Goal: Task Accomplishment & Management: Manage account settings

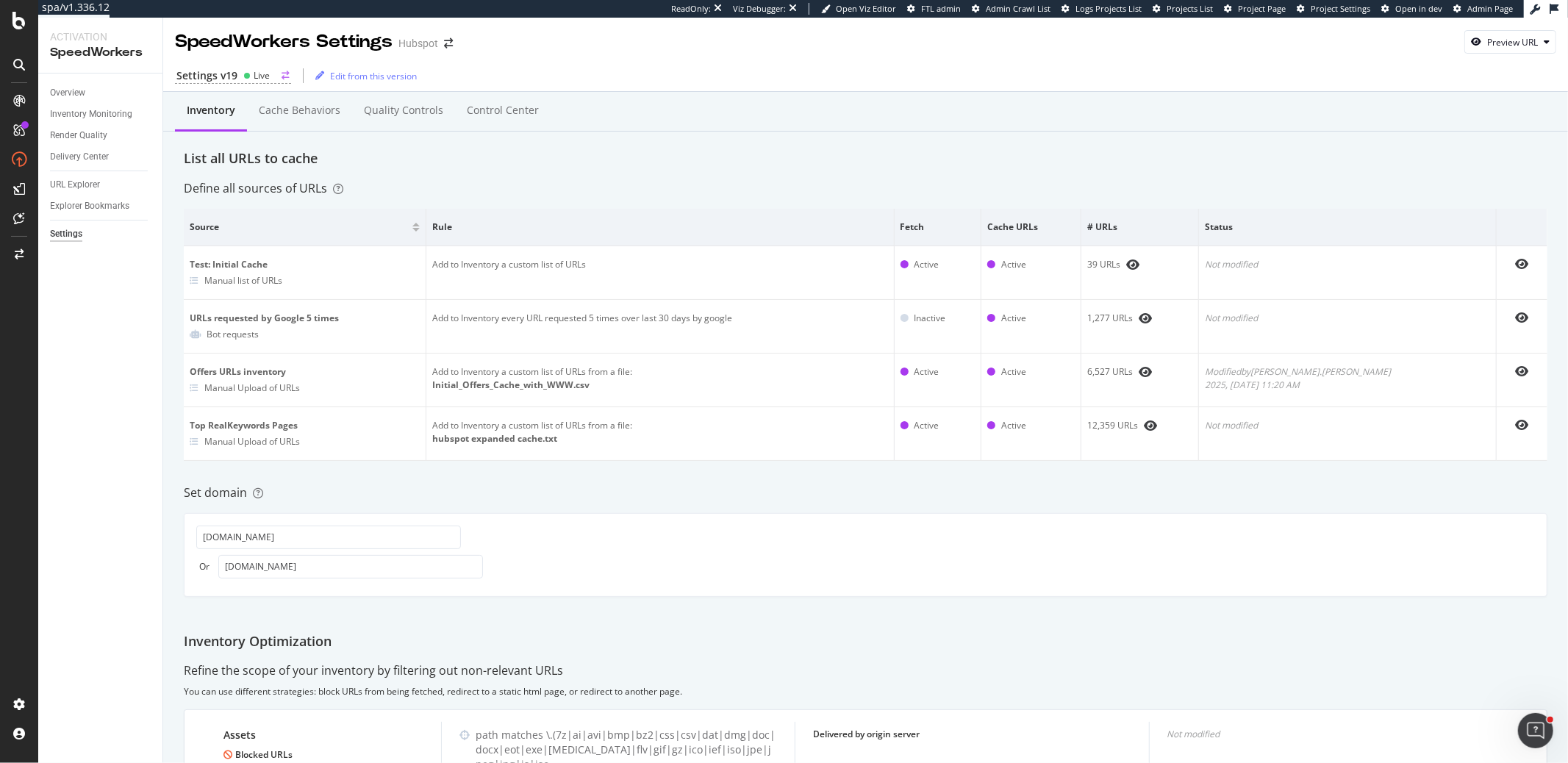
click at [248, 74] on circle at bounding box center [247, 76] width 6 height 6
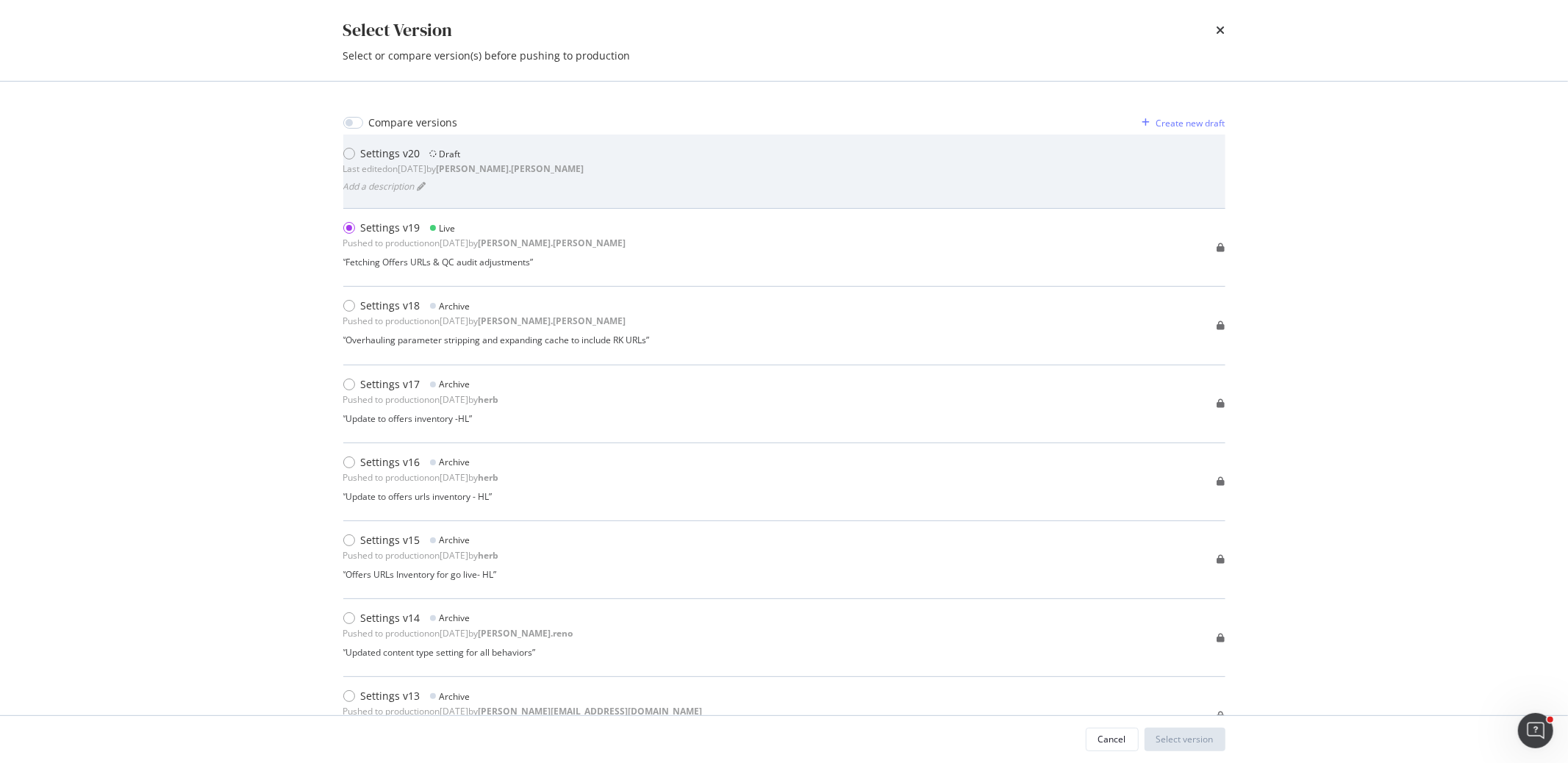
click at [382, 156] on div "Settings v20" at bounding box center [391, 153] width 60 height 15
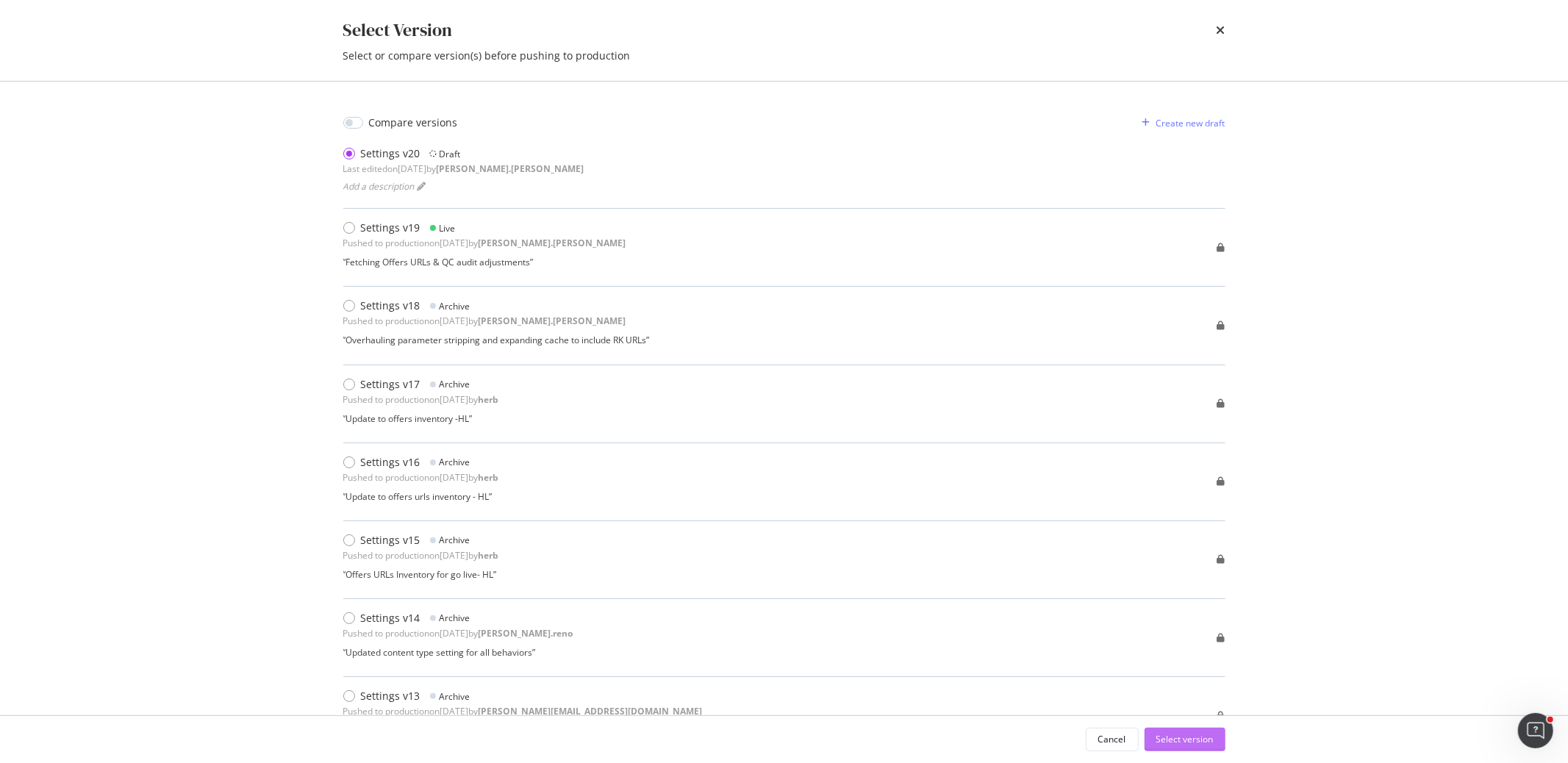
click at [1165, 740] on div "Select version" at bounding box center [1185, 738] width 57 height 13
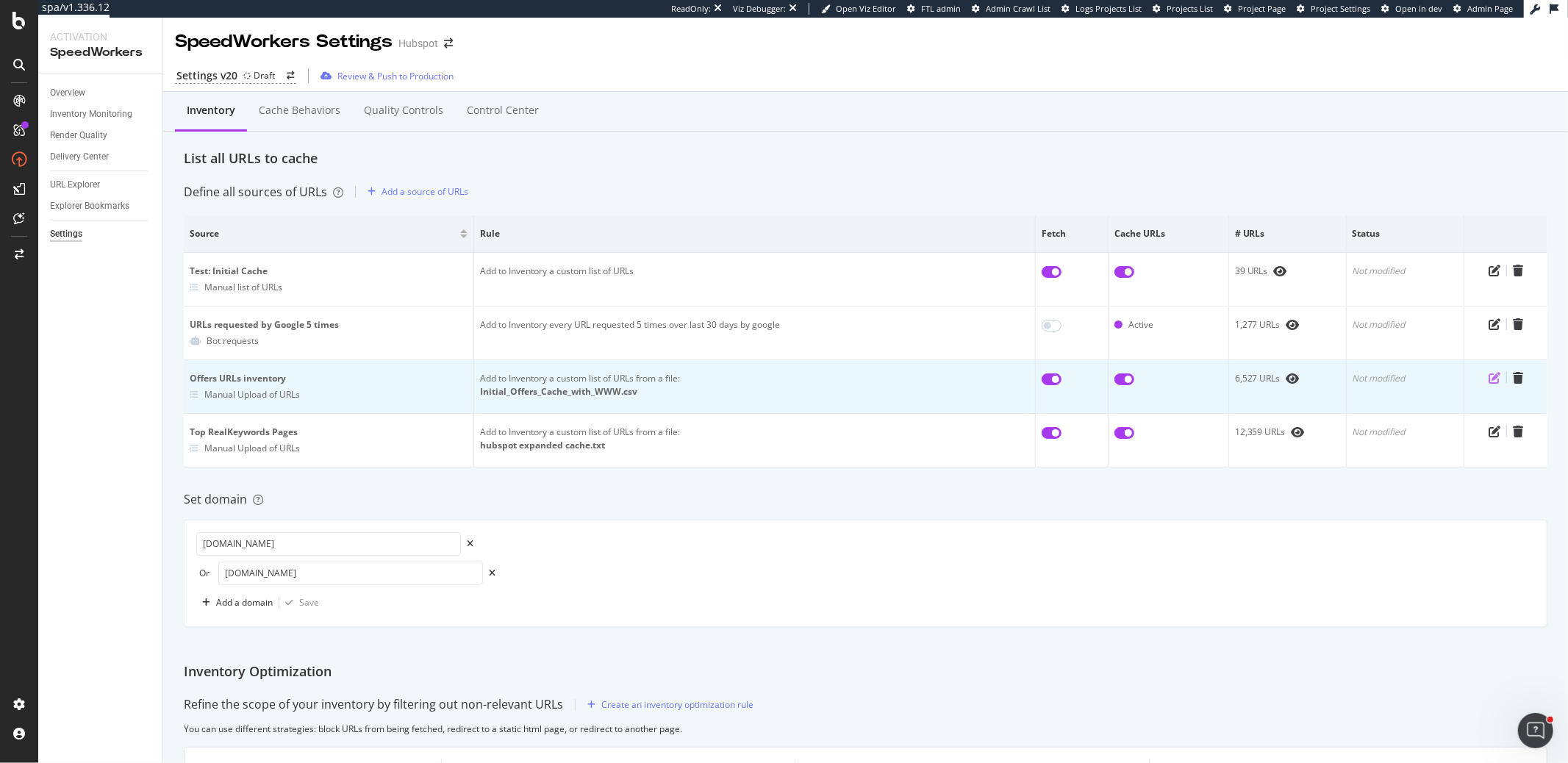
click at [1491, 372] on icon "pen-to-square" at bounding box center [1494, 378] width 12 height 12
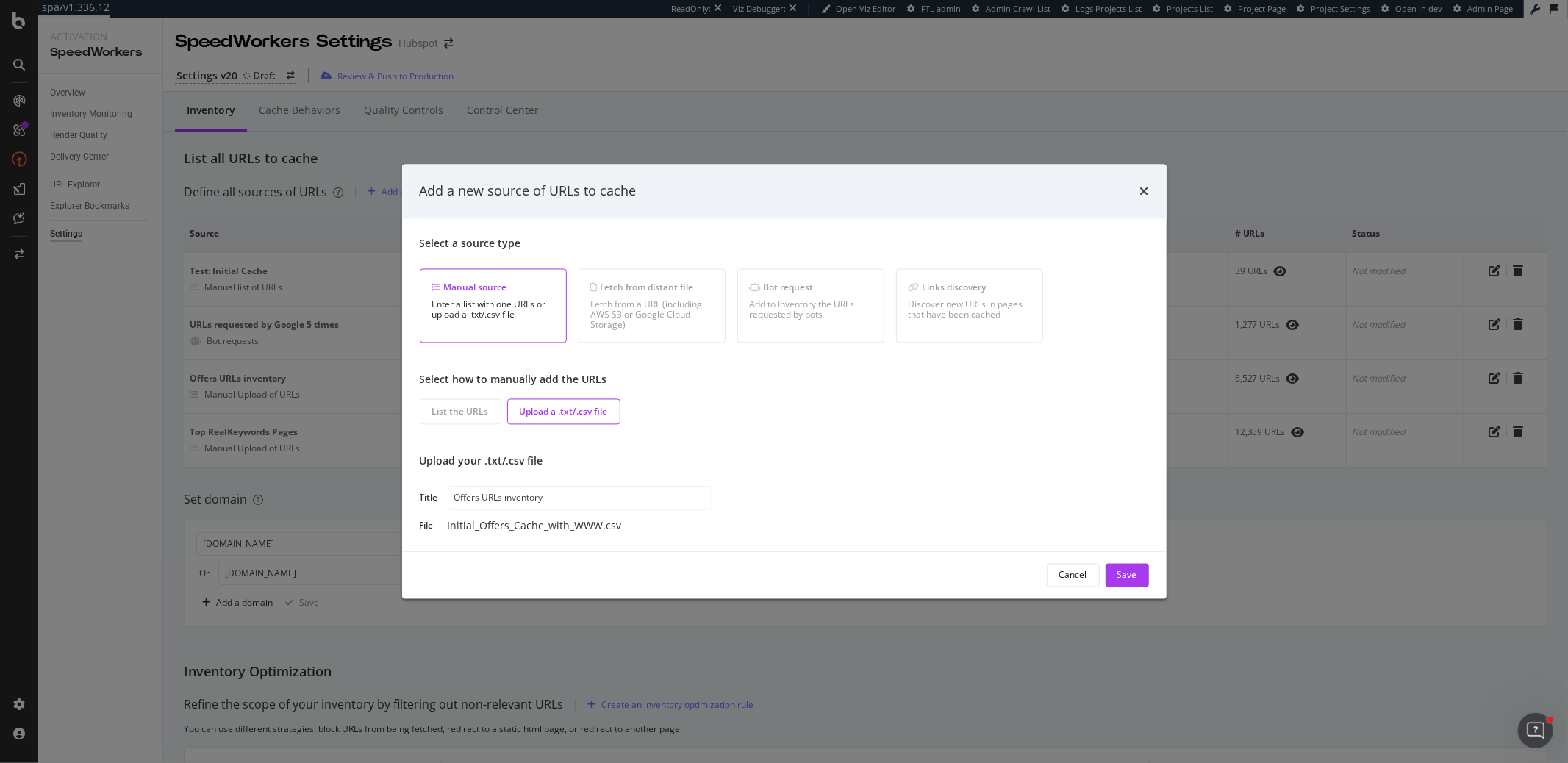
click at [577, 403] on div "Upload a .txt/.csv file" at bounding box center [564, 411] width 113 height 26
click at [518, 496] on input "Offers URLs inventory" at bounding box center [579, 498] width 265 height 24
click at [772, 530] on div "File Initial_Offers_Cache_with_WWW.csv" at bounding box center [784, 525] width 729 height 15
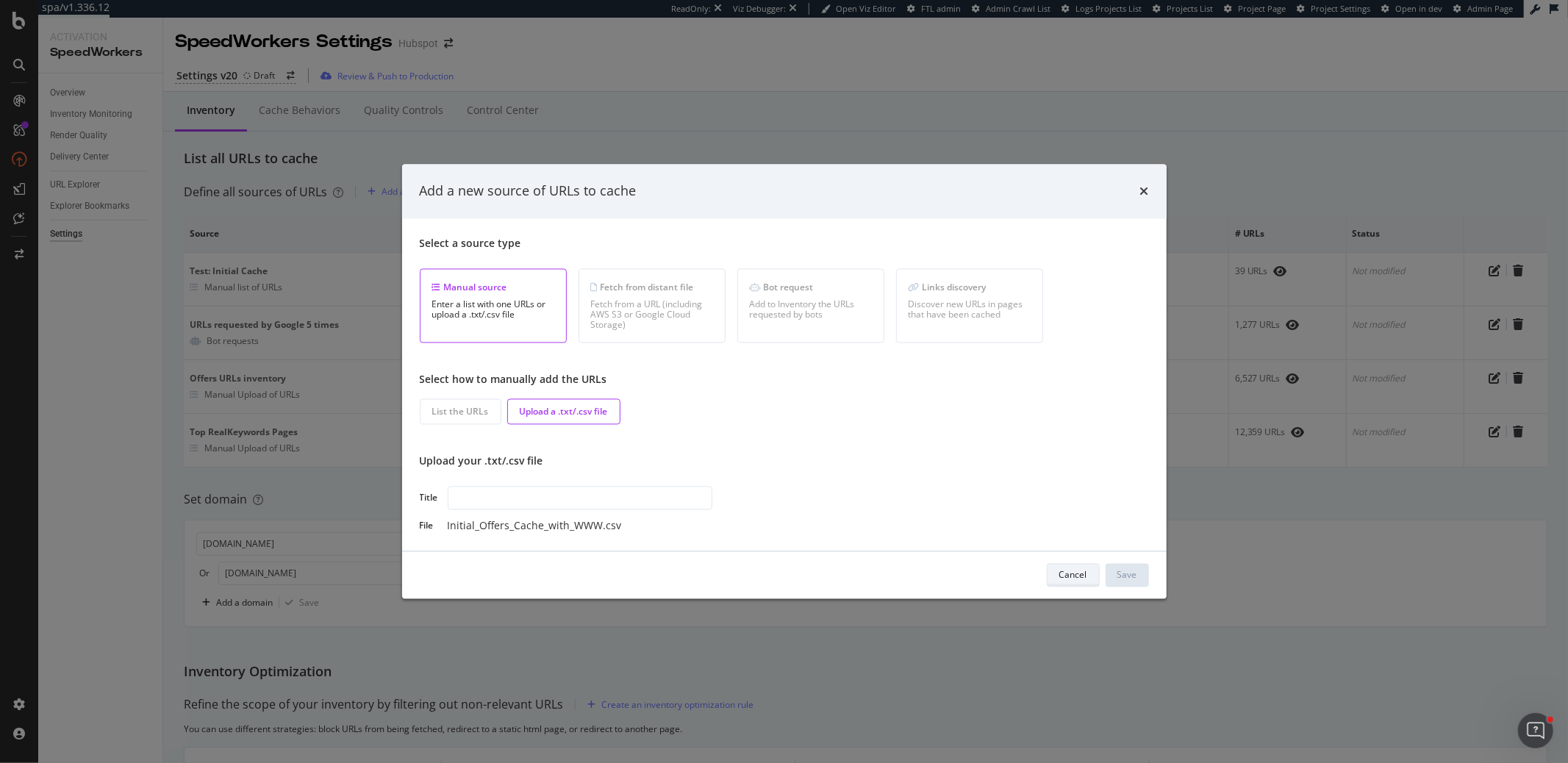
click at [1081, 580] on div "Cancel" at bounding box center [1073, 574] width 28 height 21
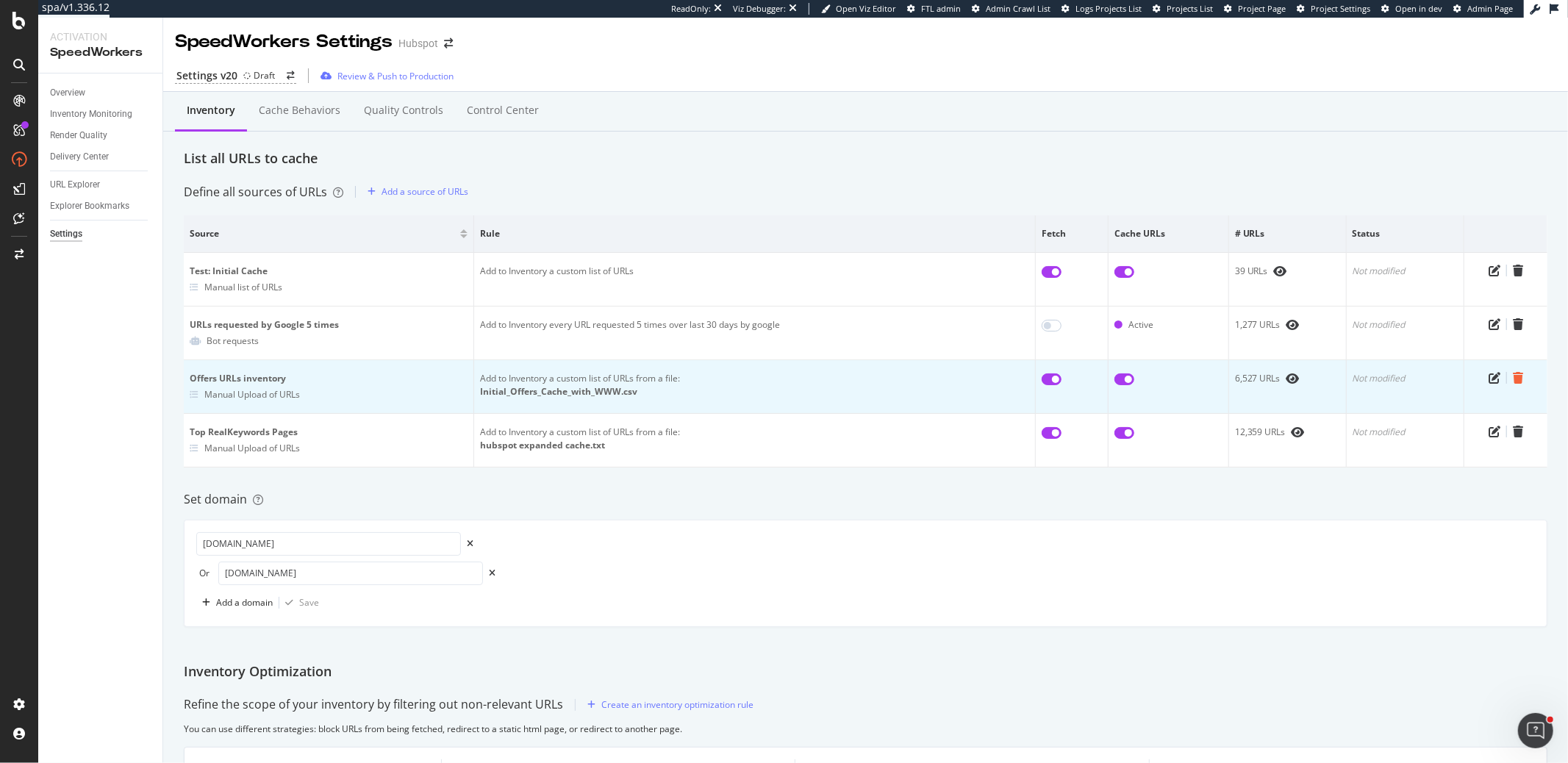
click at [1518, 374] on icon "trash" at bounding box center [1518, 378] width 10 height 12
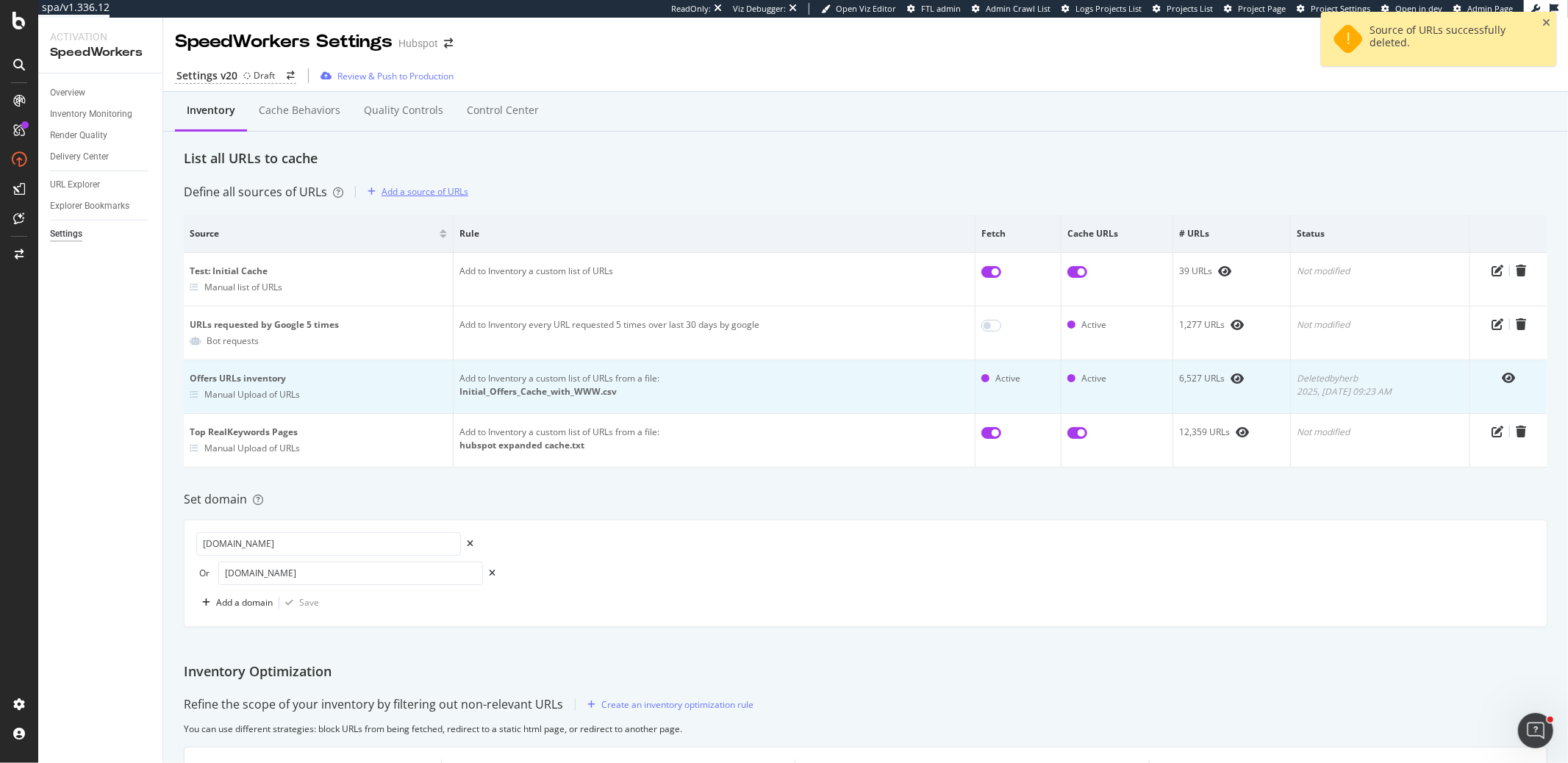
click at [391, 192] on div "Add a source of URLs" at bounding box center [425, 191] width 87 height 13
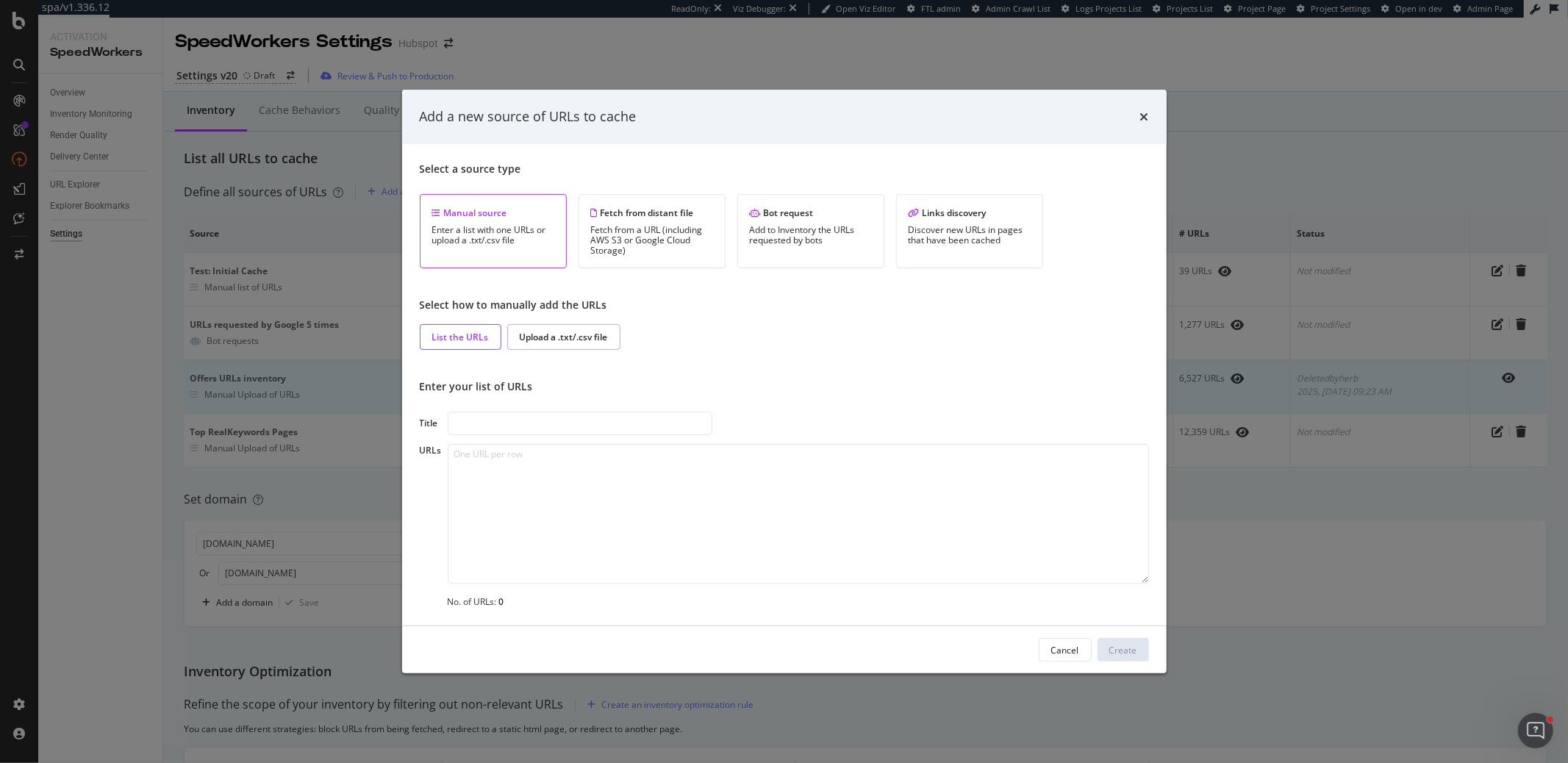
click at [528, 339] on div "Upload a .txt/.csv file" at bounding box center [564, 336] width 89 height 13
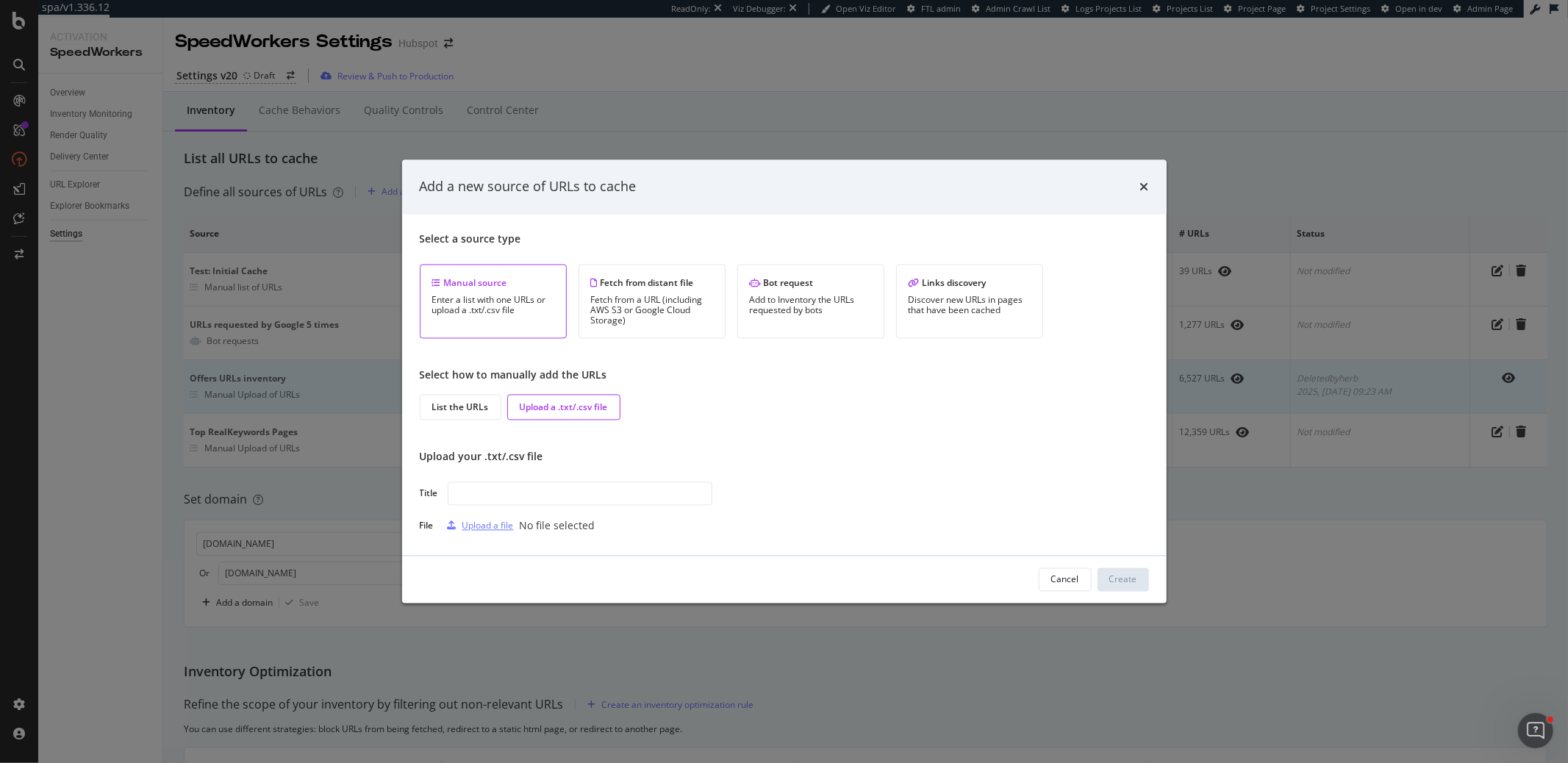
click at [474, 530] on div "Upload a file" at bounding box center [488, 525] width 51 height 13
click at [518, 495] on input "modal" at bounding box center [579, 494] width 265 height 24
drag, startPoint x: 519, startPoint y: 528, endPoint x: 800, endPoint y: 541, distance: 281.3
click at [800, 541] on div "Select a source type Manual source Enter a list with one URLs or upload a .txt/…" at bounding box center [784, 383] width 764 height 341
click at [513, 500] on input "modal" at bounding box center [579, 494] width 265 height 24
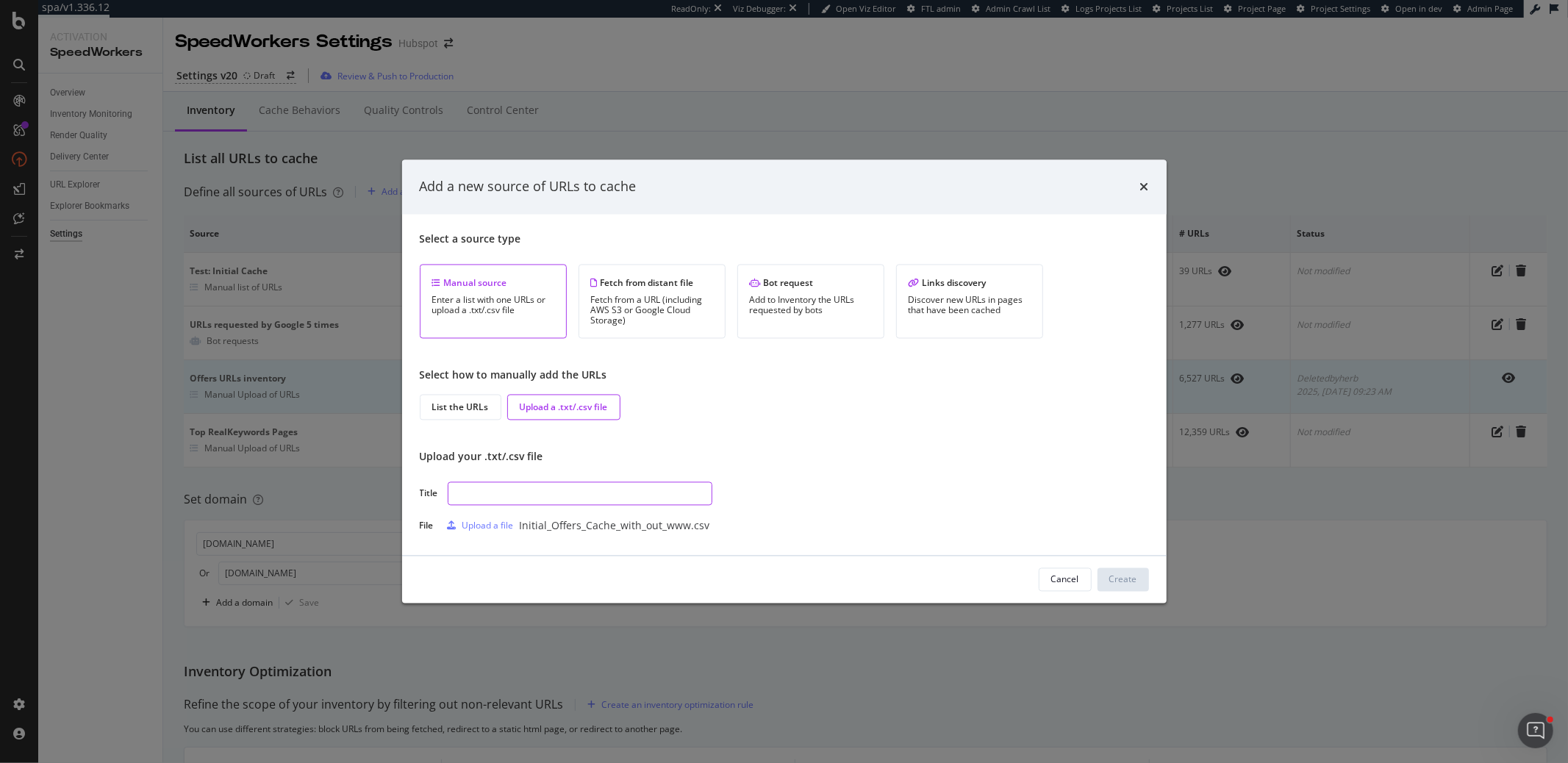
paste input "Initial_Offers_Cache_with_out_www.csv"
type input "Initial_Offers_Cache_with_out_www.csv"
click at [1126, 580] on div "Create" at bounding box center [1123, 579] width 28 height 13
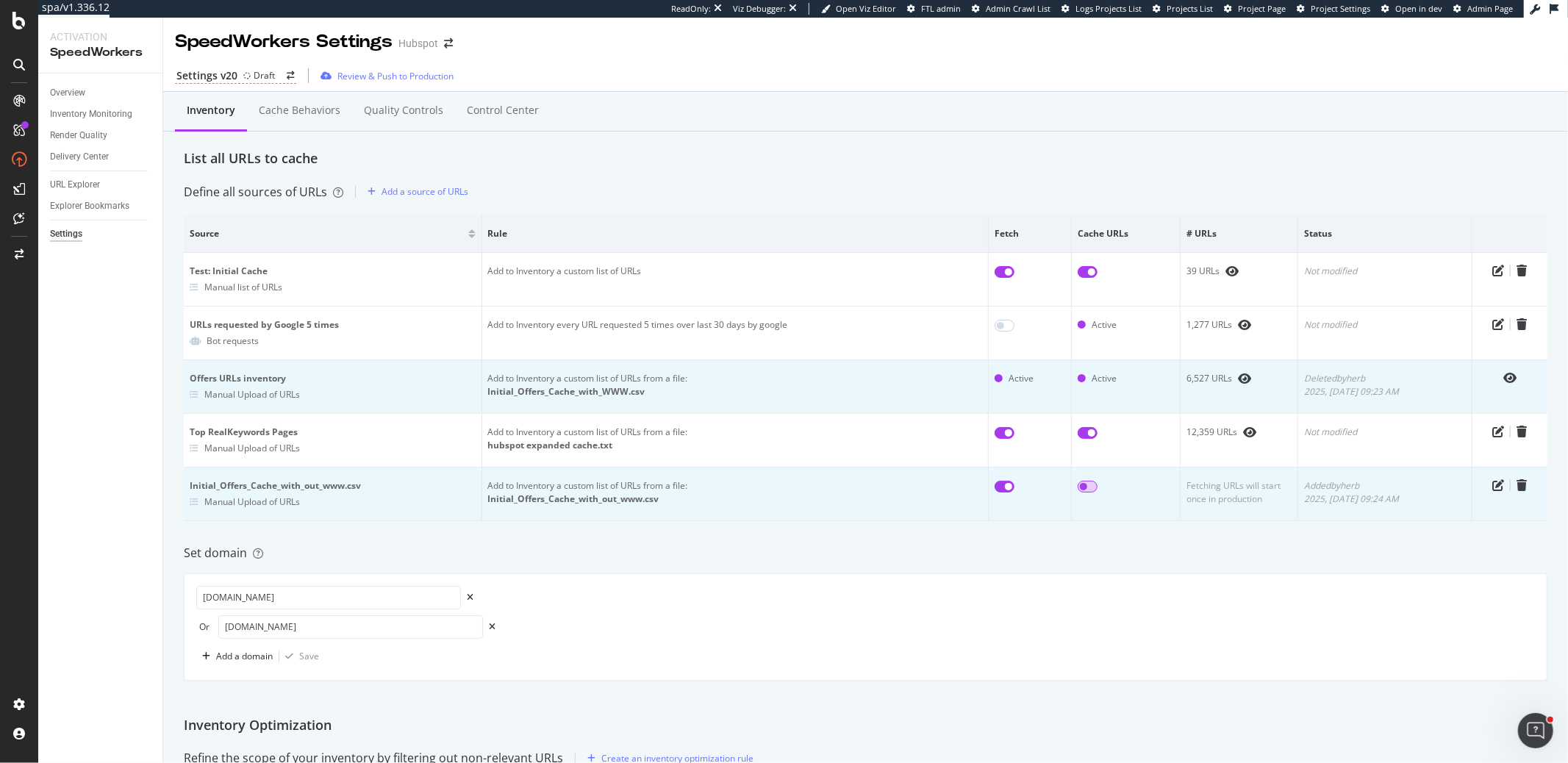
click at [1081, 487] on input "checkbox" at bounding box center [1088, 487] width 20 height 12
checkbox input "true"
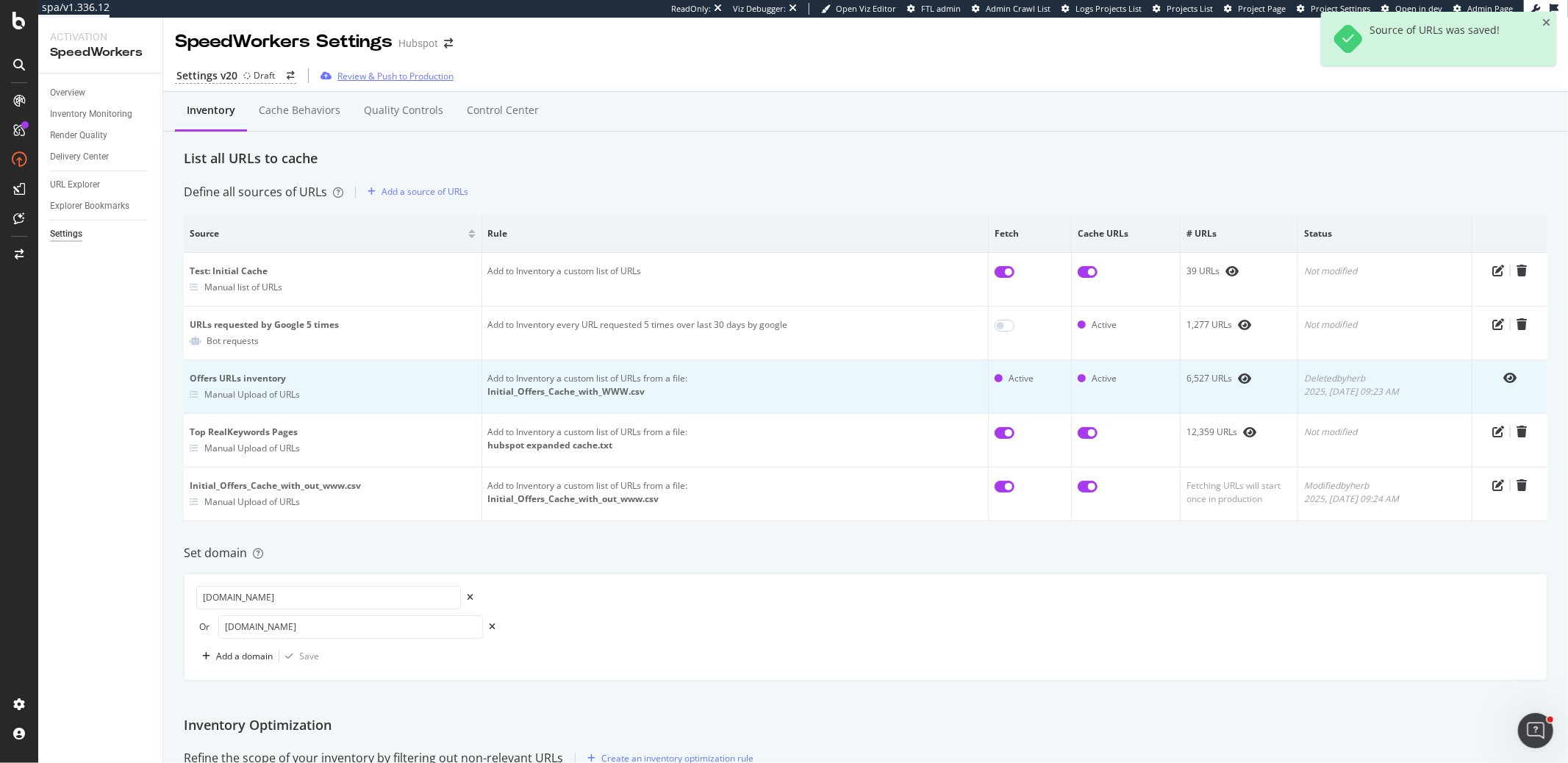
click at [371, 74] on div "Review & Push to Production" at bounding box center [395, 76] width 116 height 13
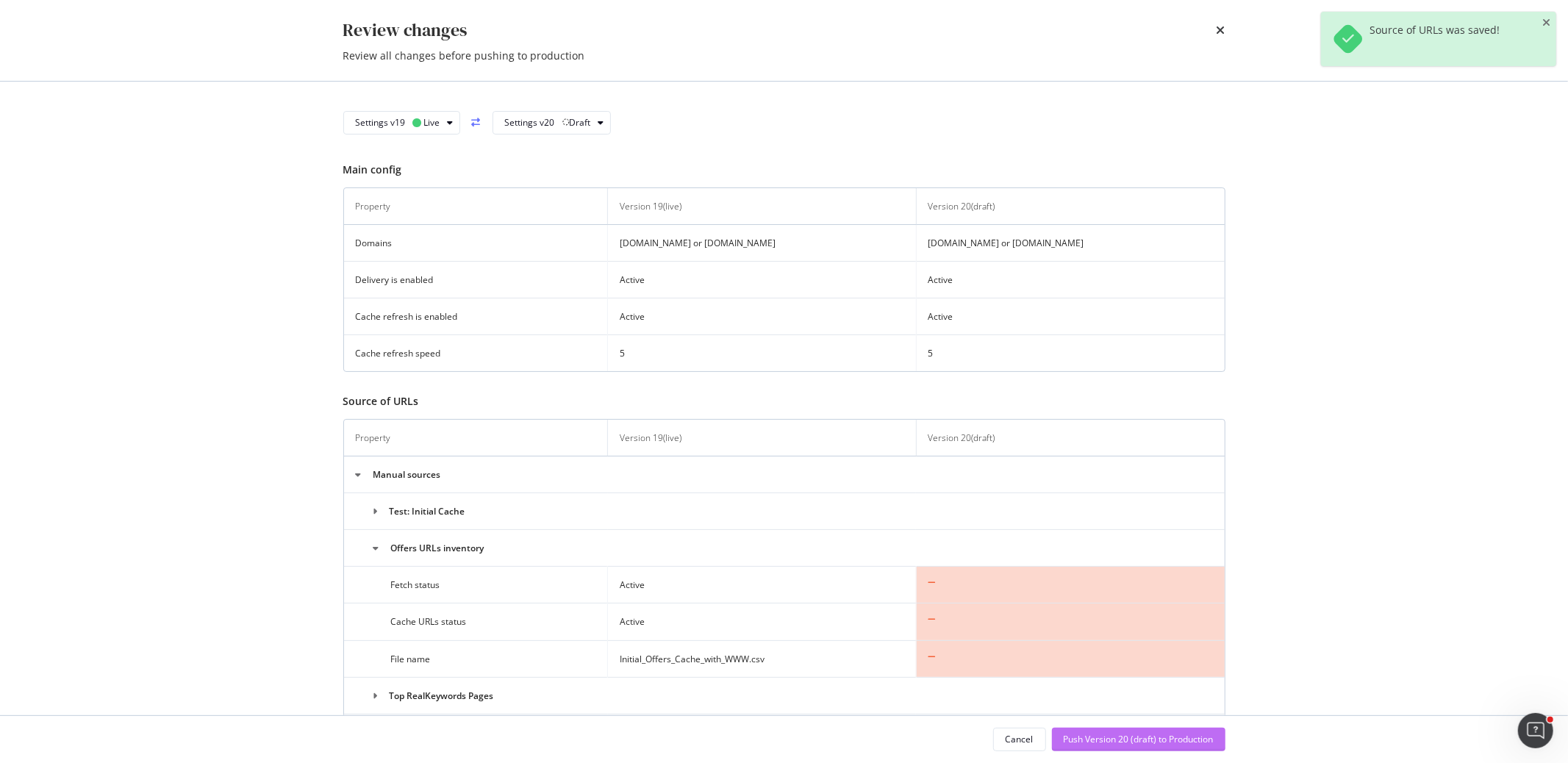
click at [1133, 743] on div "Push Version 20 (draft) to Production" at bounding box center [1138, 738] width 150 height 13
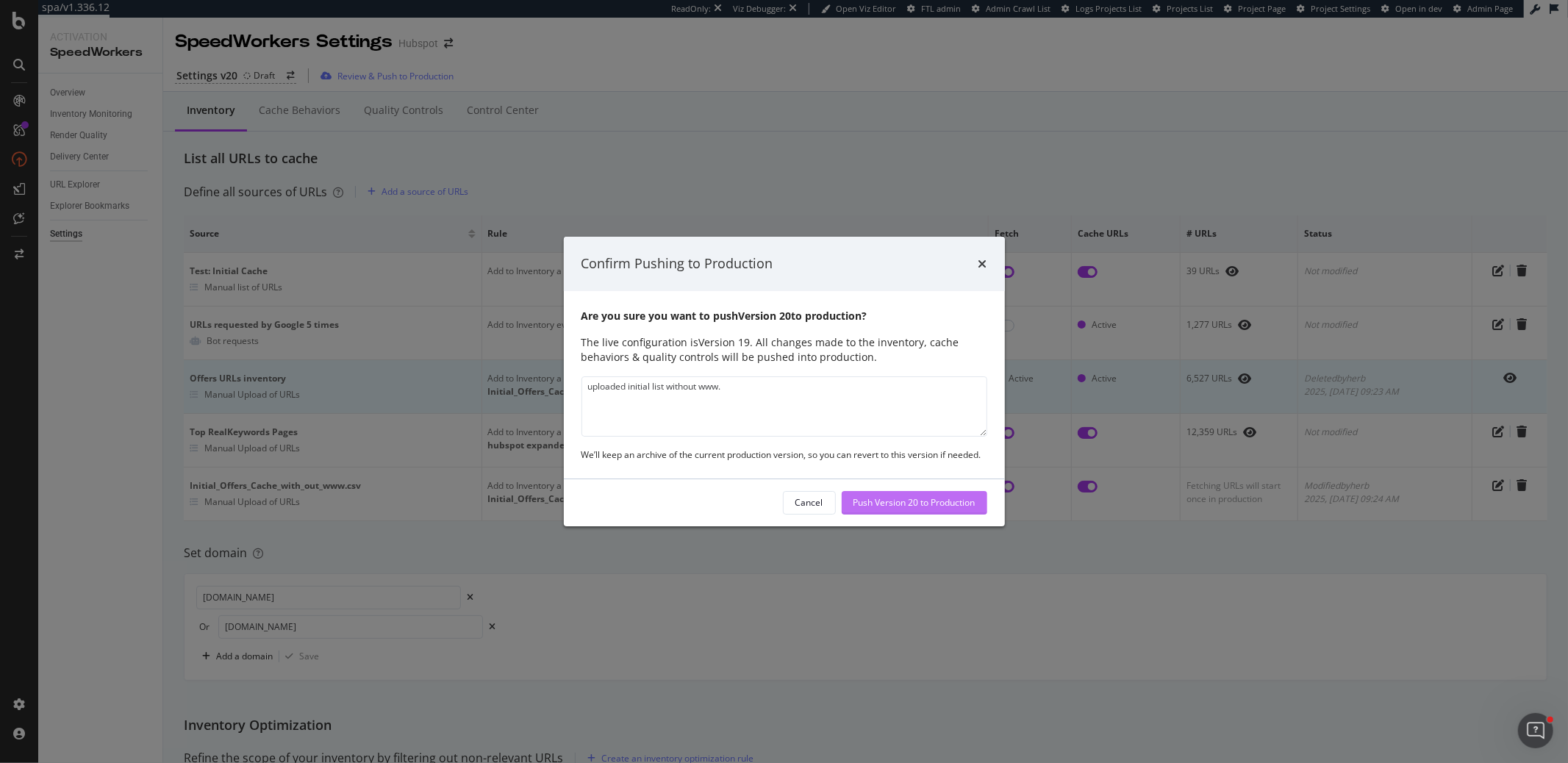
type textarea "uploaded initial list without www."
click at [953, 510] on div "Push Version 20 to Production" at bounding box center [915, 502] width 122 height 22
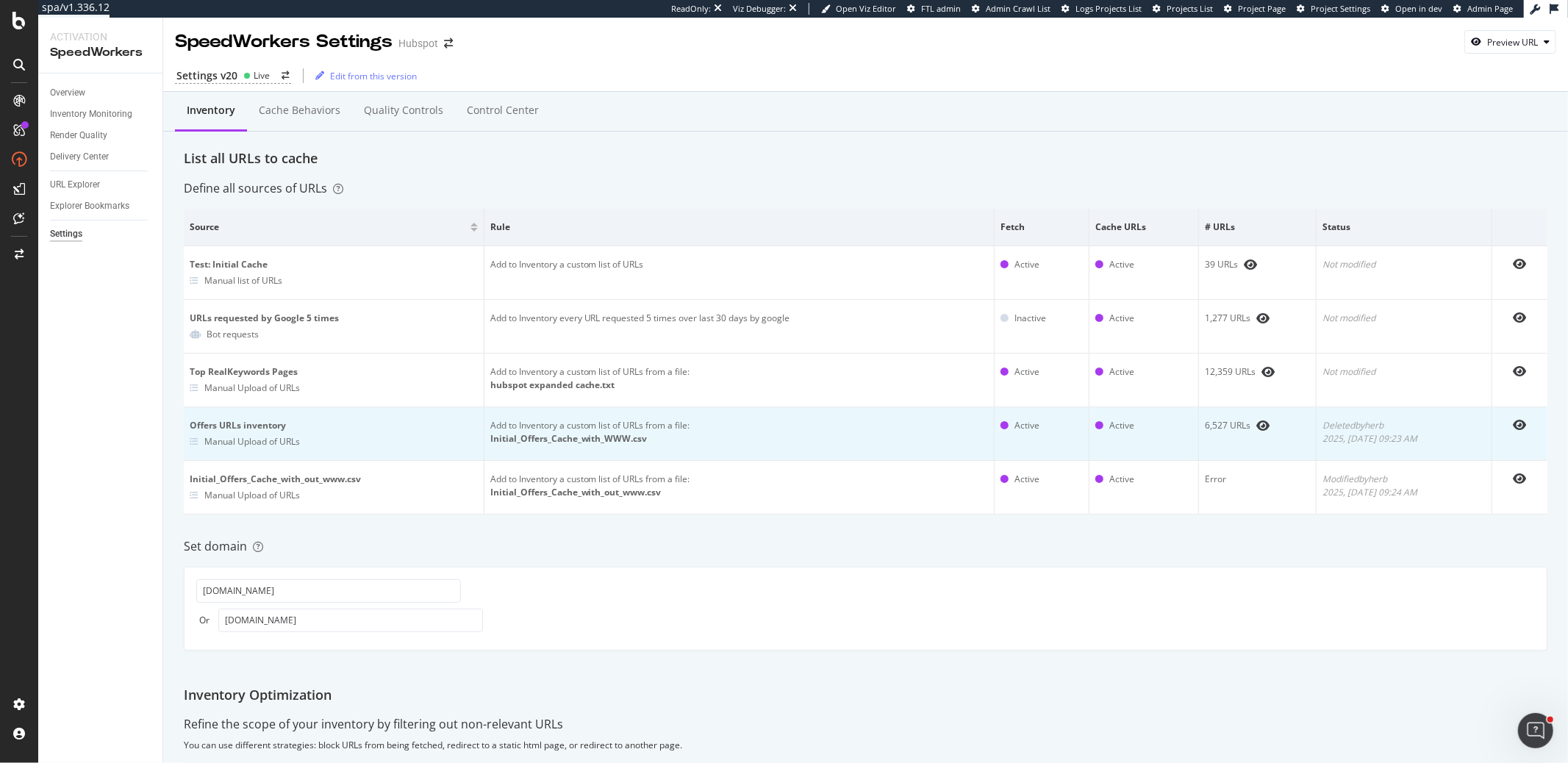
click at [1129, 435] on td "Active" at bounding box center [1144, 434] width 109 height 54
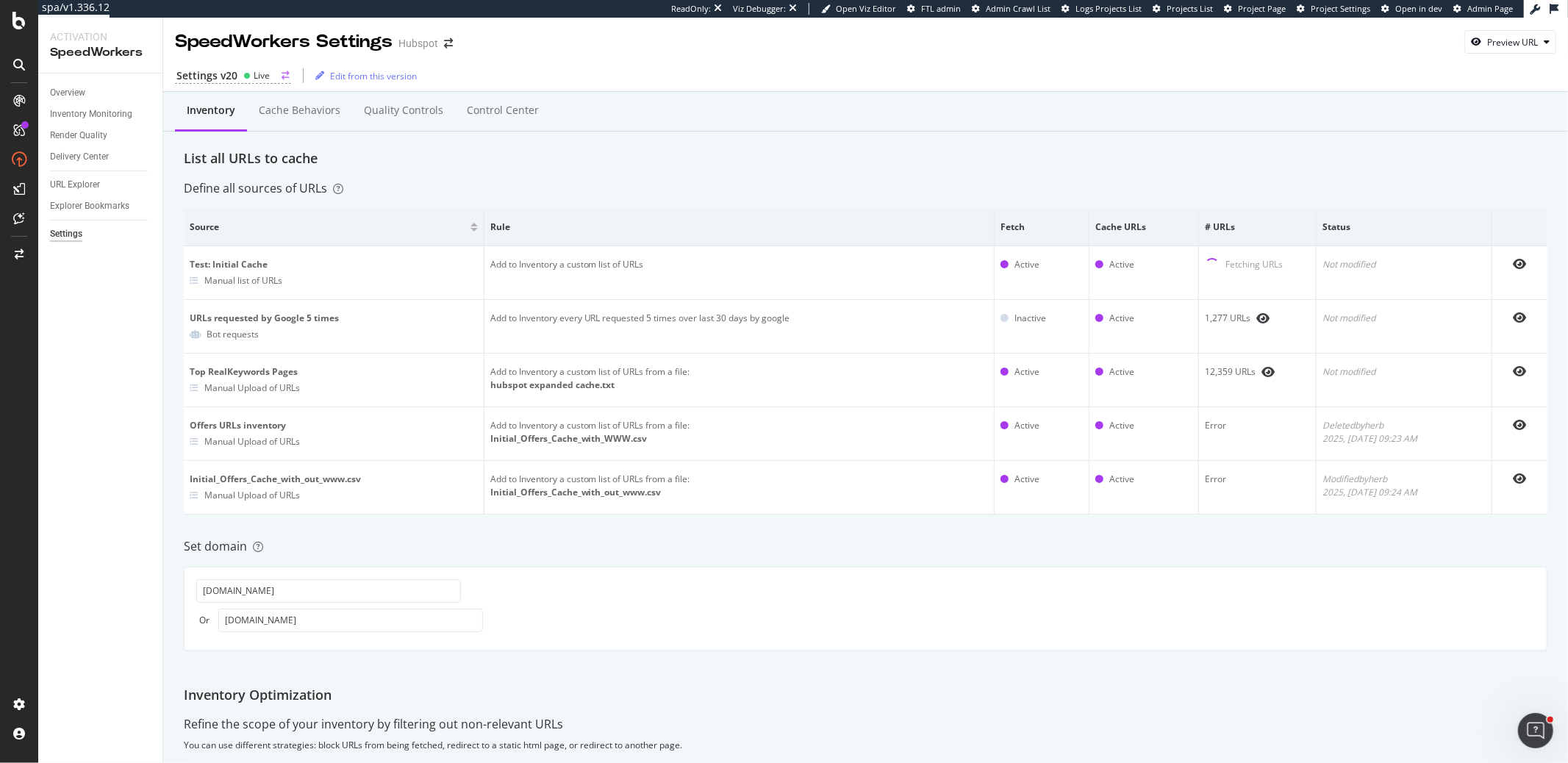
click at [239, 74] on div "Settings v20 Live" at bounding box center [233, 77] width 116 height 16
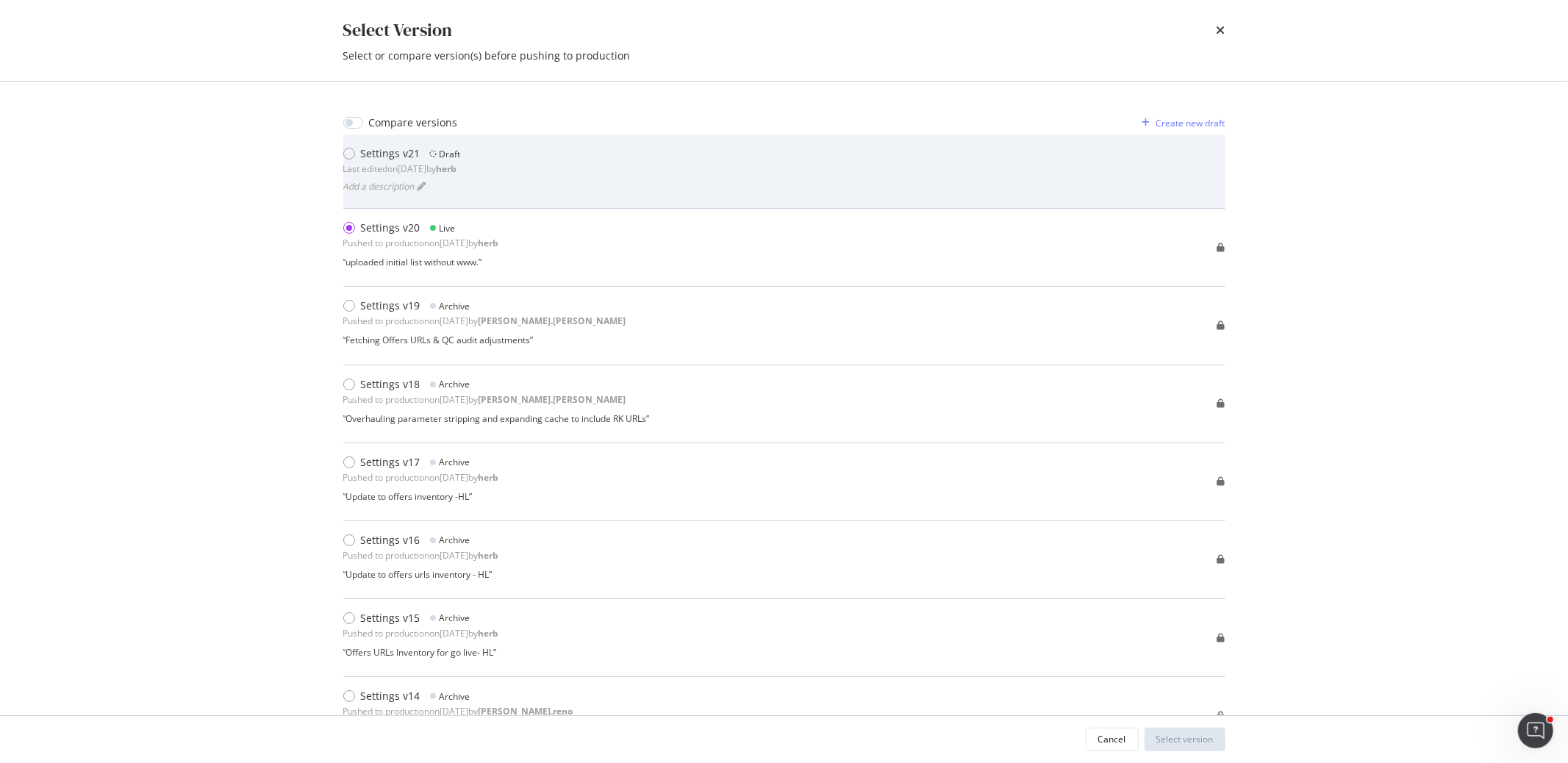
click at [383, 147] on div "Settings v21" at bounding box center [391, 153] width 60 height 15
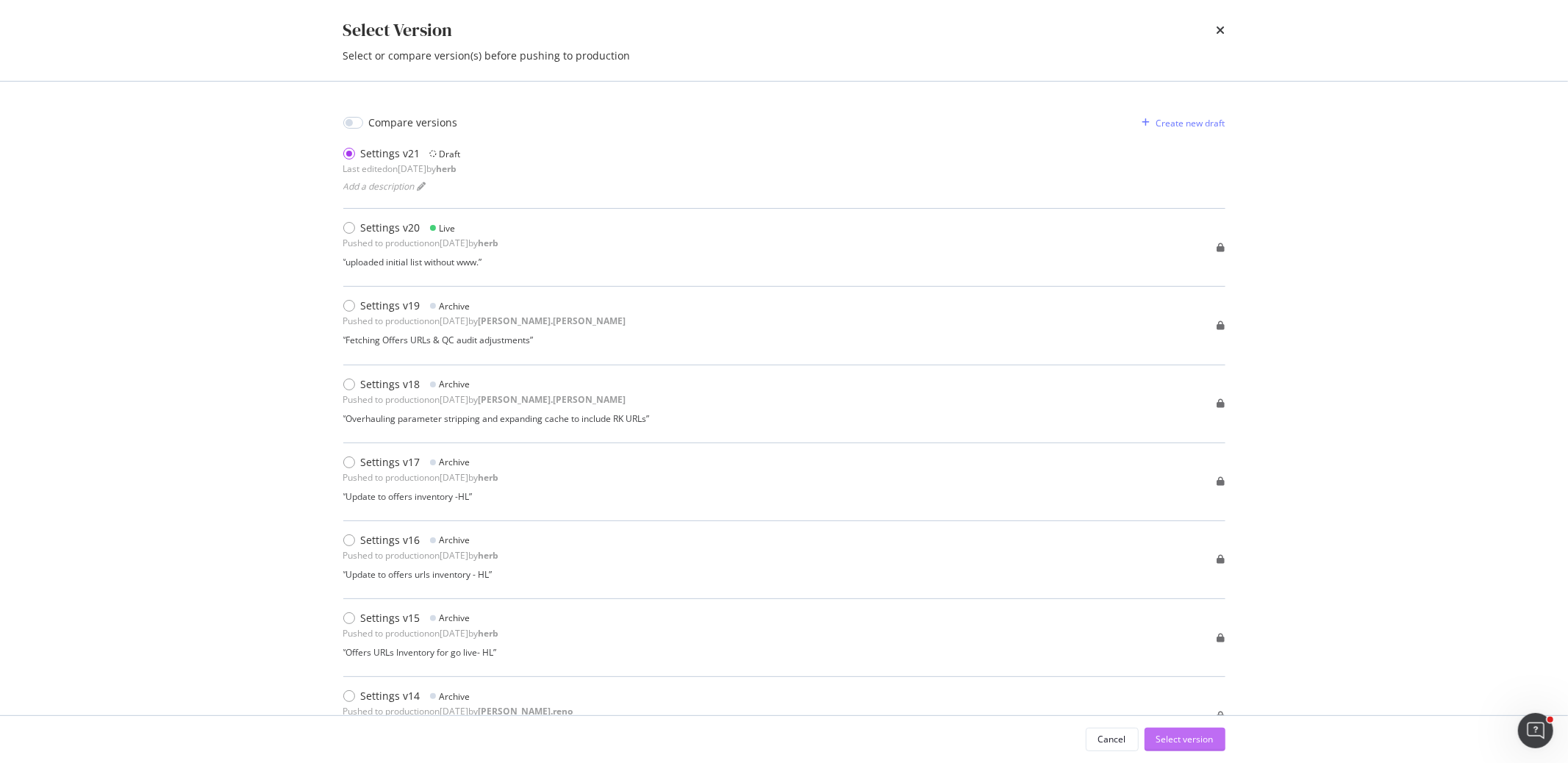
click at [1162, 735] on div "Select version" at bounding box center [1185, 738] width 57 height 13
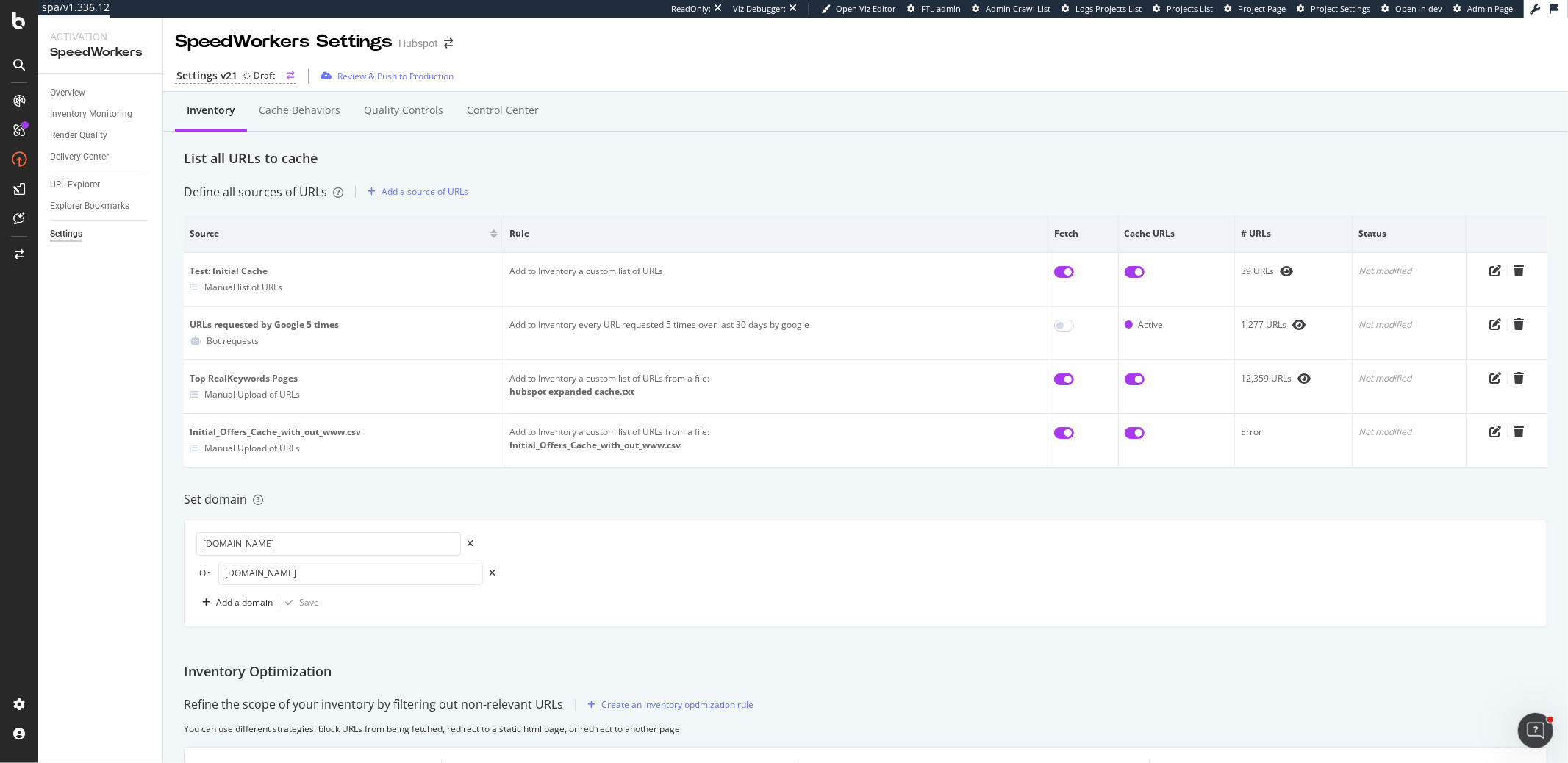
click at [196, 76] on div "Settings v21" at bounding box center [207, 76] width 61 height 15
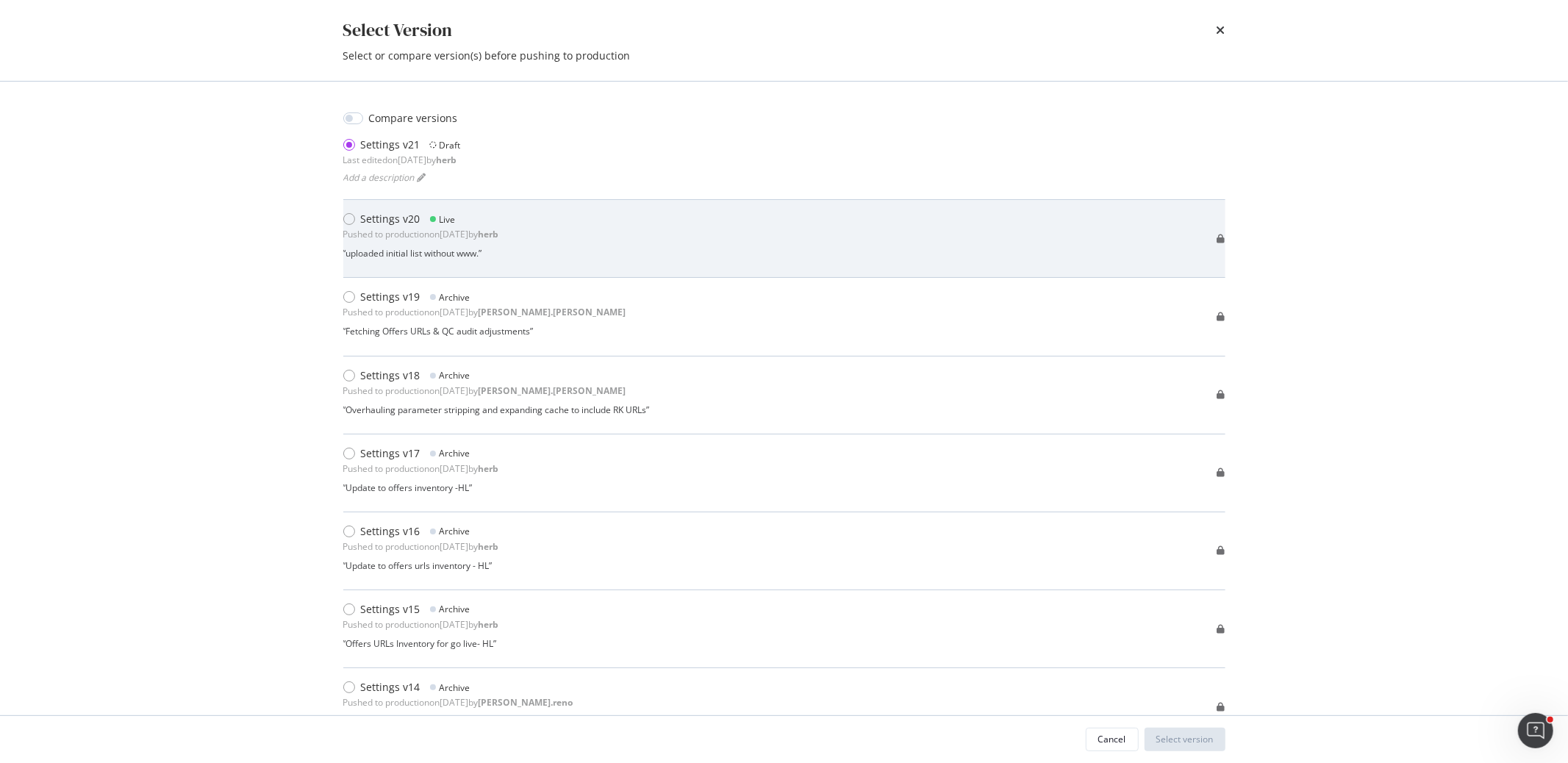
click at [425, 229] on div "Pushed to production on 2025 Aug 25th by herb" at bounding box center [421, 234] width 155 height 13
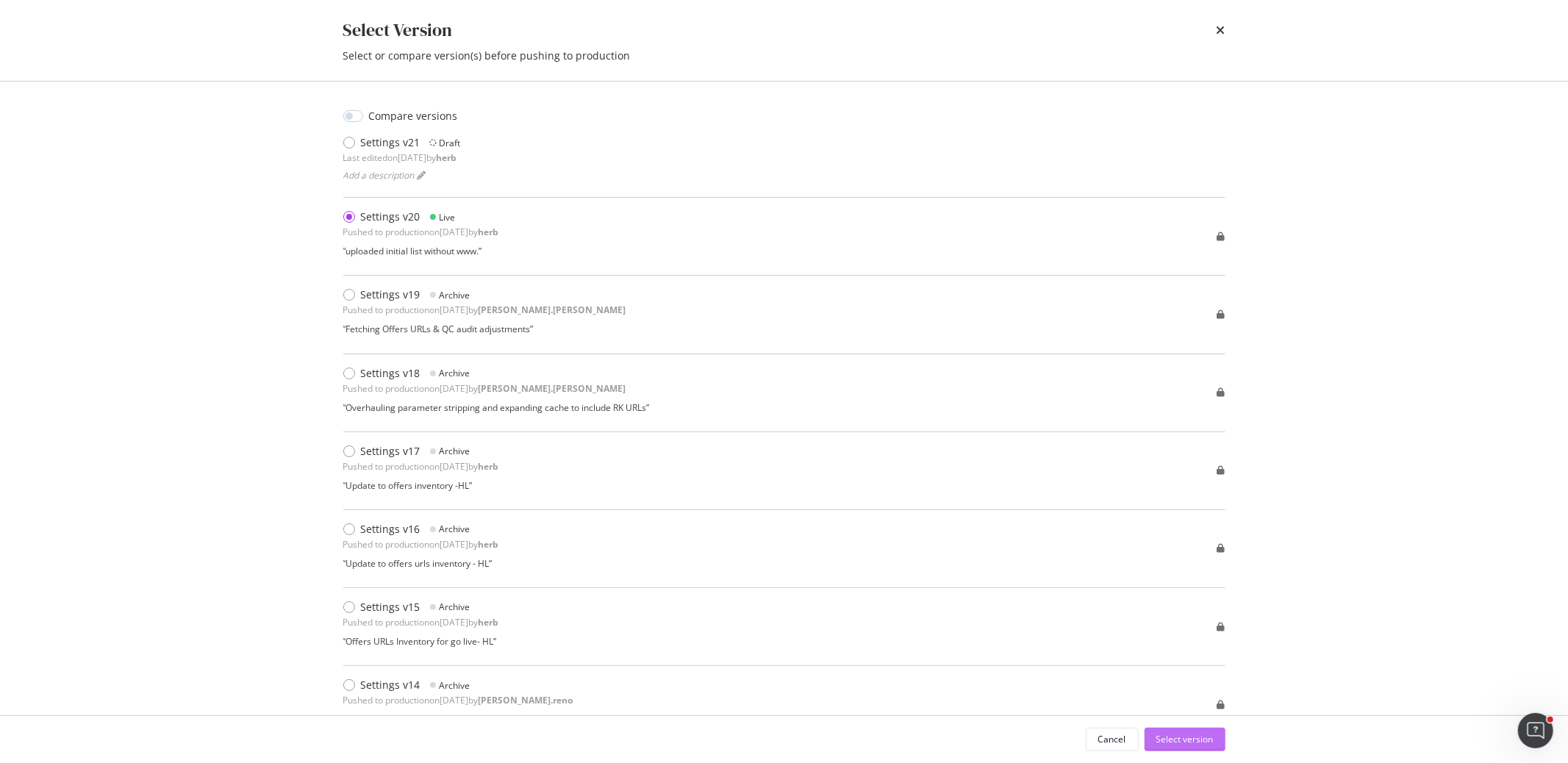
click at [1176, 735] on div "Select version" at bounding box center [1185, 738] width 57 height 13
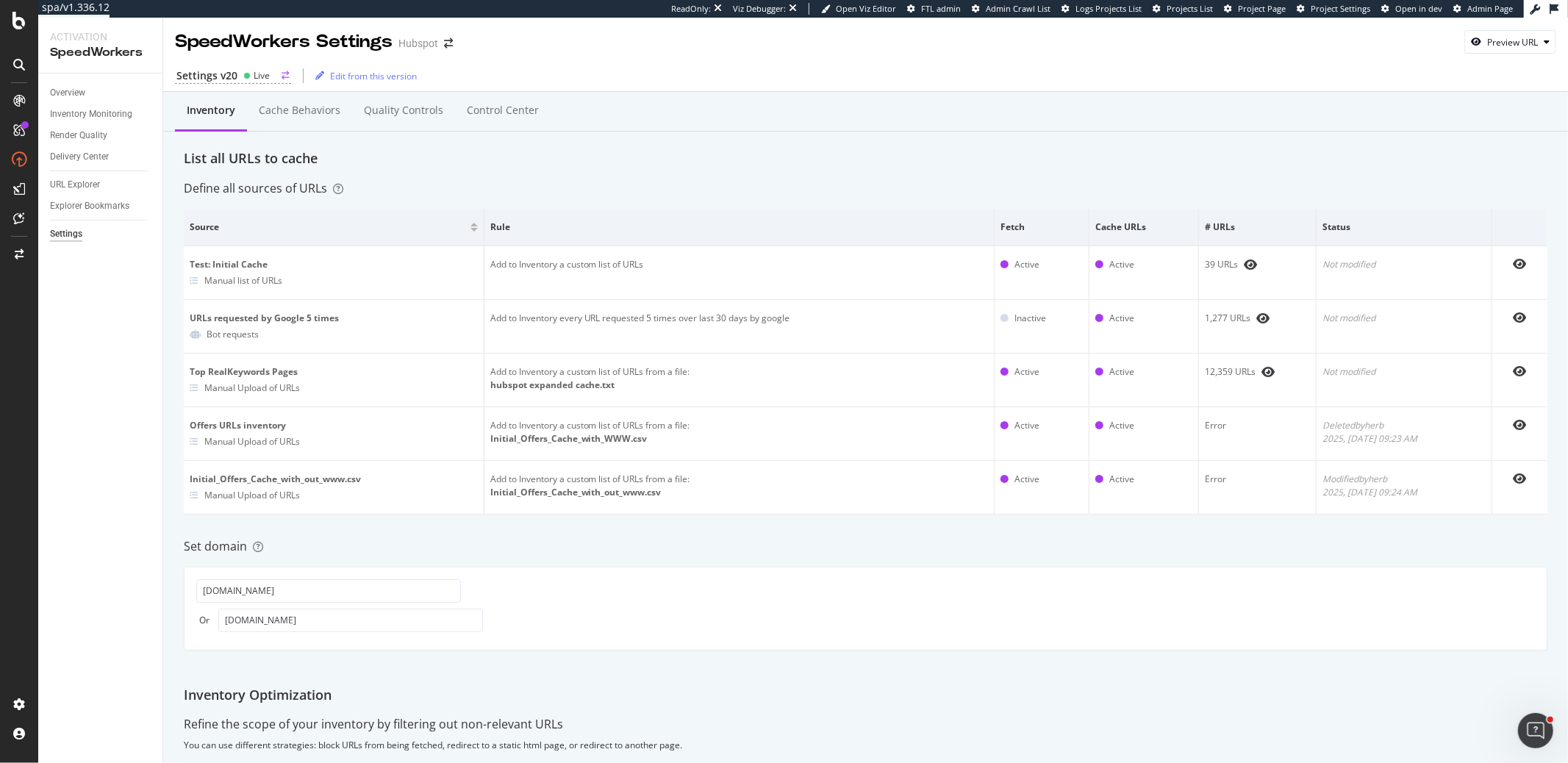
click at [244, 77] on circle at bounding box center [247, 76] width 6 height 6
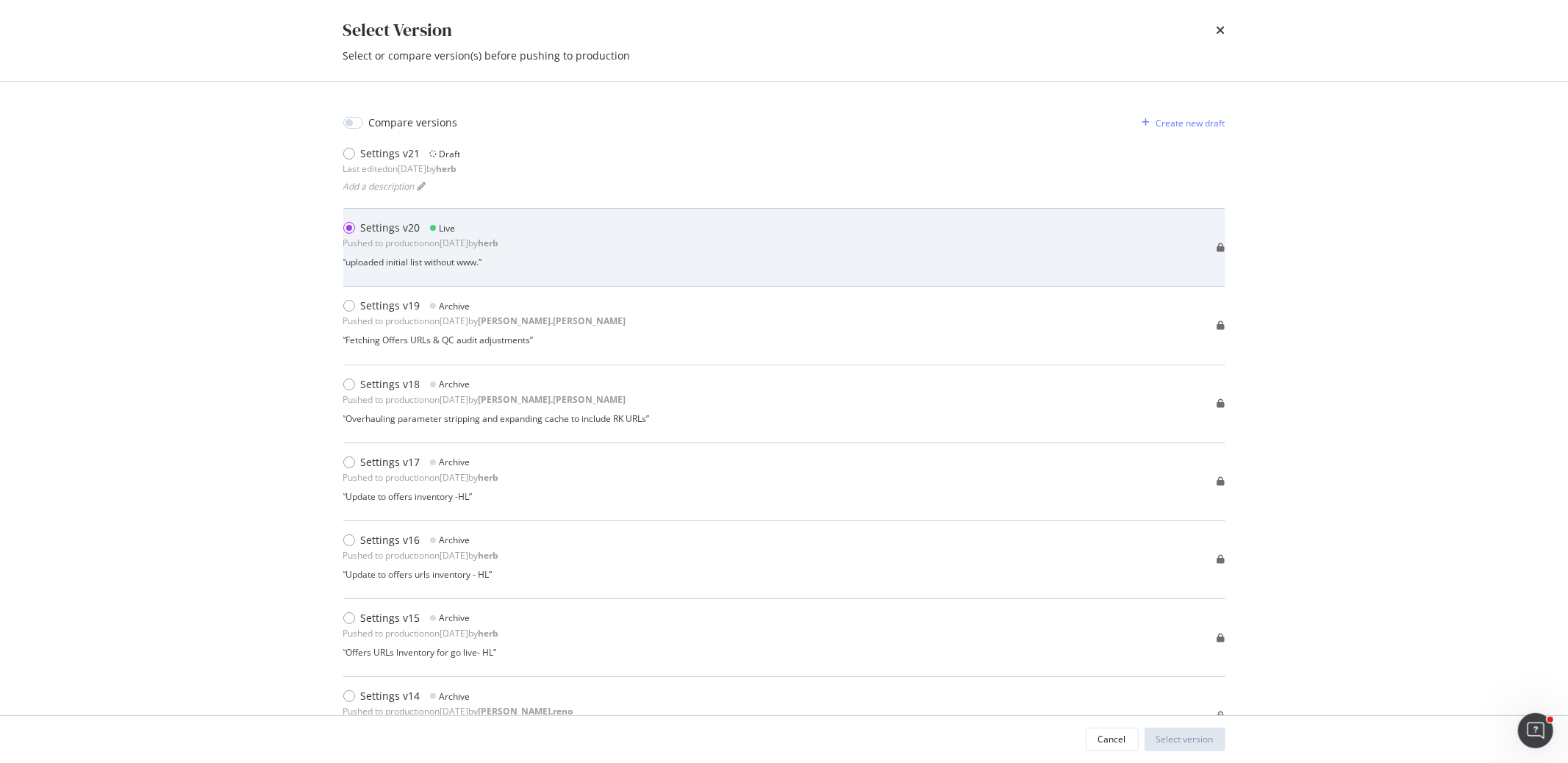
click at [499, 240] on b "herb" at bounding box center [489, 243] width 21 height 13
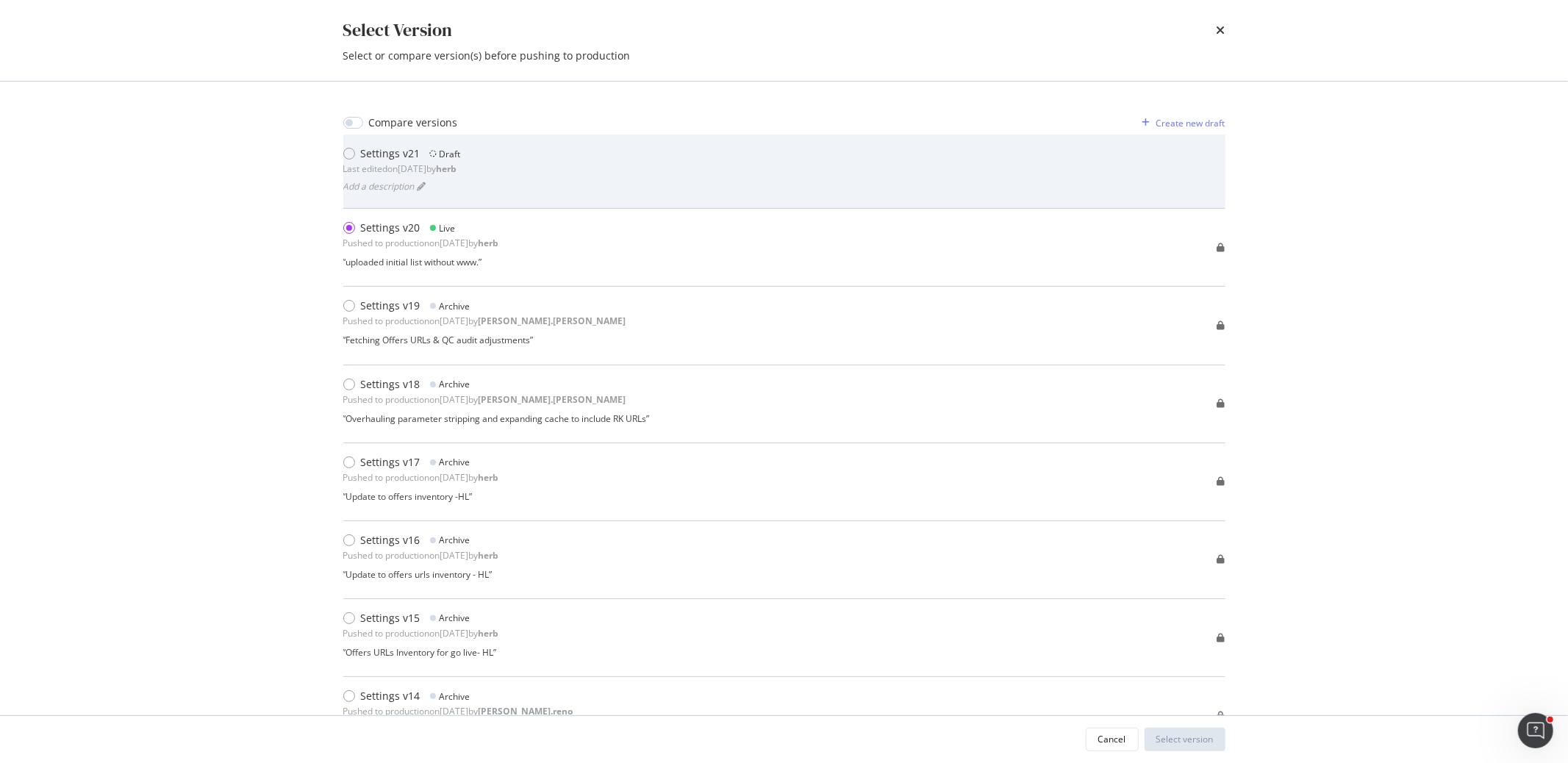
click at [540, 189] on div "Settings v21 Draft Last edited on 2025 Aug 25th by herb Add a description" at bounding box center [784, 171] width 882 height 50
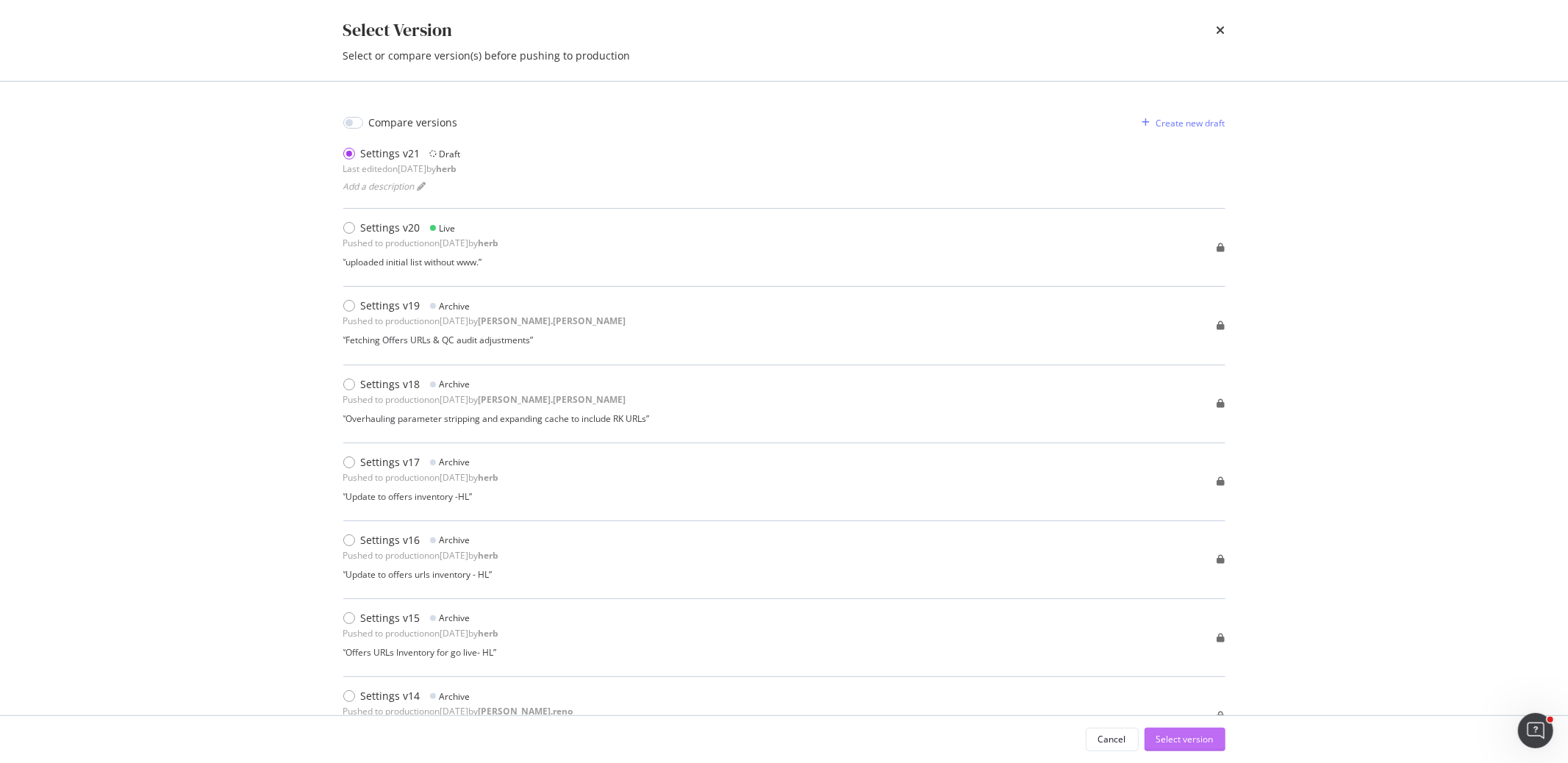
click at [1171, 734] on div "Select version" at bounding box center [1185, 738] width 57 height 13
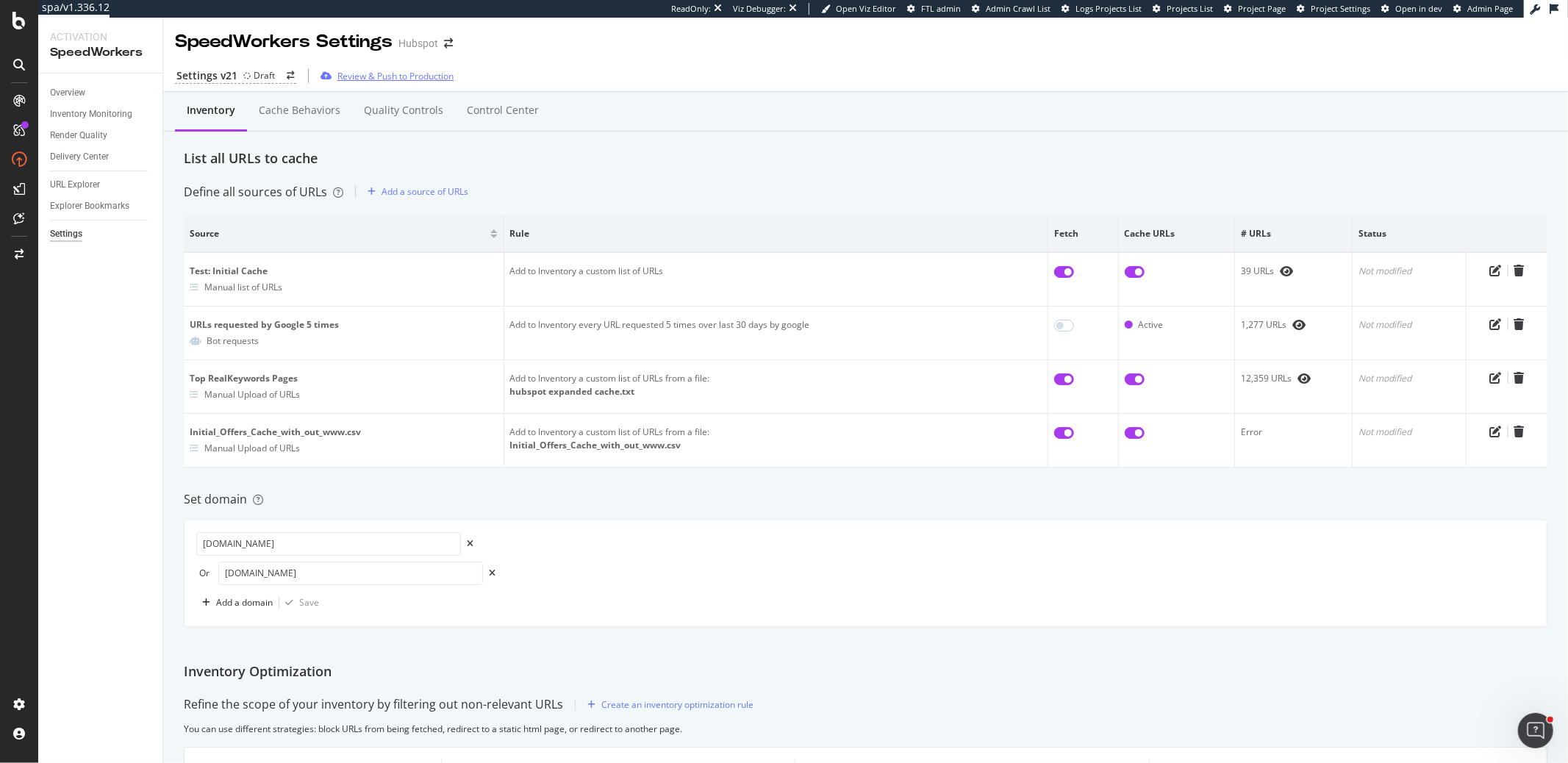
click at [377, 74] on div "Review & Push to Production" at bounding box center [395, 76] width 116 height 13
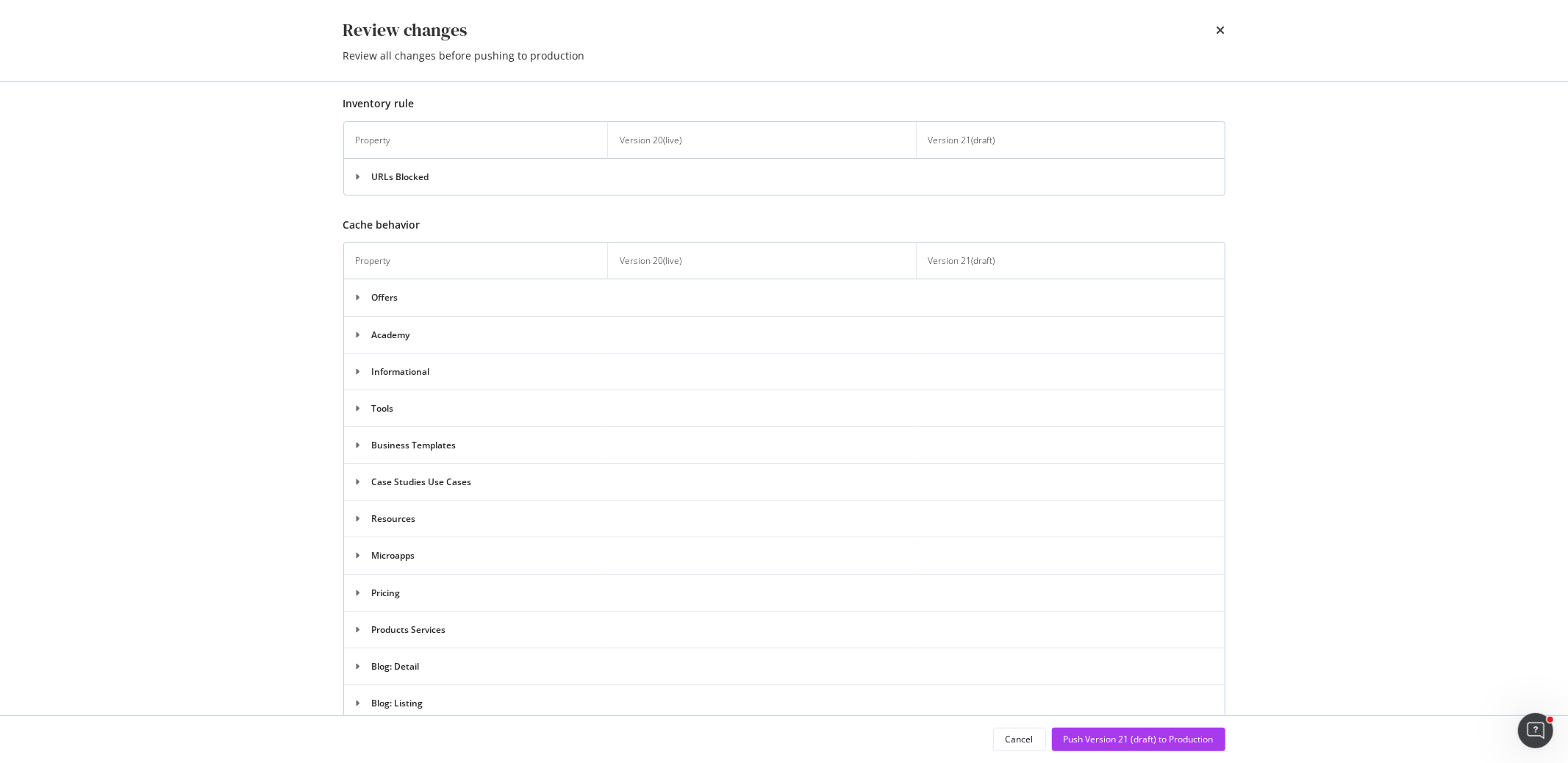
scroll to position [628, 0]
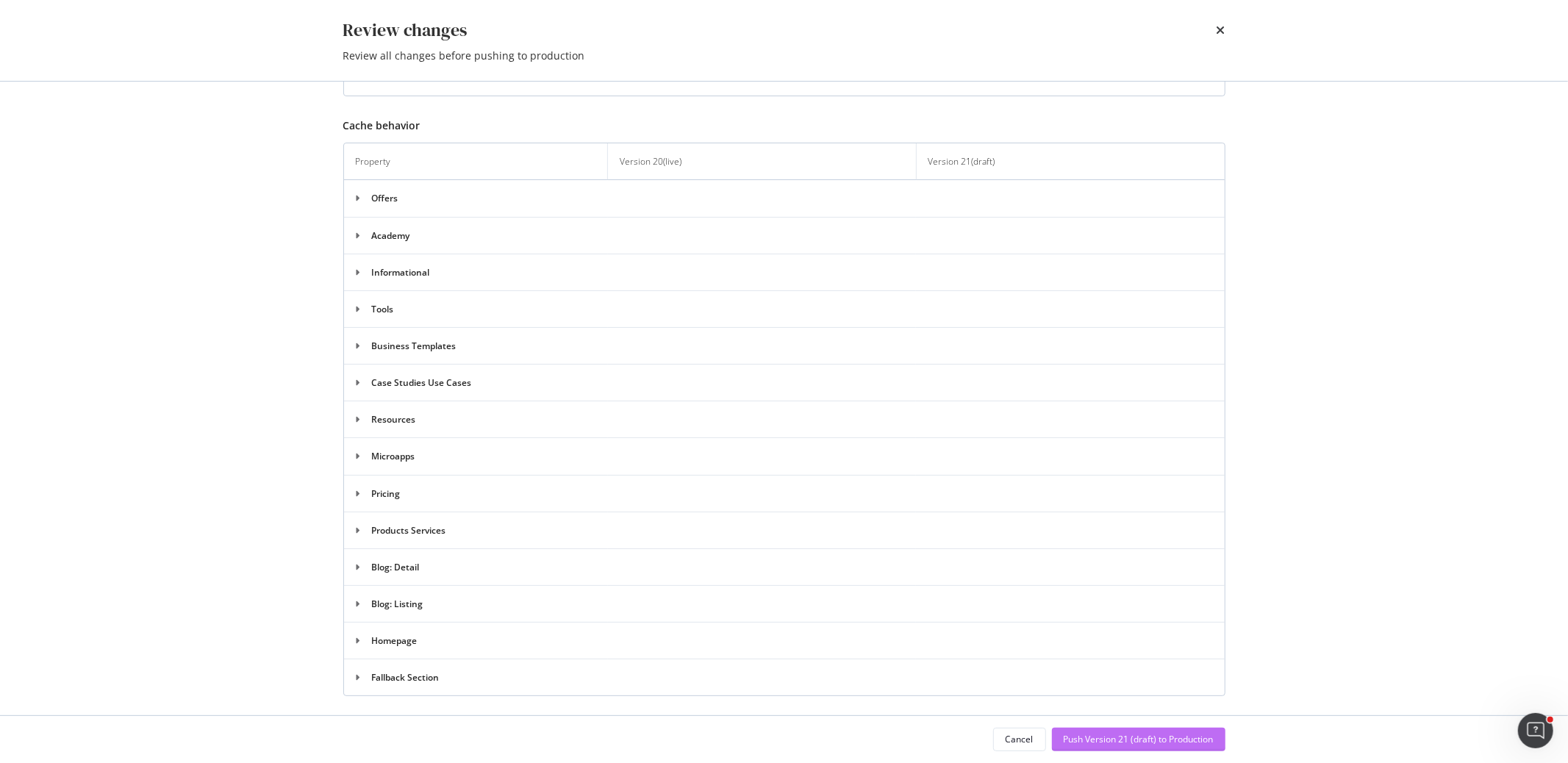
click at [1092, 734] on div "Push Version 21 (draft) to Production" at bounding box center [1138, 738] width 150 height 13
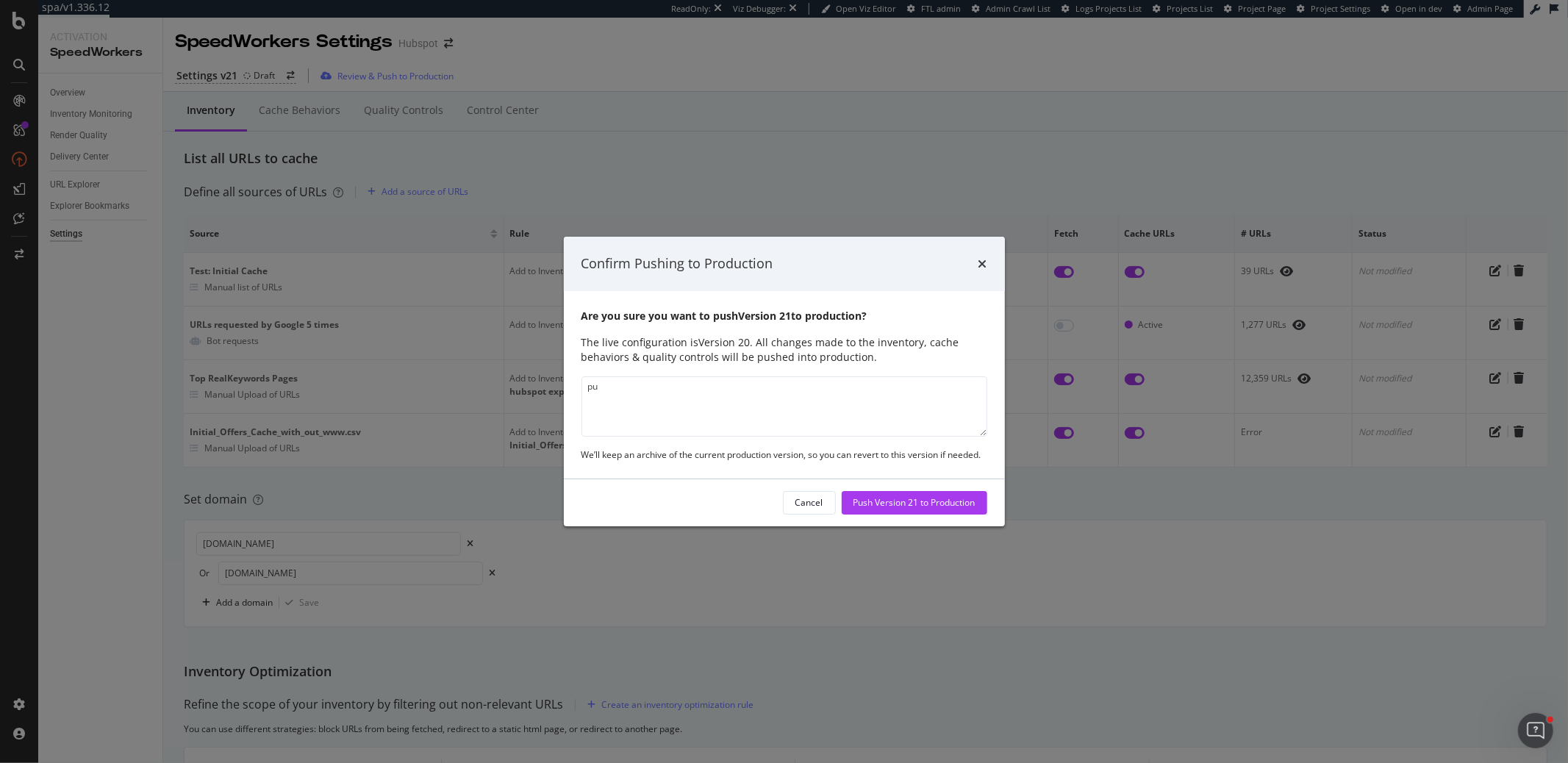
type textarea "p"
type textarea "fetching urls"
click at [912, 501] on div "Push Version 21 to Production" at bounding box center [915, 501] width 122 height 13
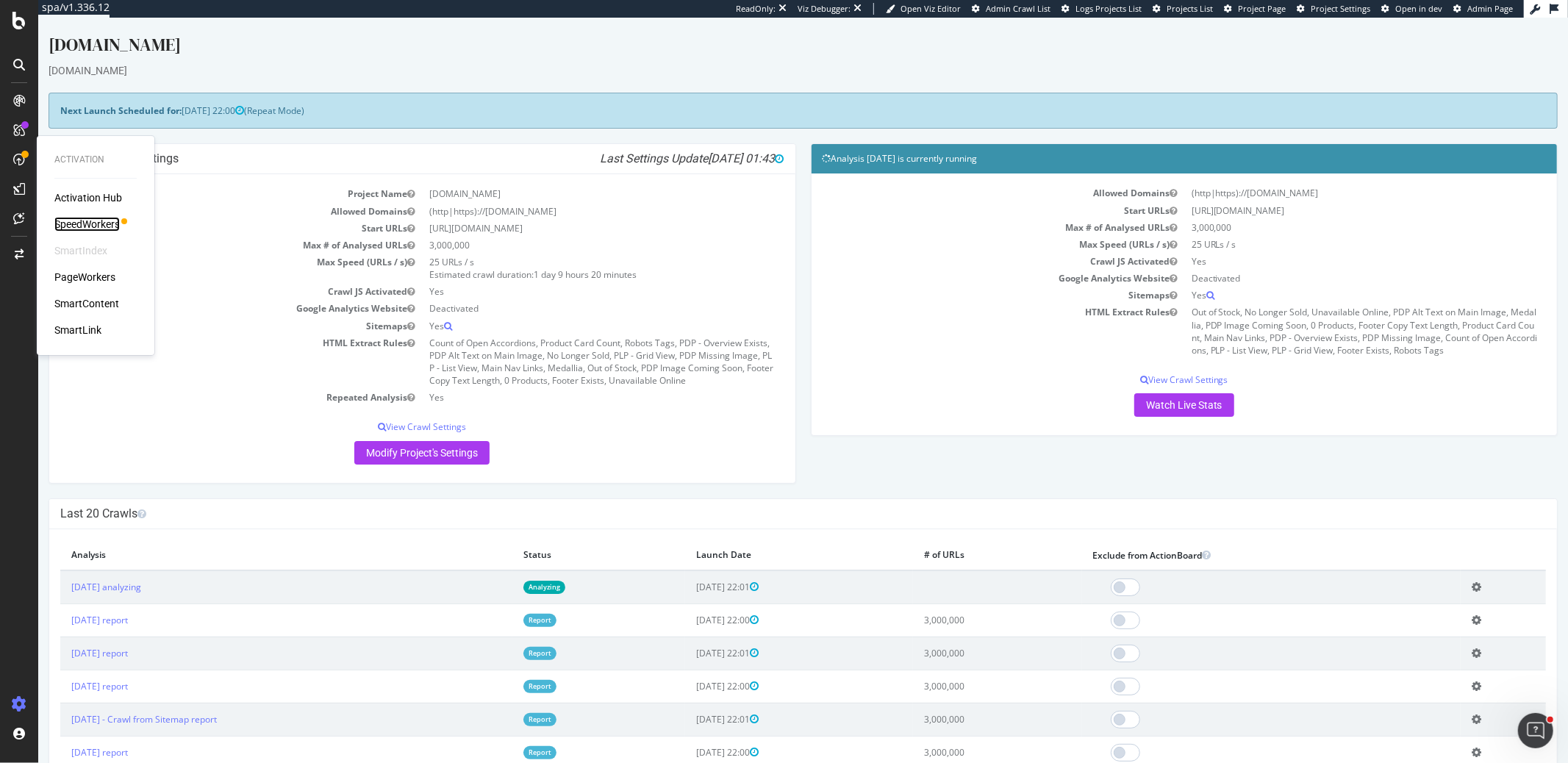
click at [89, 219] on div "SpeedWorkers" at bounding box center [87, 223] width 66 height 15
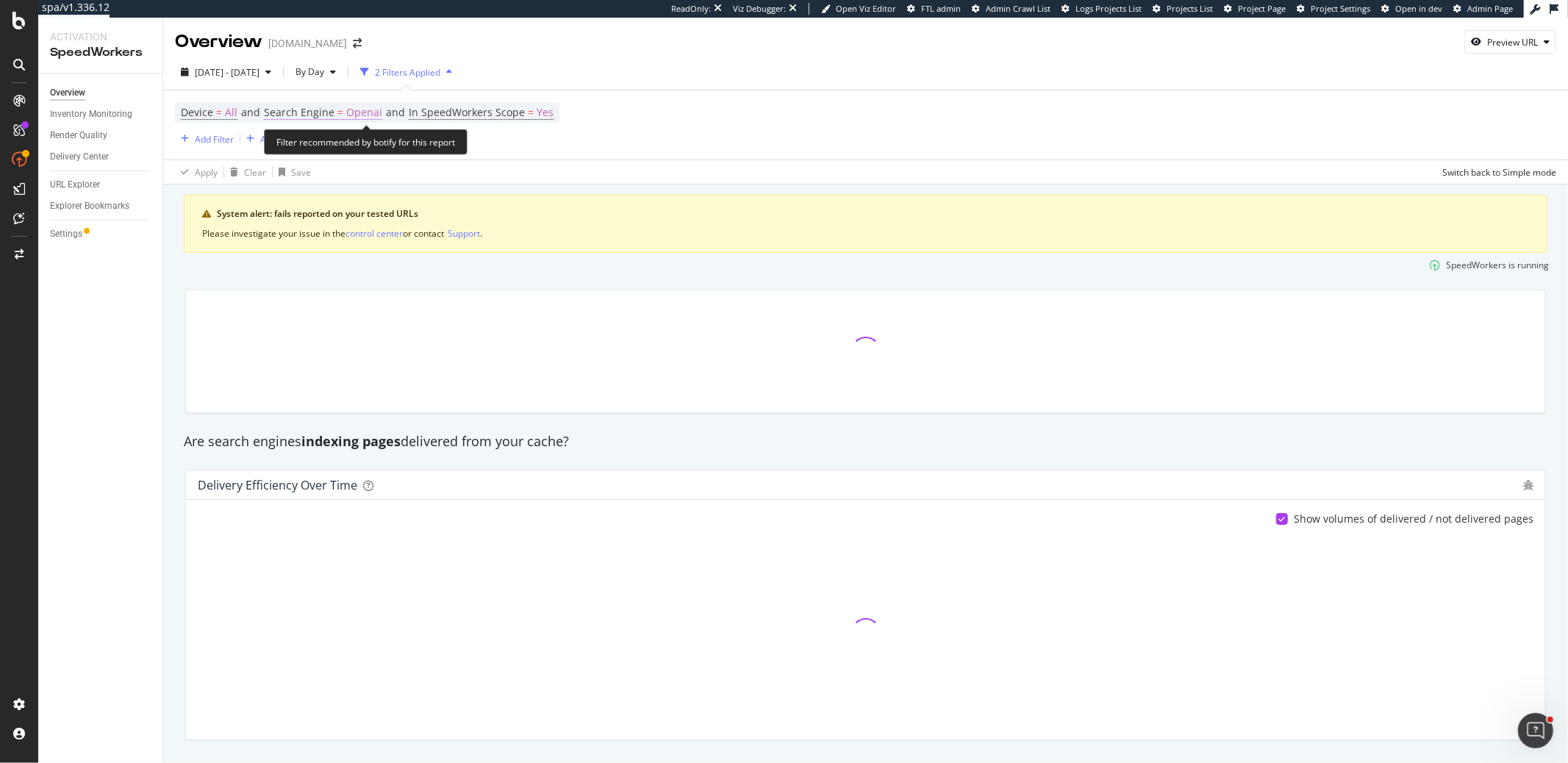
click at [356, 116] on span "Openai" at bounding box center [364, 112] width 36 height 21
click at [311, 179] on div "Cancel" at bounding box center [306, 178] width 28 height 13
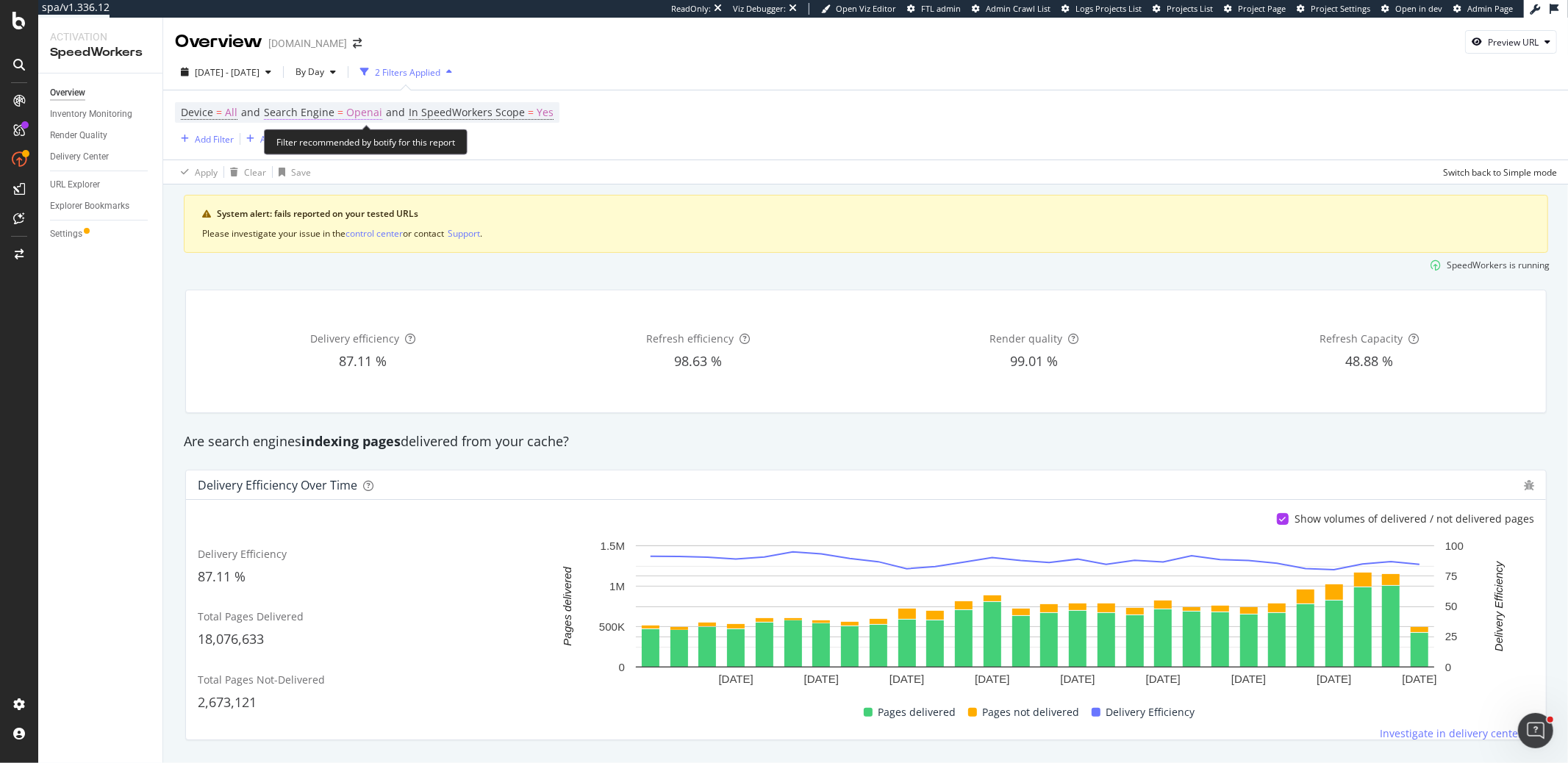
click at [358, 111] on span "Openai" at bounding box center [364, 112] width 36 height 21
click at [322, 144] on div "OpenAI" at bounding box center [360, 147] width 161 height 24
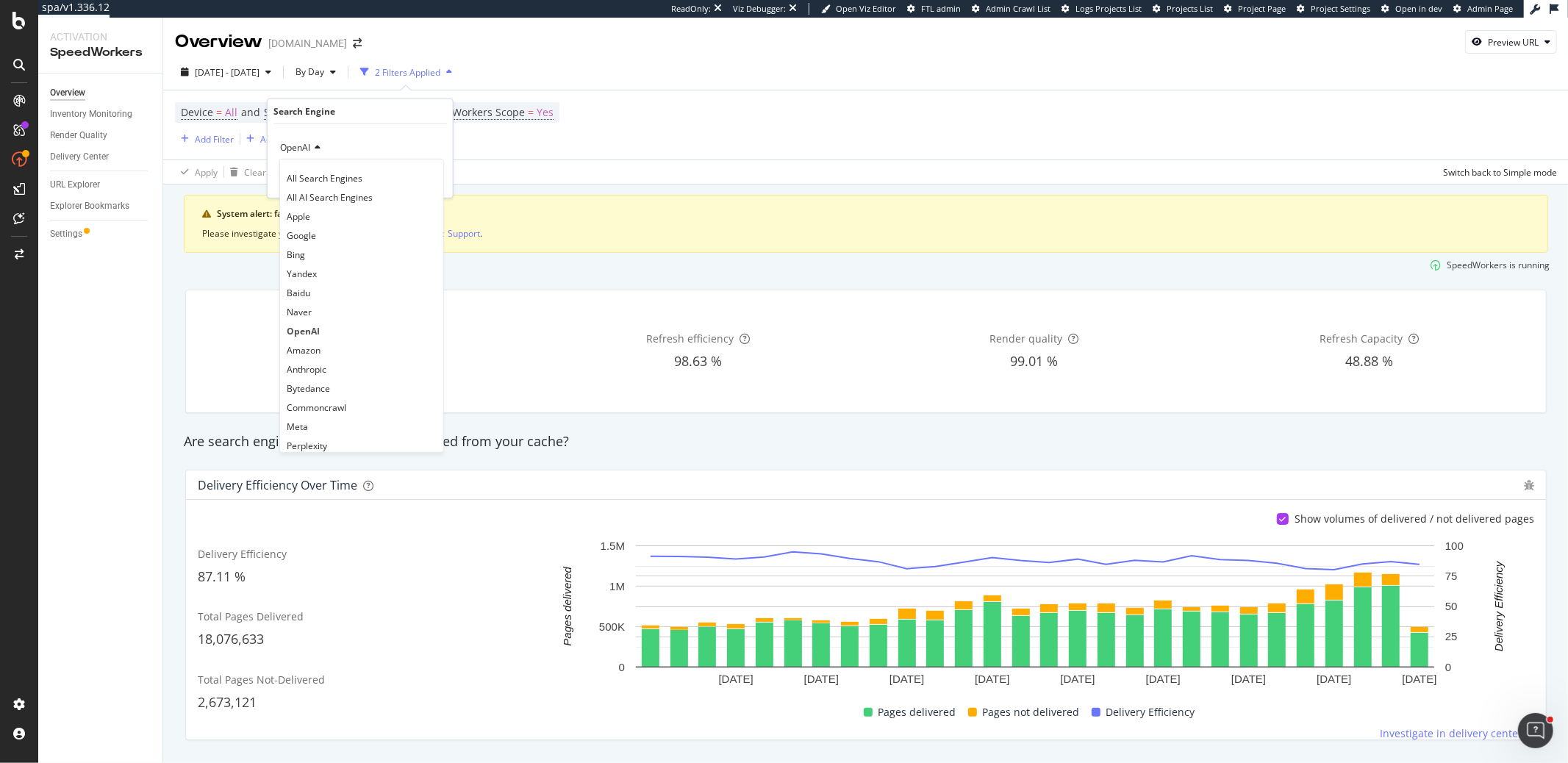
click at [494, 154] on div "Device = All and Search Engine = Openai and In SpeedWorkers Scope = Yes Add Fil…" at bounding box center [866, 125] width 1382 height 69
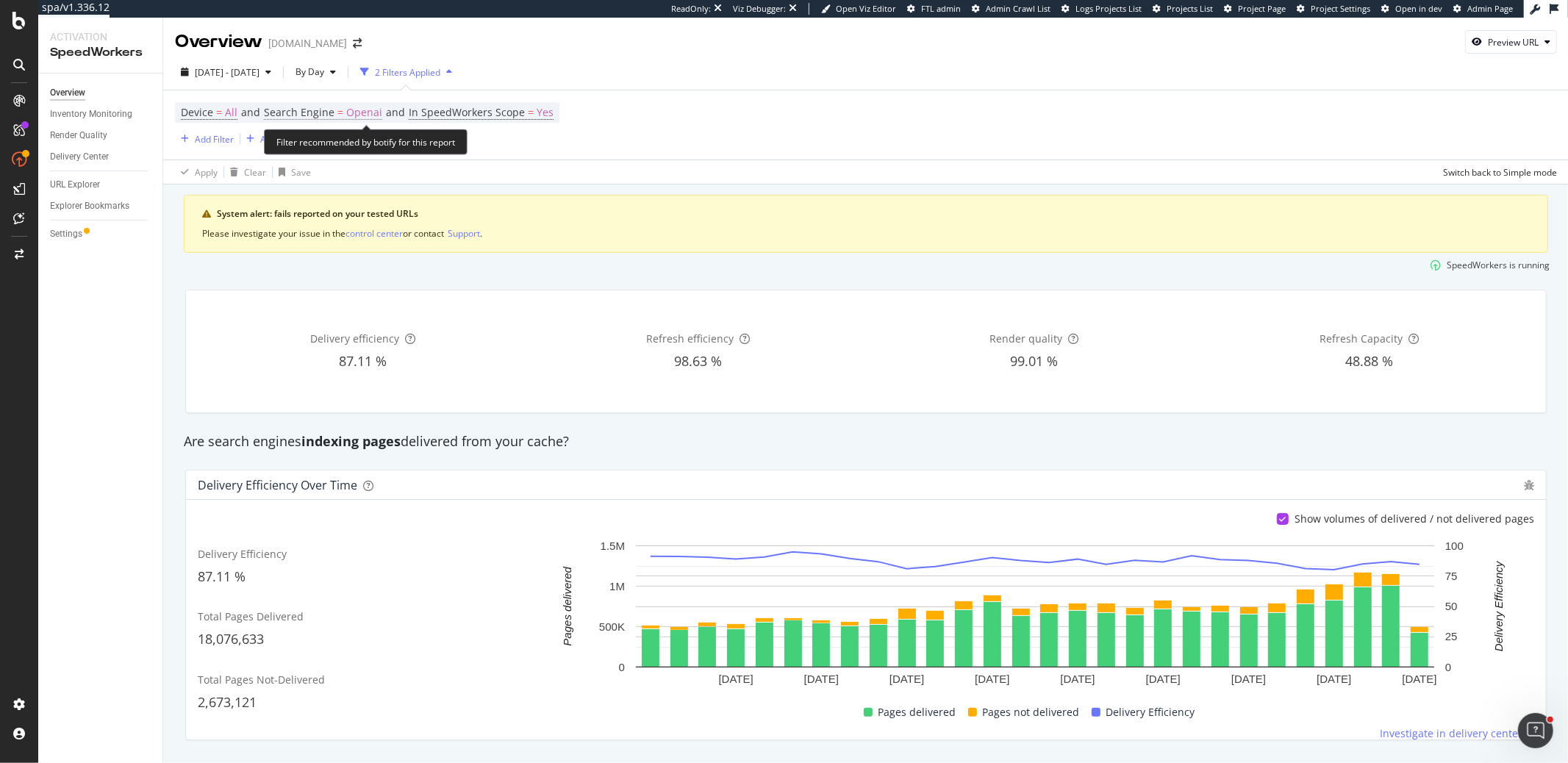
click at [347, 114] on span "Openai" at bounding box center [364, 112] width 36 height 21
click at [307, 147] on span "OpenAI" at bounding box center [295, 147] width 30 height 13
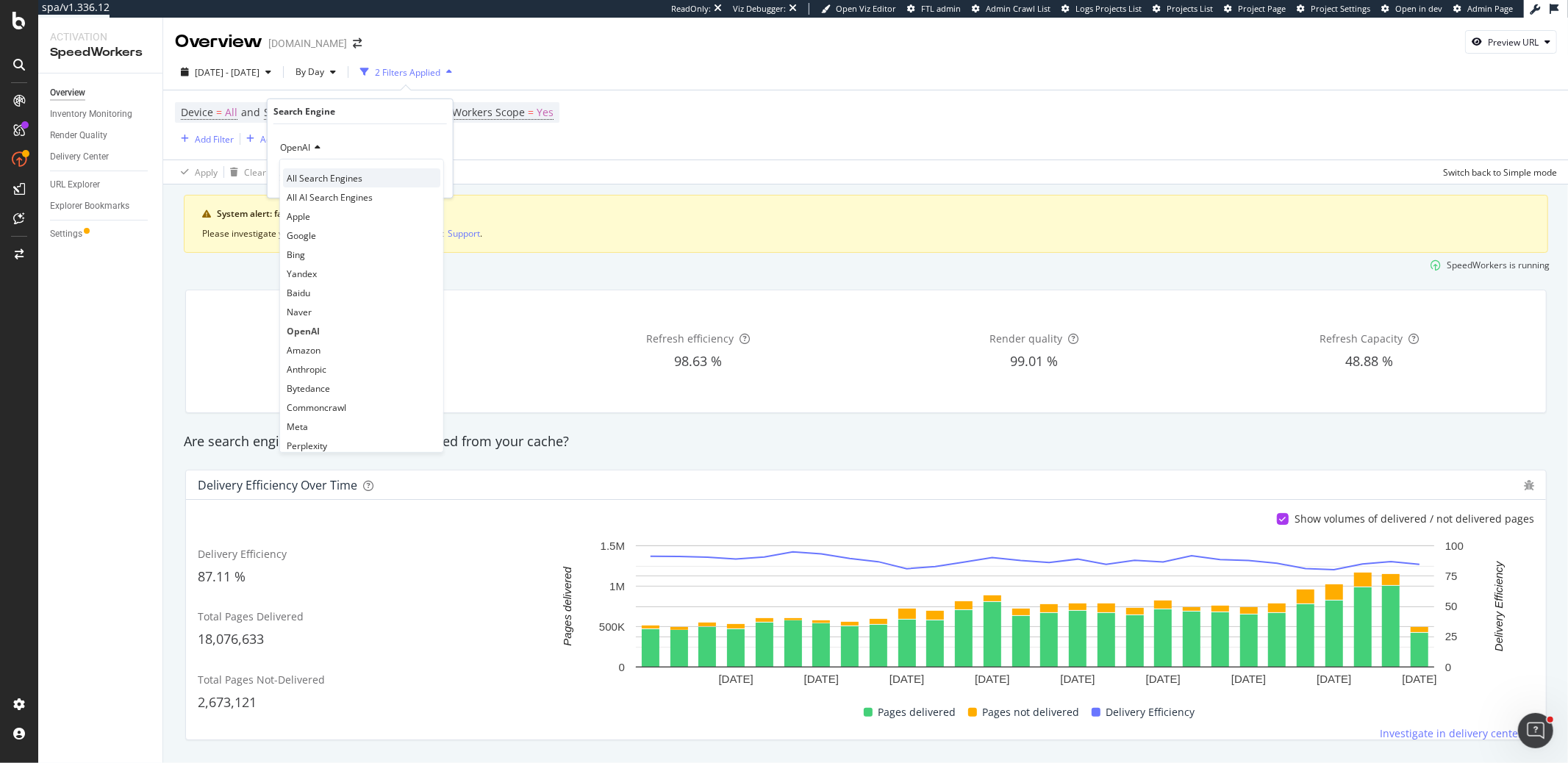
click at [308, 174] on span "All Search Engines" at bounding box center [324, 177] width 76 height 13
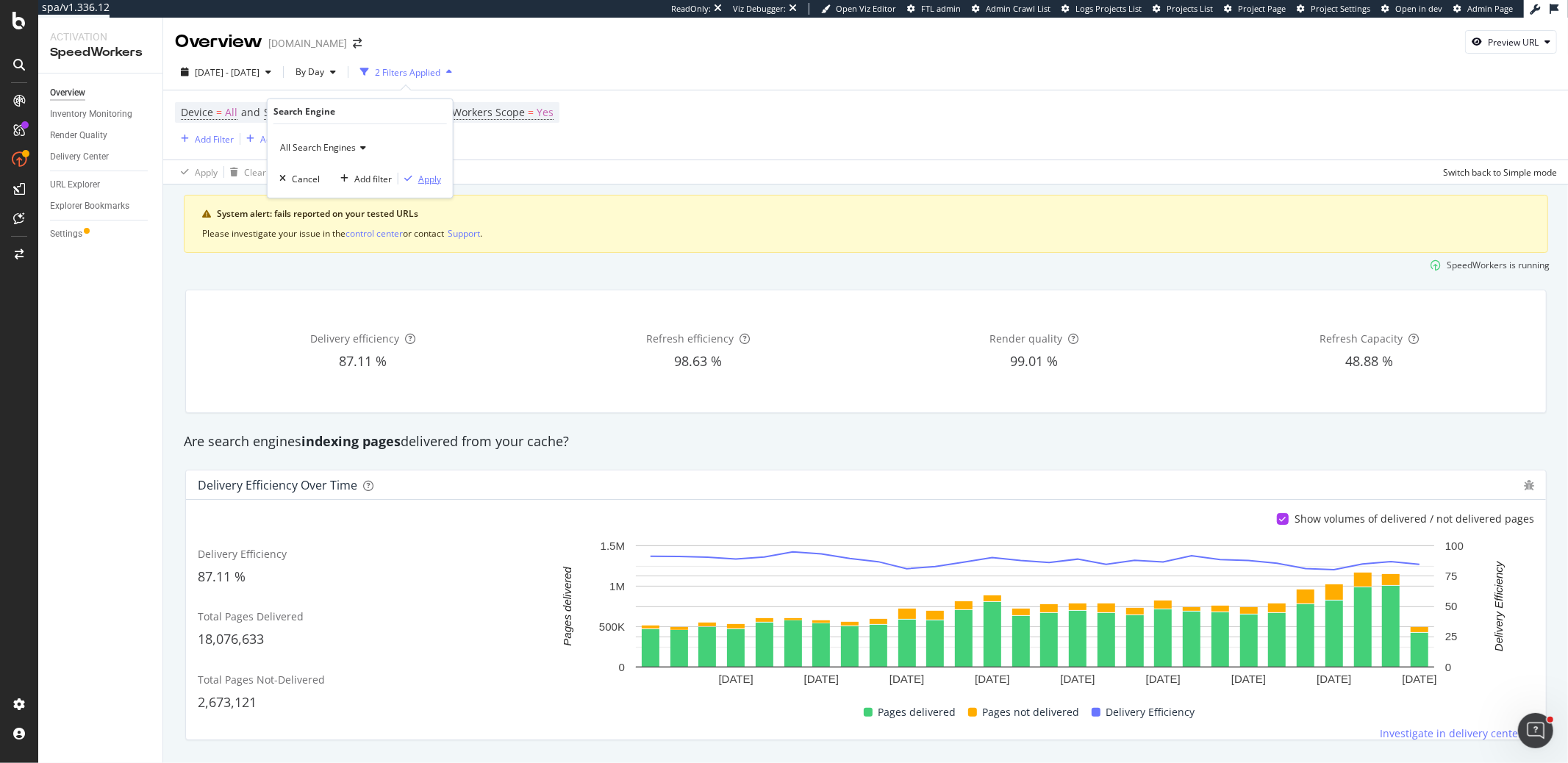
click at [426, 175] on div "Apply" at bounding box center [429, 178] width 23 height 13
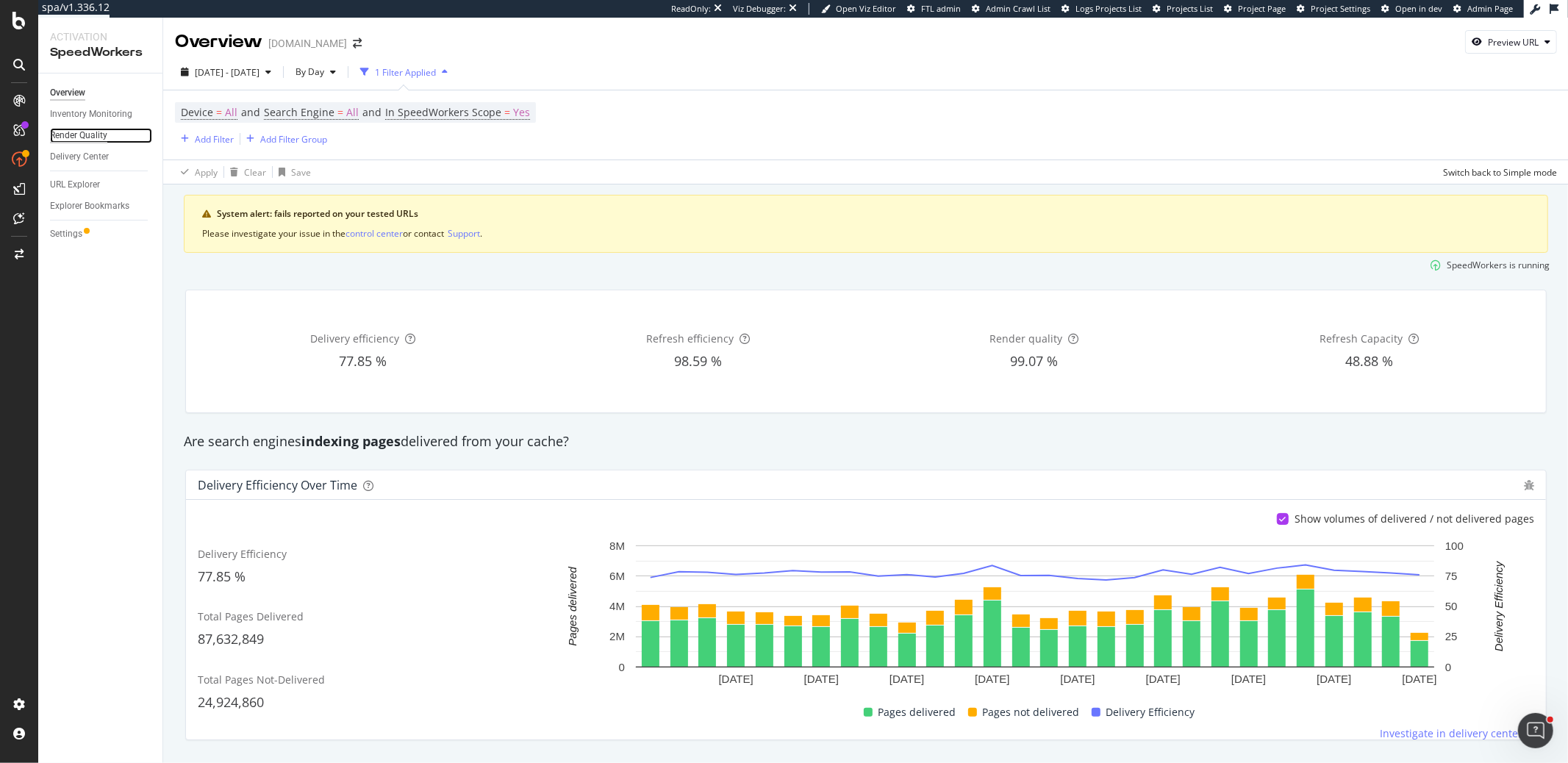
click at [90, 136] on div "Render Quality" at bounding box center [79, 136] width 57 height 16
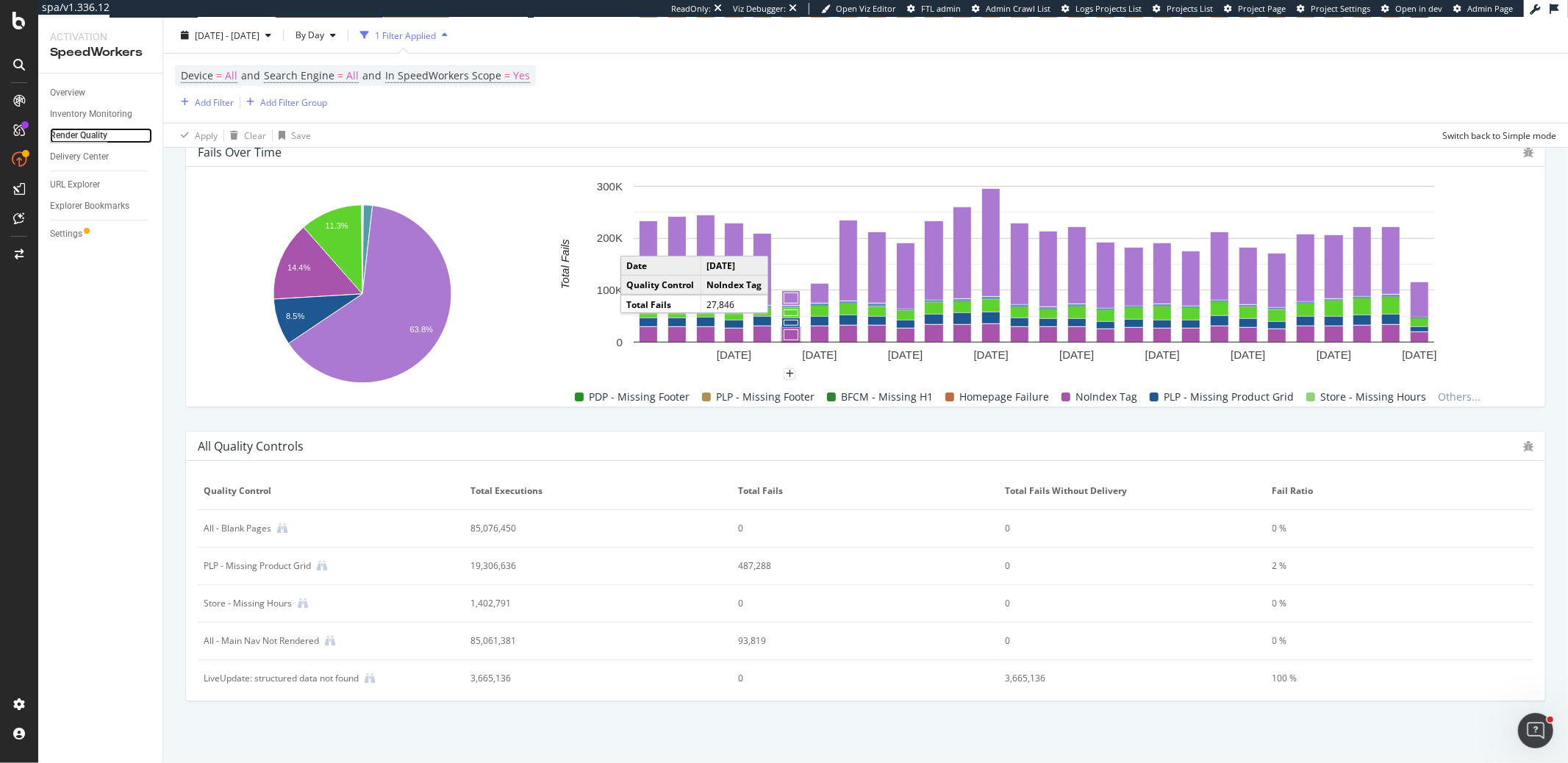
scroll to position [1, 0]
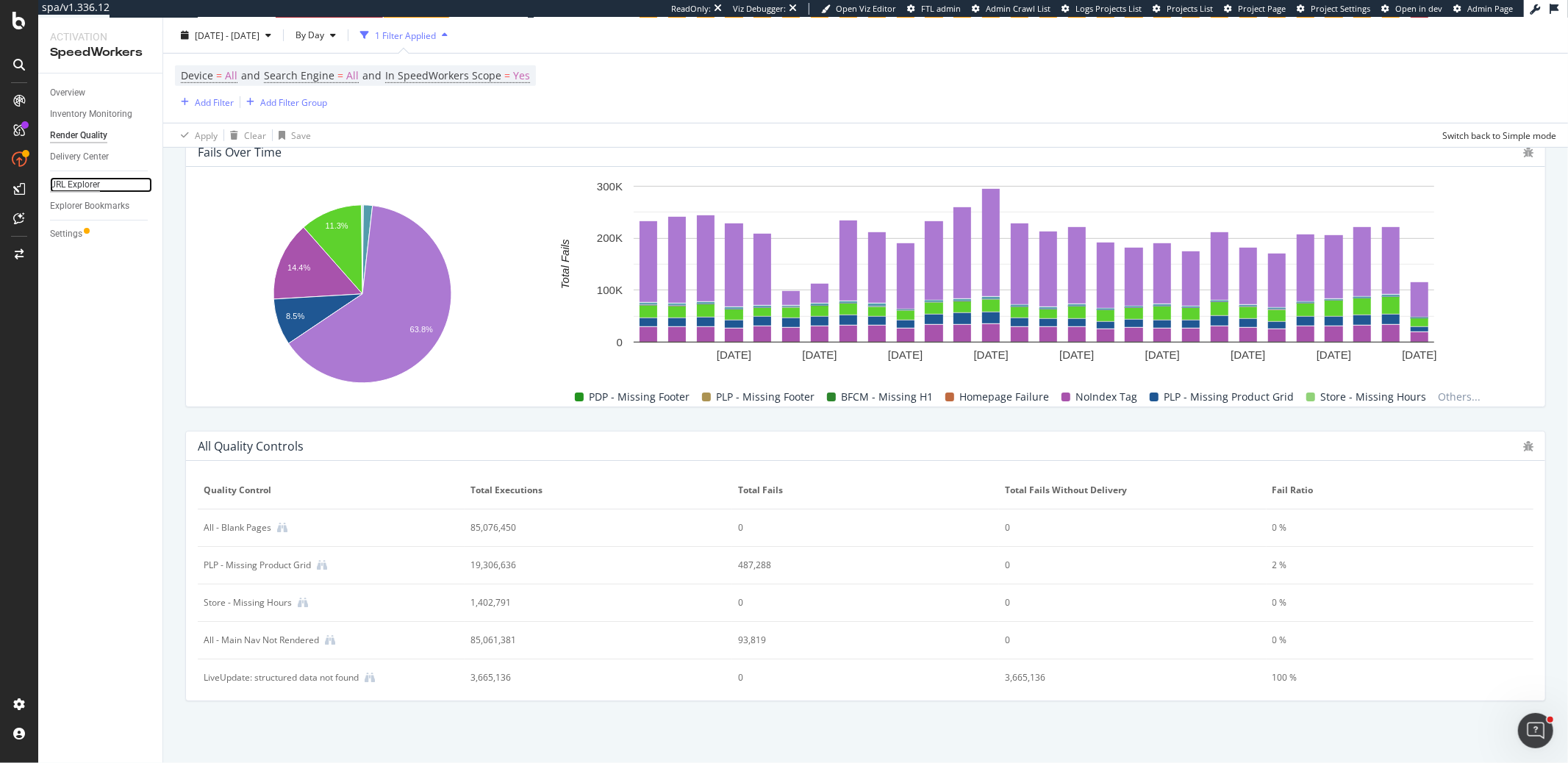
click at [71, 192] on div "URL Explorer" at bounding box center [75, 185] width 50 height 16
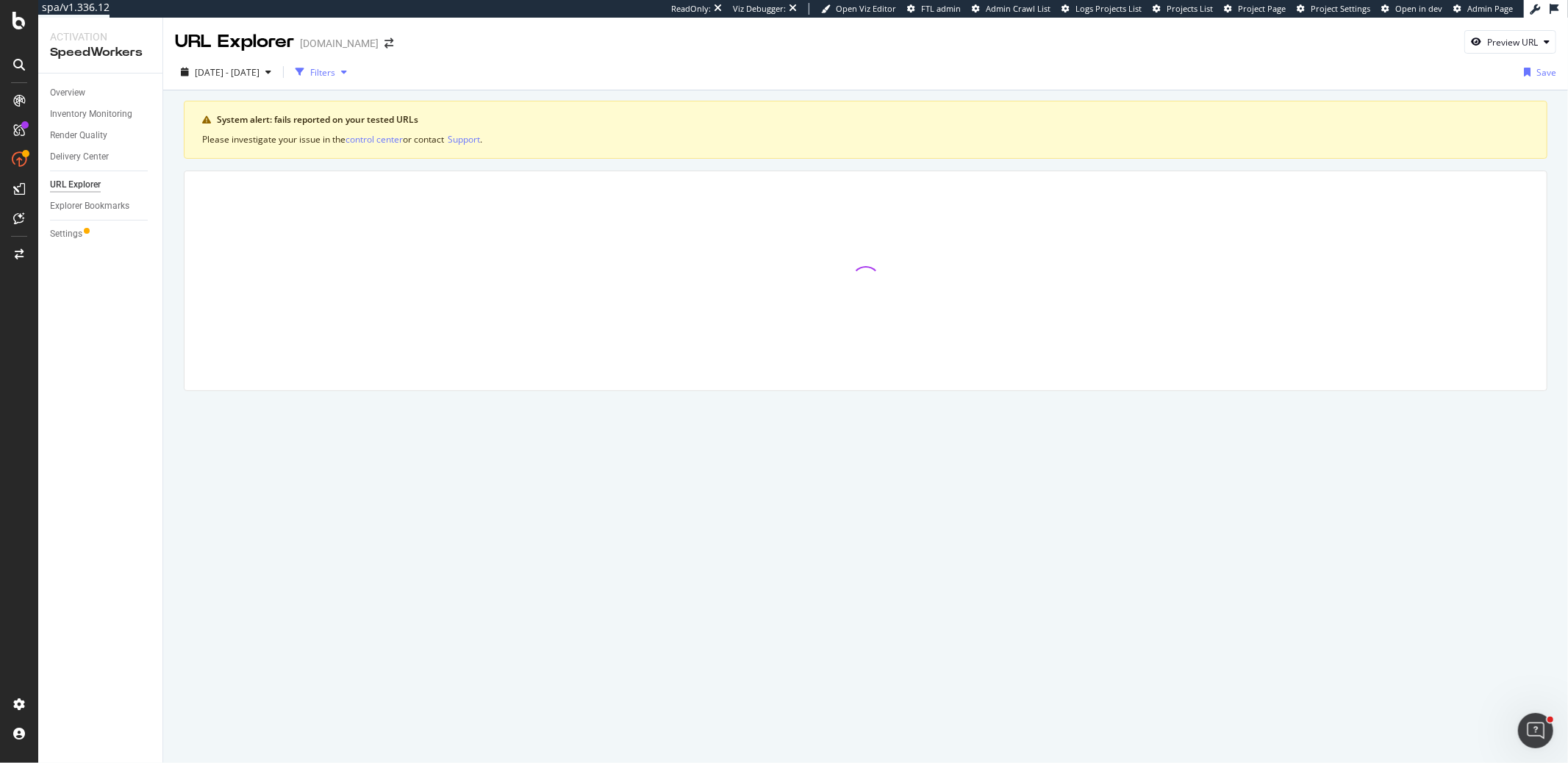
click at [310, 71] on div "button" at bounding box center [299, 72] width 21 height 21
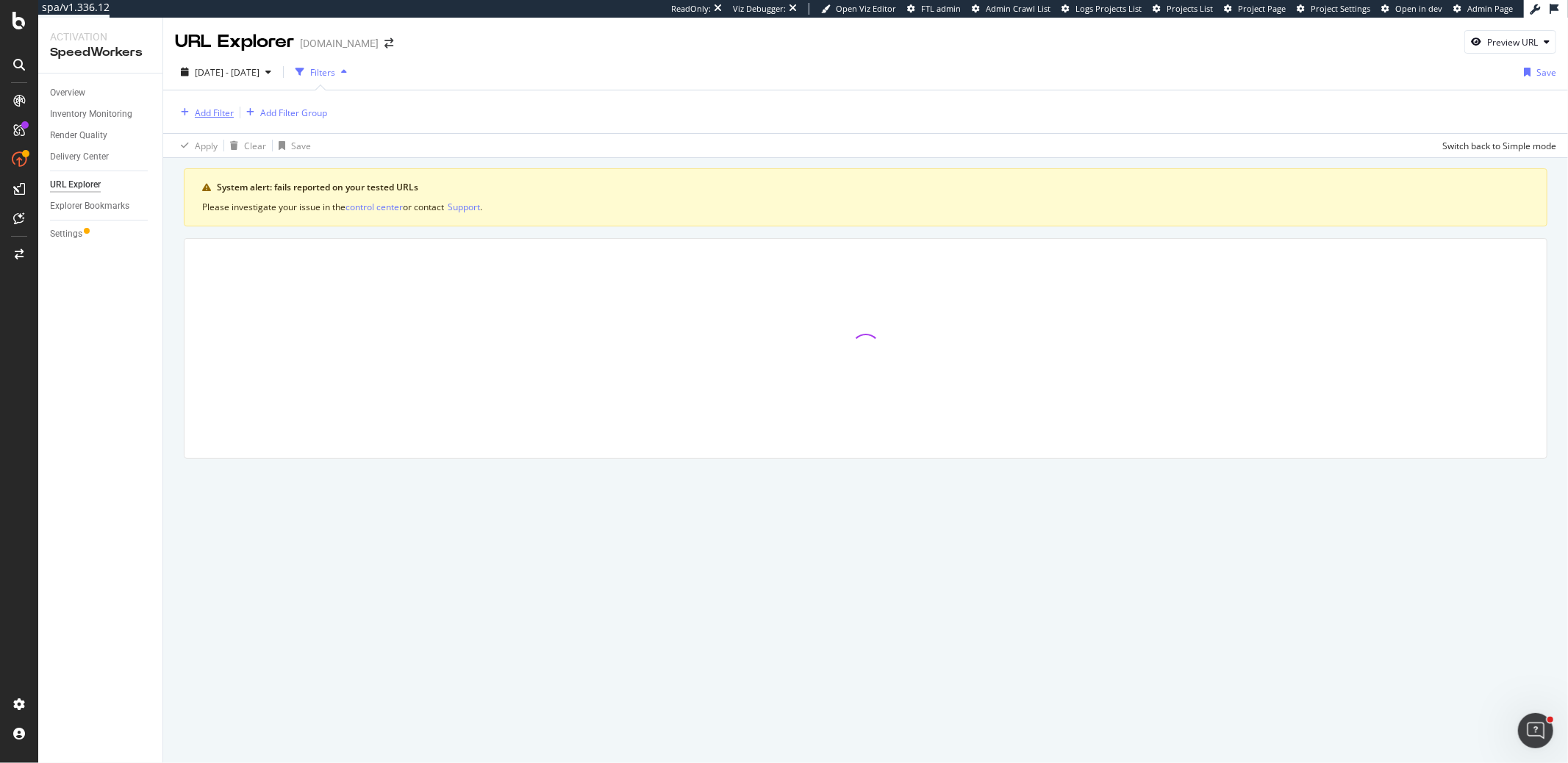
click at [223, 114] on div "Add Filter" at bounding box center [214, 112] width 39 height 13
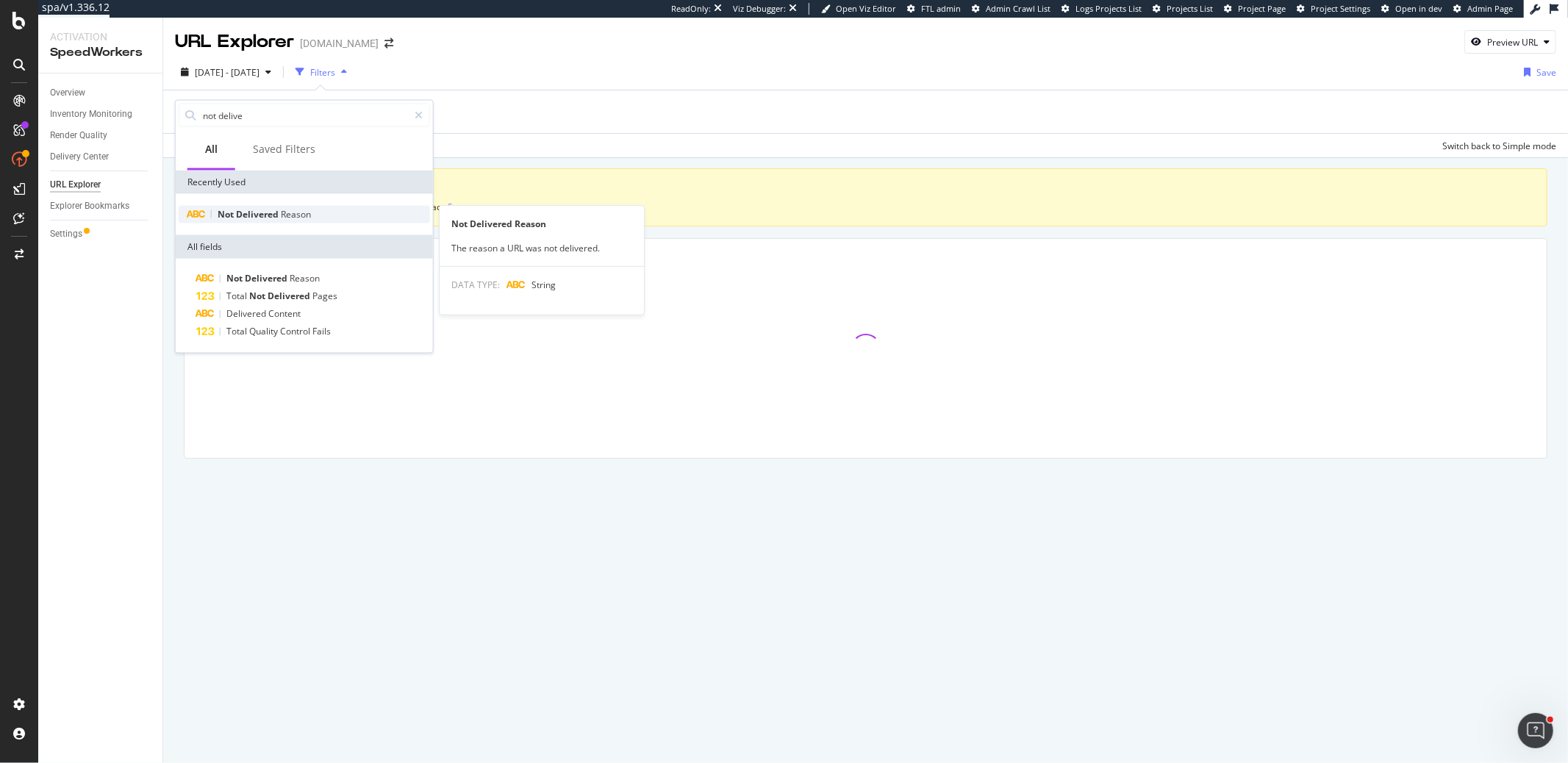
type input "not delive"
click at [225, 210] on span "Not" at bounding box center [226, 213] width 19 height 13
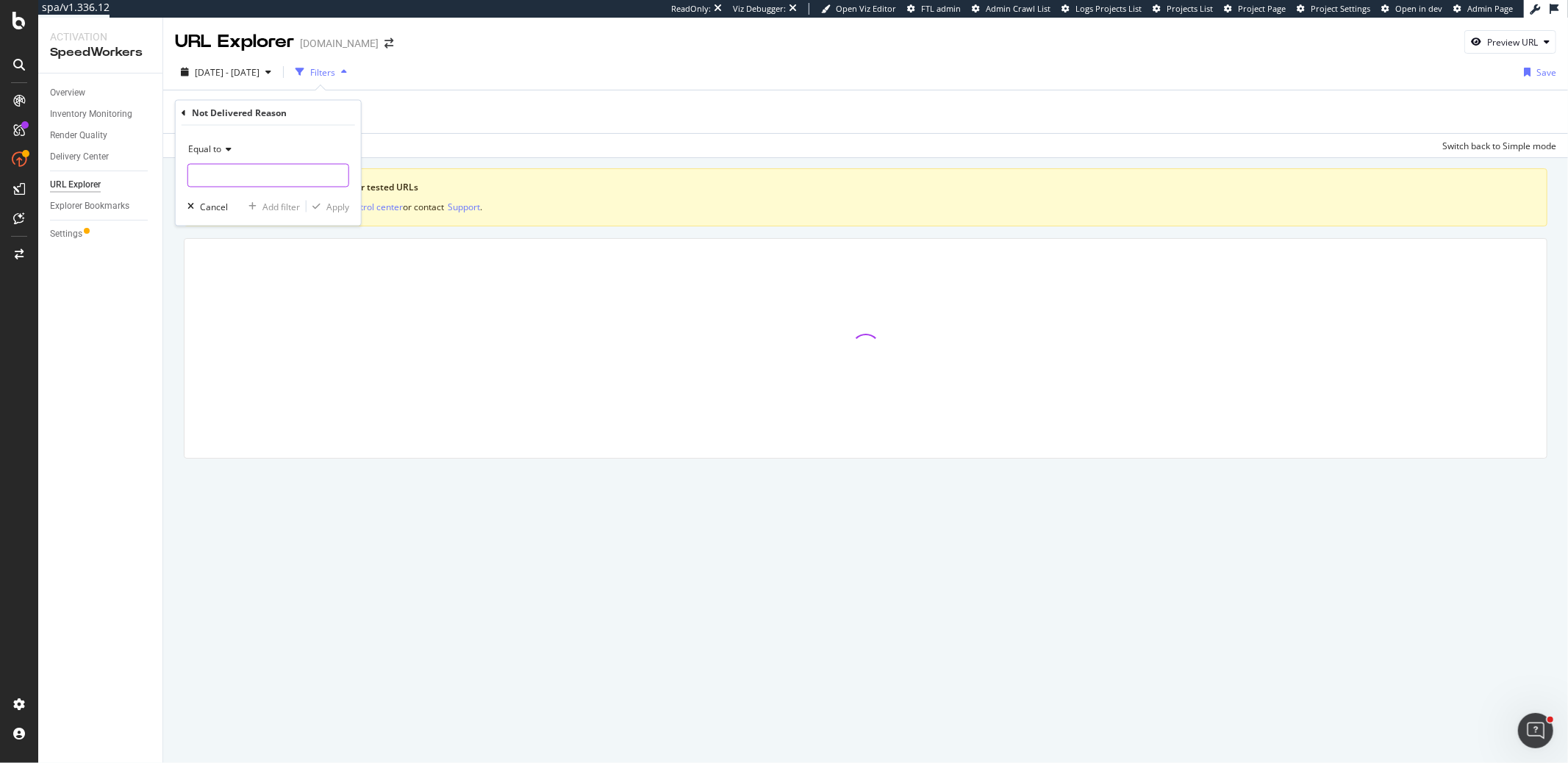
click at [221, 176] on input "text" at bounding box center [268, 176] width 160 height 24
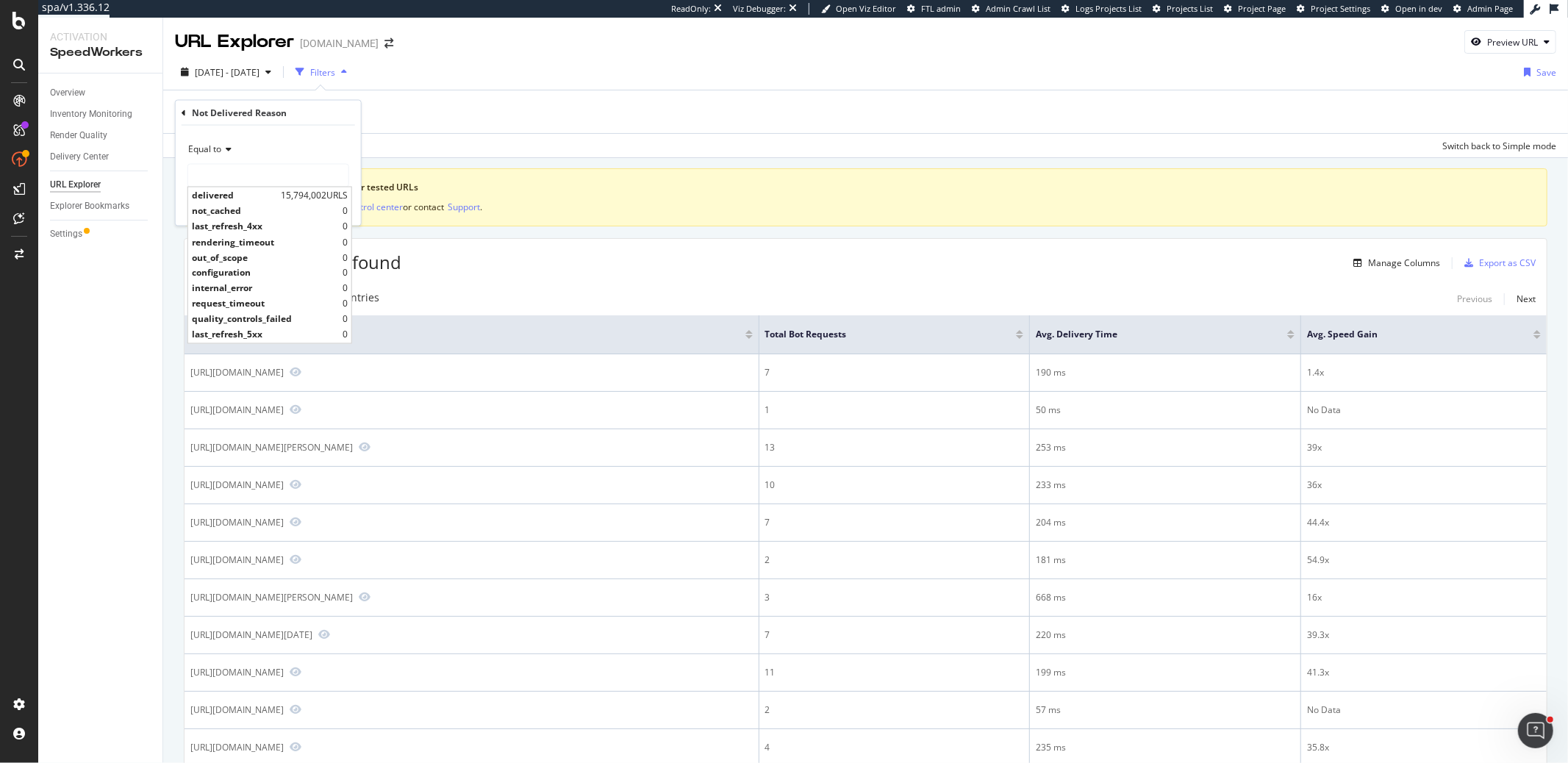
click at [479, 122] on div "Add Filter Add Filter Group" at bounding box center [866, 111] width 1381 height 42
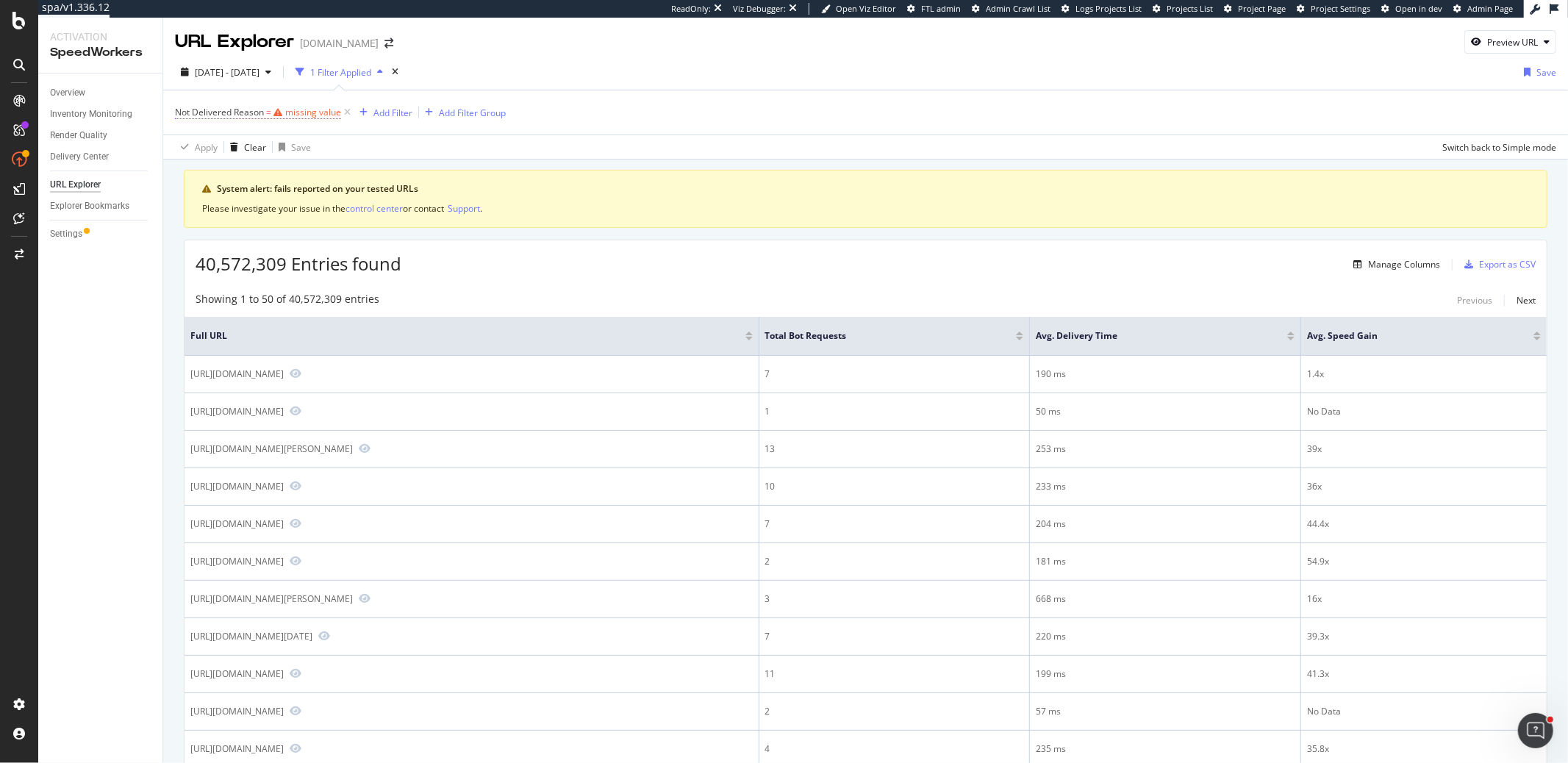
click at [298, 106] on div "missing value" at bounding box center [313, 112] width 56 height 13
click at [212, 161] on input "text" at bounding box center [268, 173] width 160 height 24
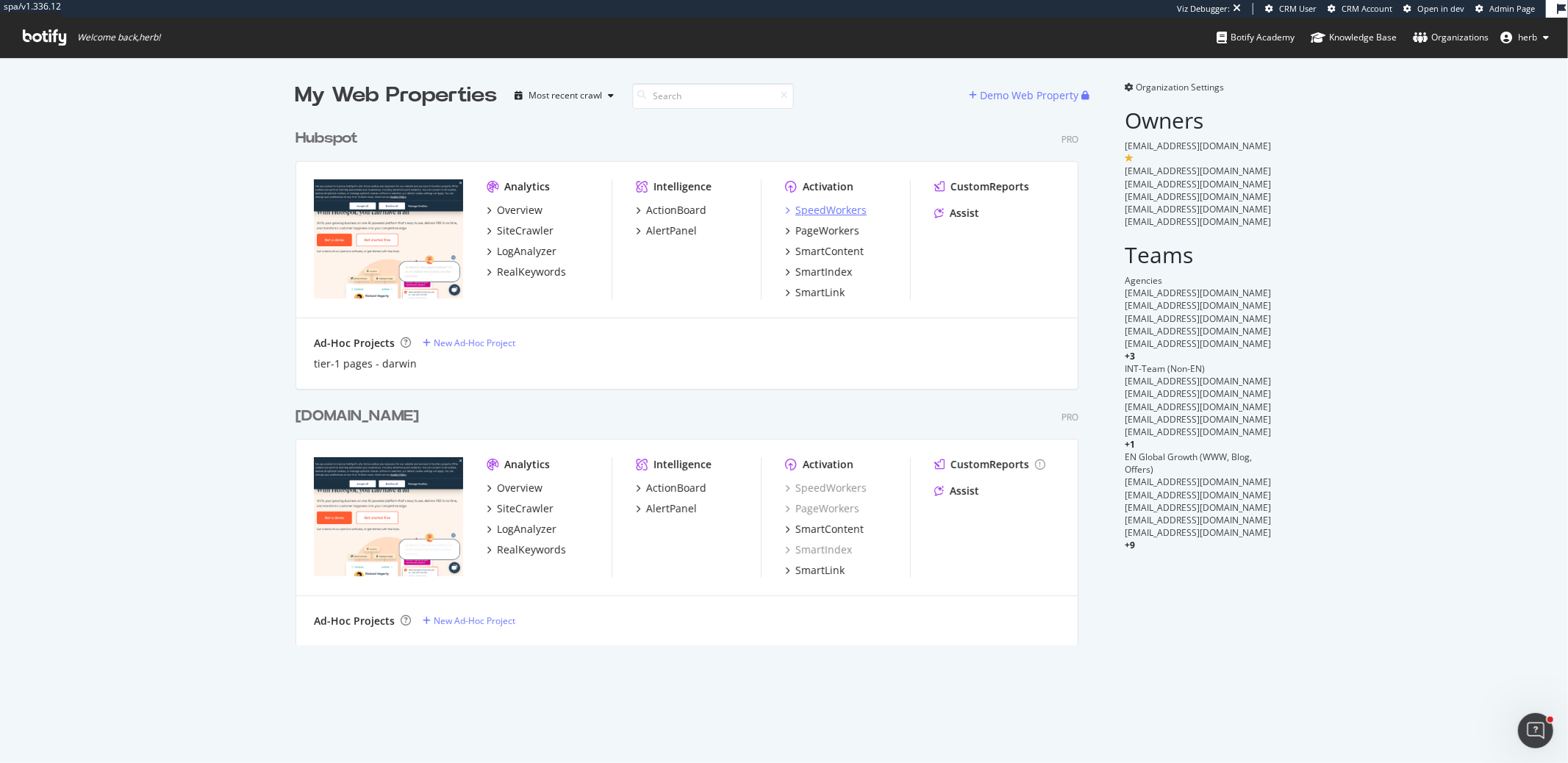
click at [820, 210] on div "SpeedWorkers" at bounding box center [831, 209] width 71 height 15
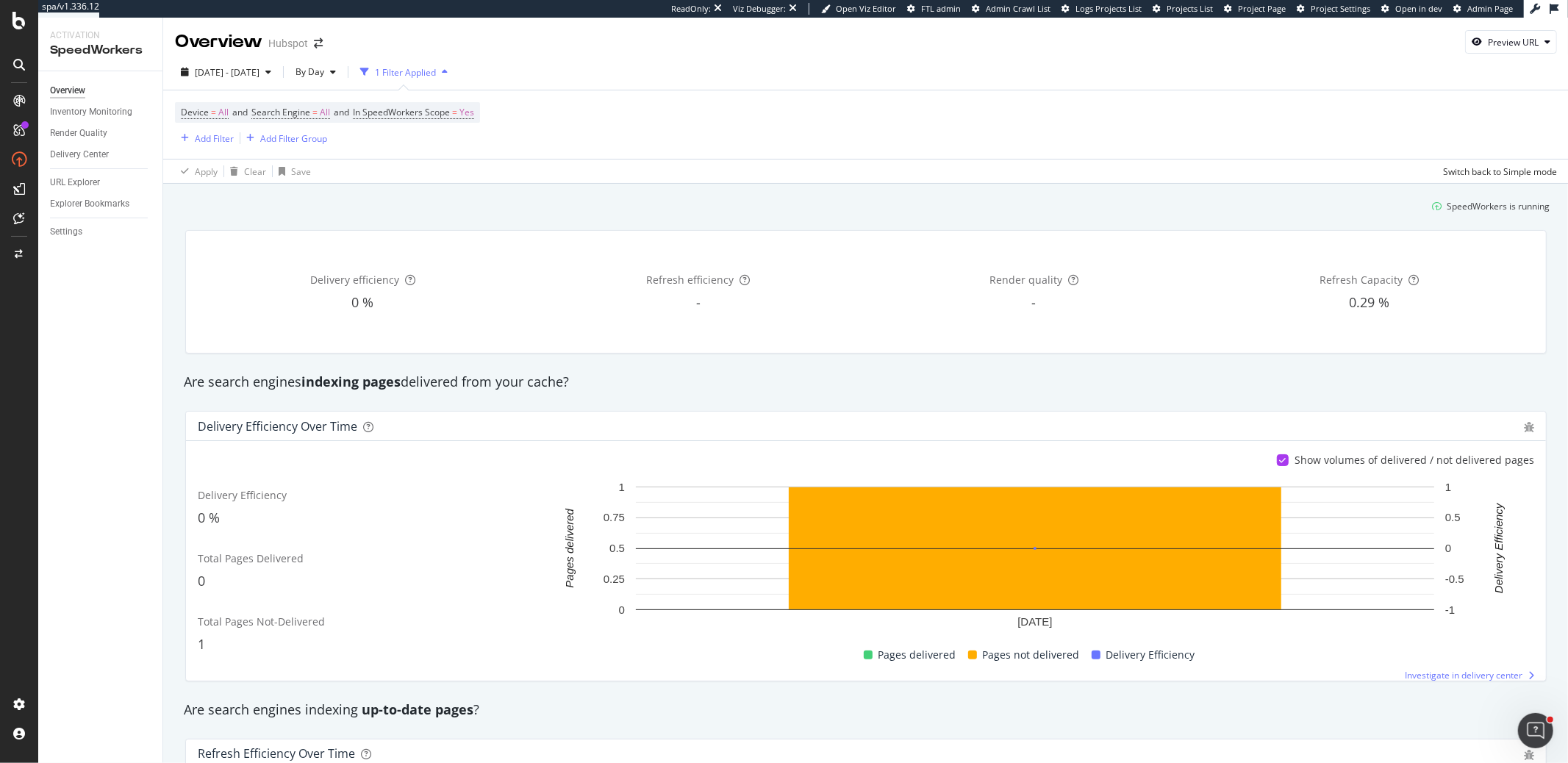
click at [69, 223] on div "Settings" at bounding box center [106, 232] width 112 height 22
click at [71, 231] on div "Settings" at bounding box center [66, 232] width 32 height 16
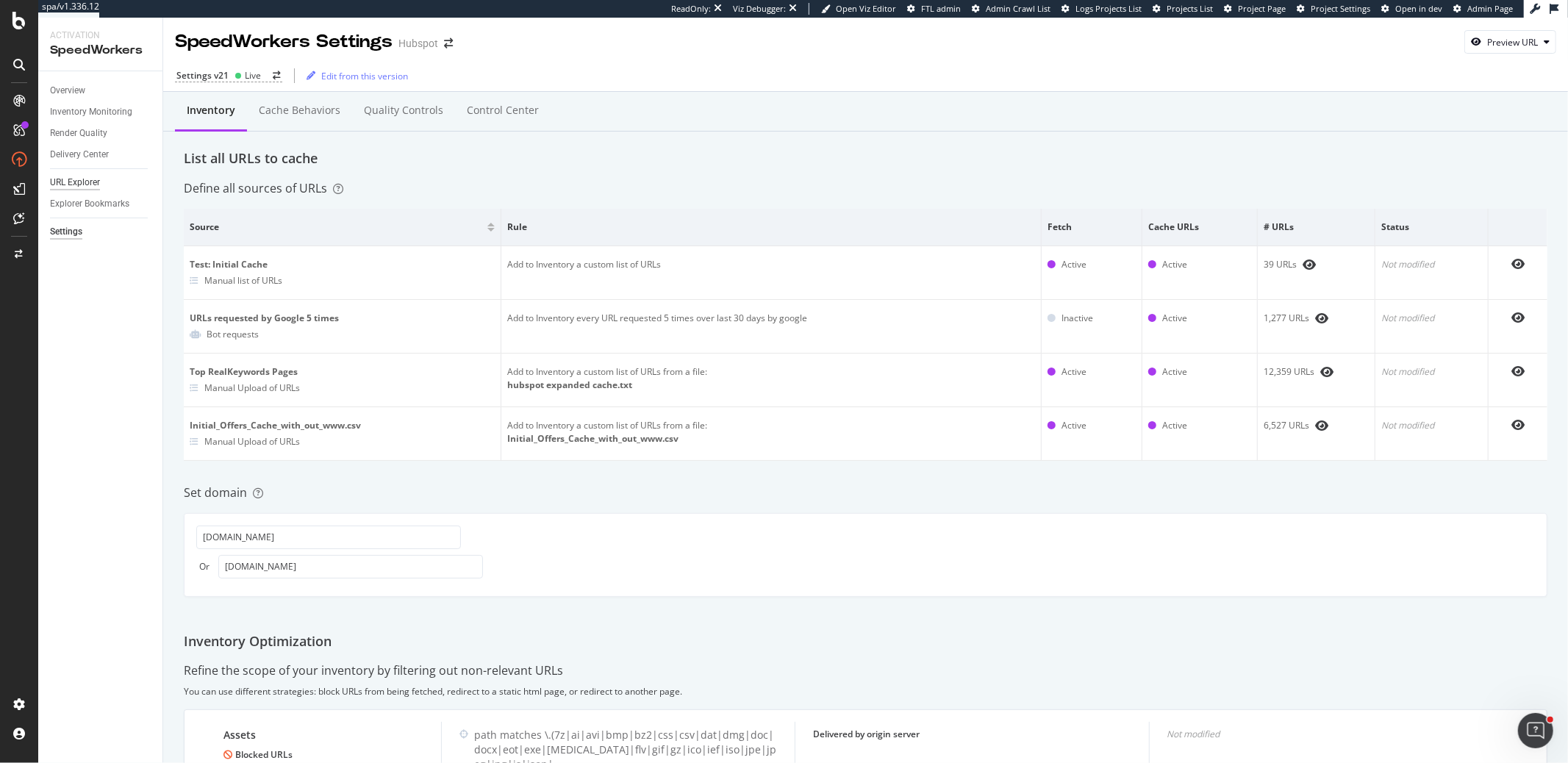
click at [78, 176] on div "URL Explorer" at bounding box center [75, 183] width 50 height 16
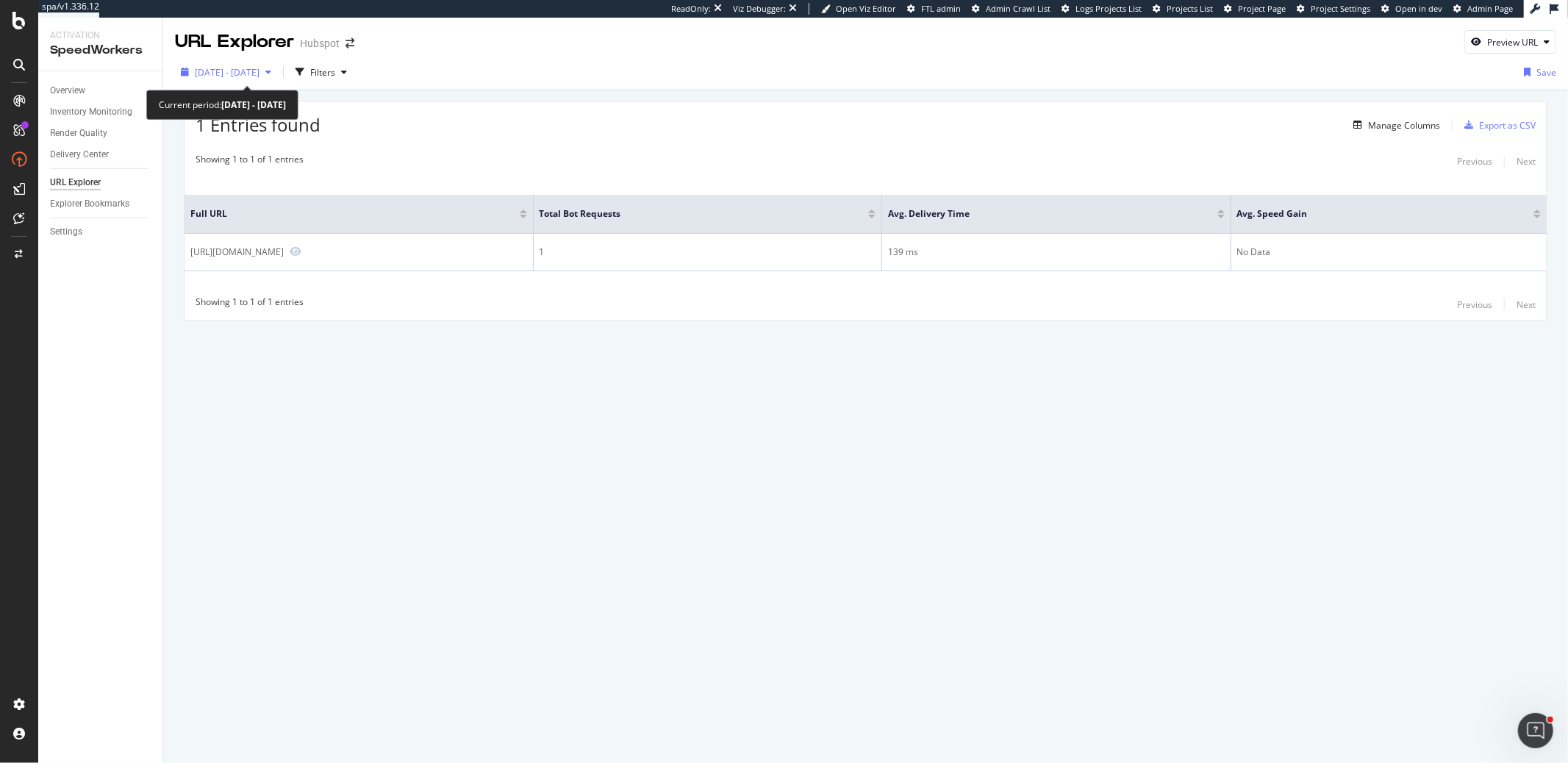
click at [260, 71] on span "[DATE] - [DATE]" at bounding box center [227, 72] width 65 height 13
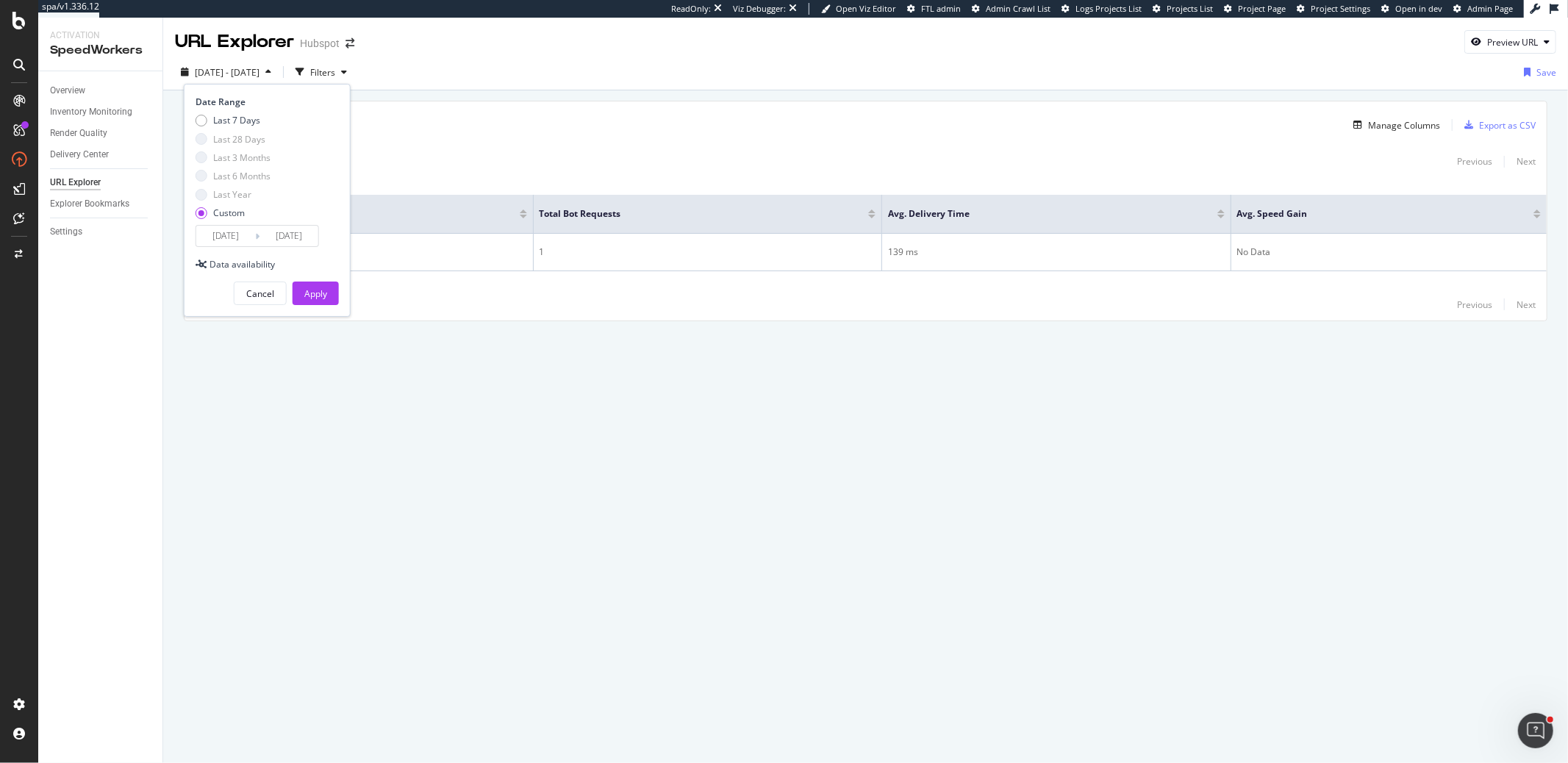
drag, startPoint x: 432, startPoint y: 111, endPoint x: 404, endPoint y: 93, distance: 33.3
click at [415, 100] on div "1 Entries found Manage Columns Export as CSV Showing 1 to 1 of 1 entries Previo…" at bounding box center [866, 210] width 1363 height 220
click at [335, 73] on div "Filters" at bounding box center [322, 72] width 25 height 13
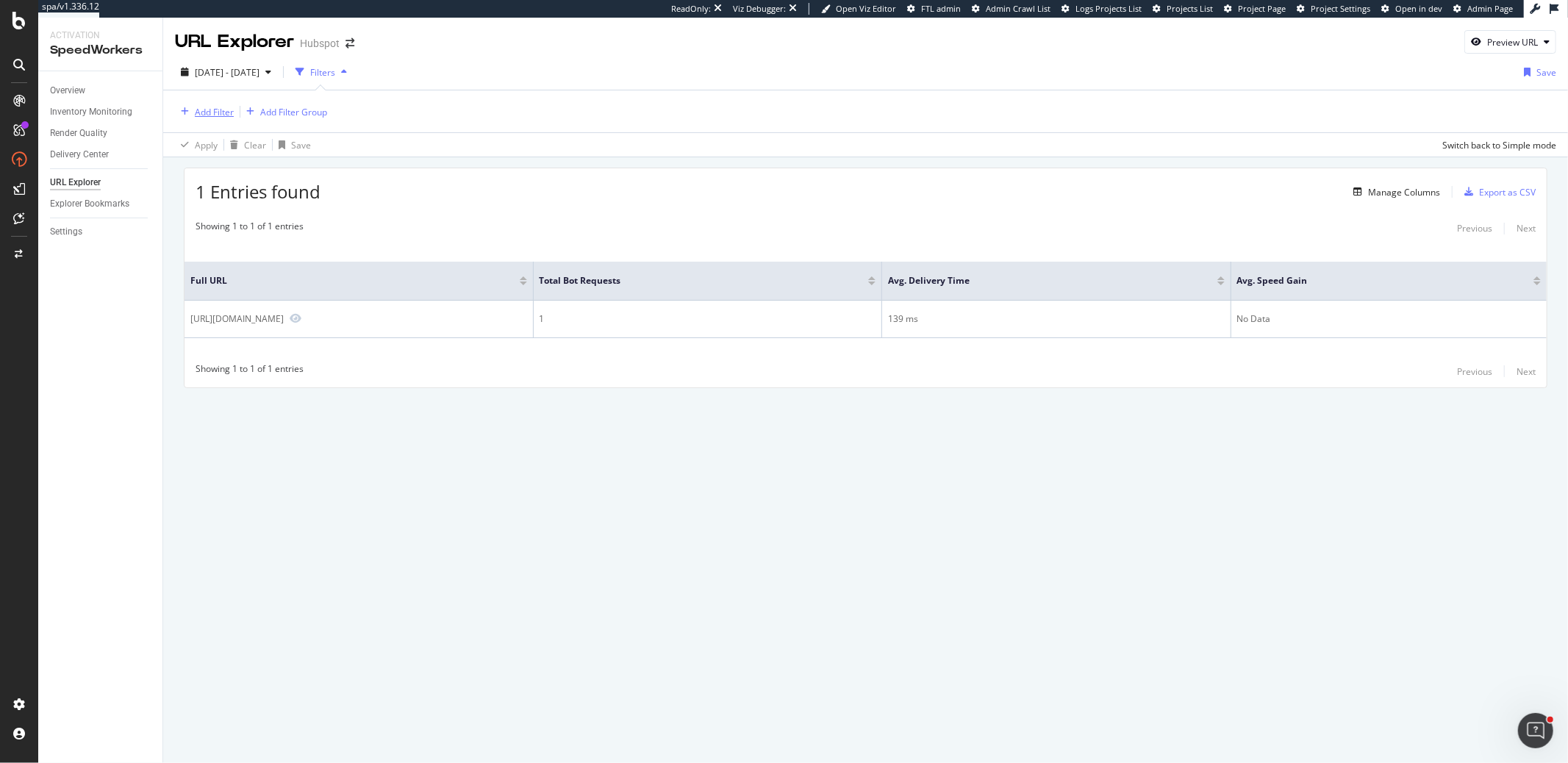
click at [219, 112] on div "Add Filter" at bounding box center [214, 112] width 39 height 13
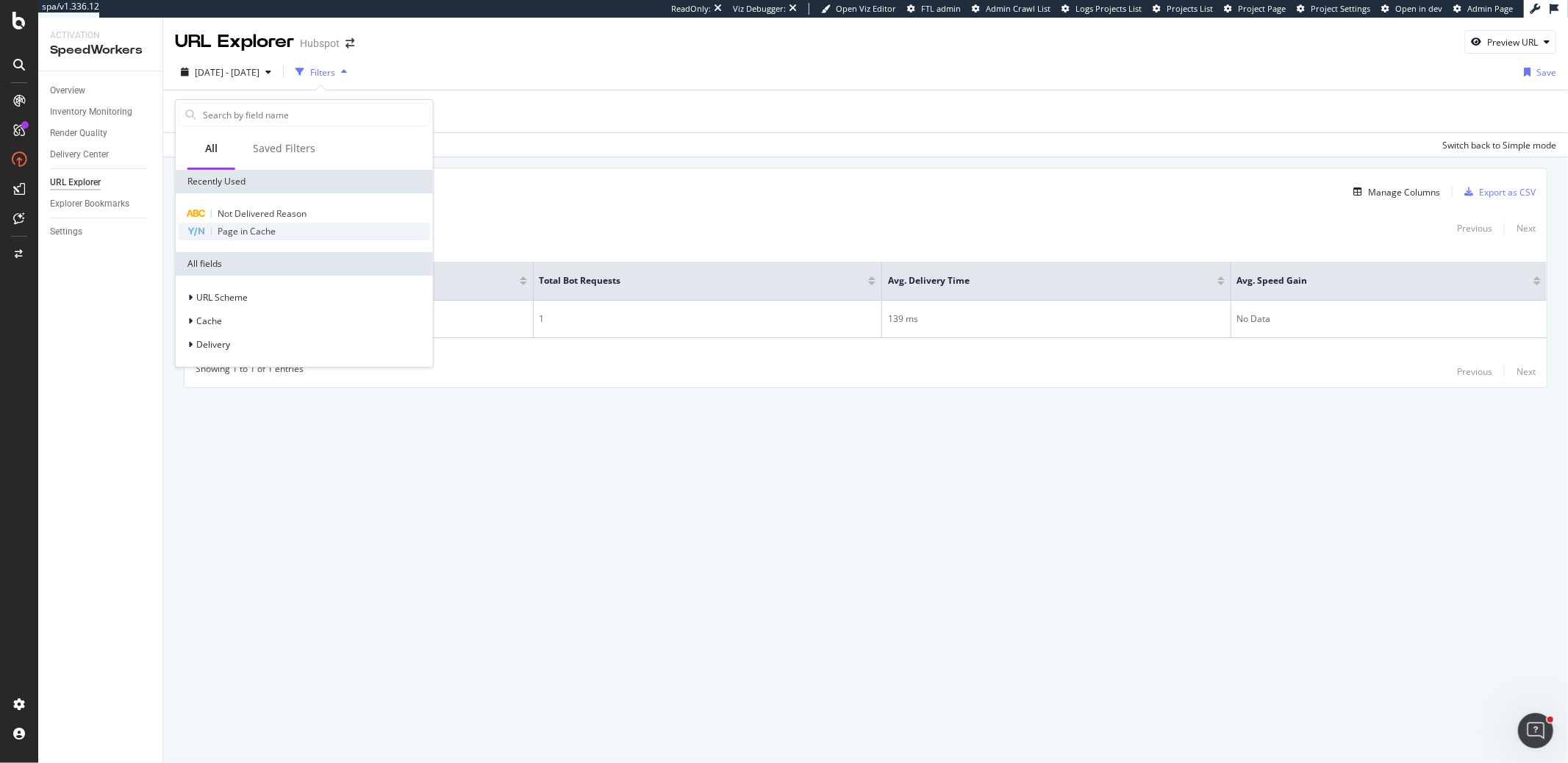
click at [231, 222] on div "Page in Cache" at bounding box center [305, 231] width 252 height 18
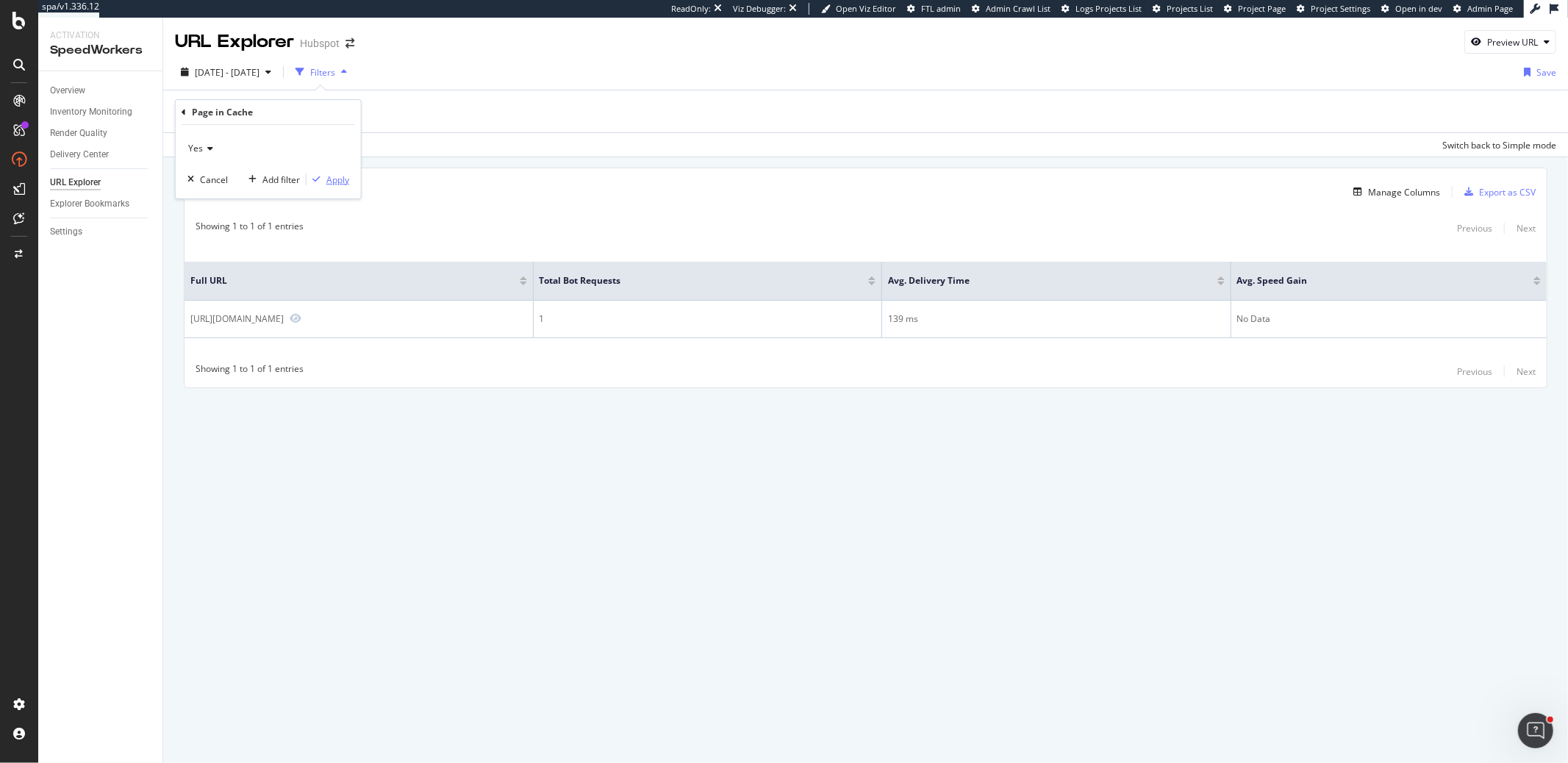
click at [325, 178] on div "button" at bounding box center [317, 179] width 20 height 9
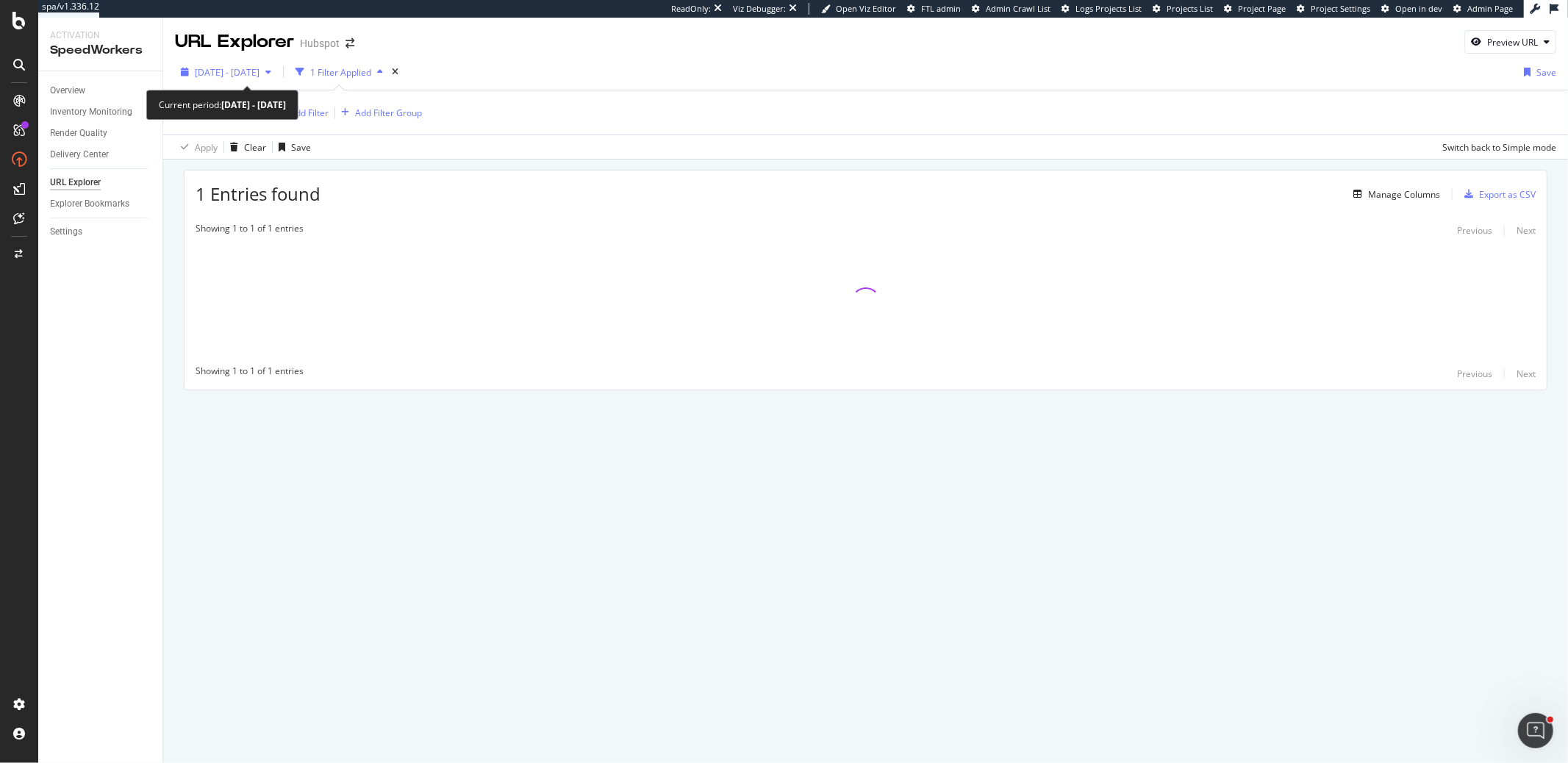
click at [260, 70] on span "[DATE] - [DATE]" at bounding box center [227, 72] width 65 height 13
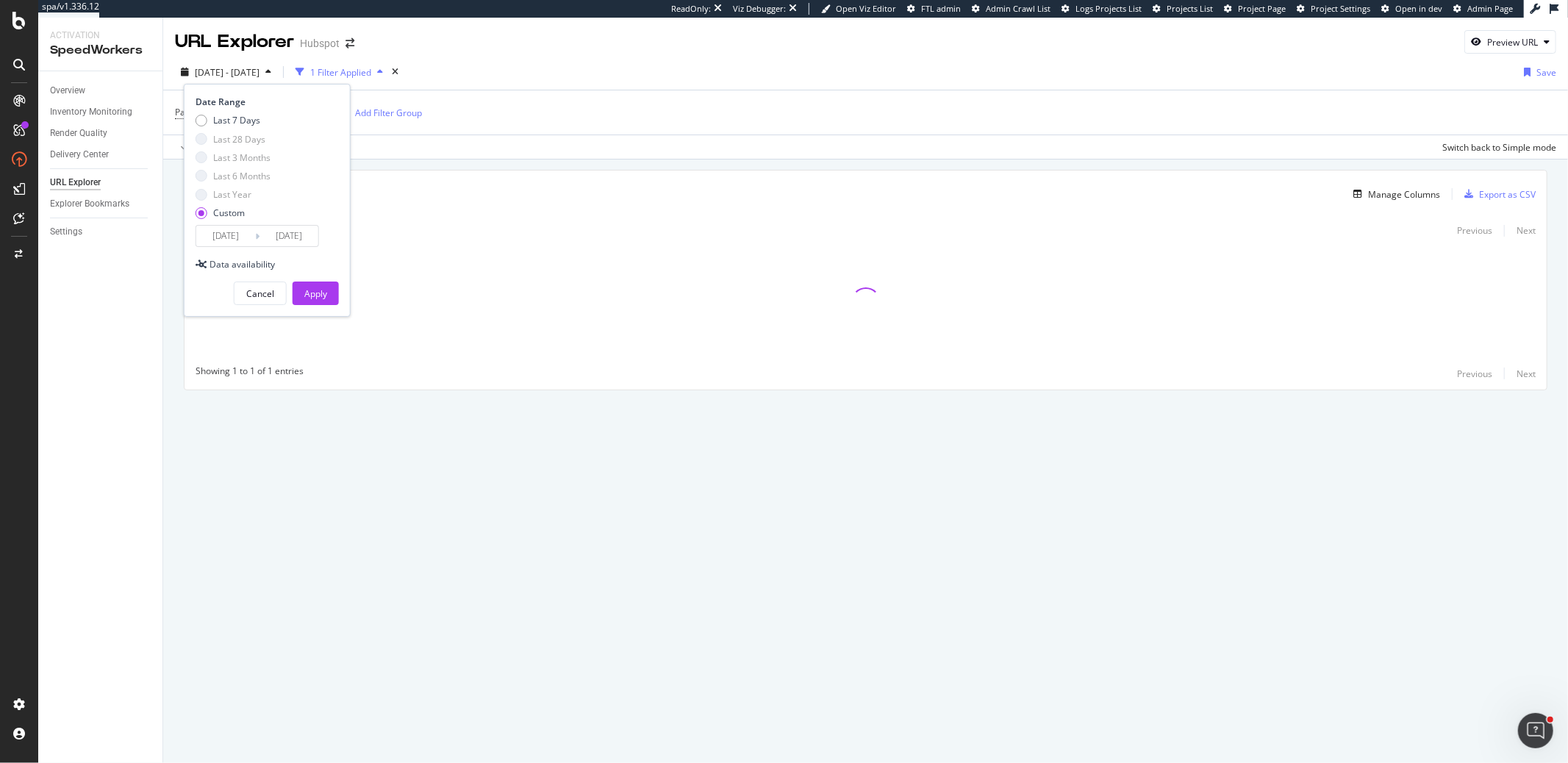
click at [428, 197] on div "1 Entries found Manage Columns Export as CSV" at bounding box center [866, 188] width 1362 height 36
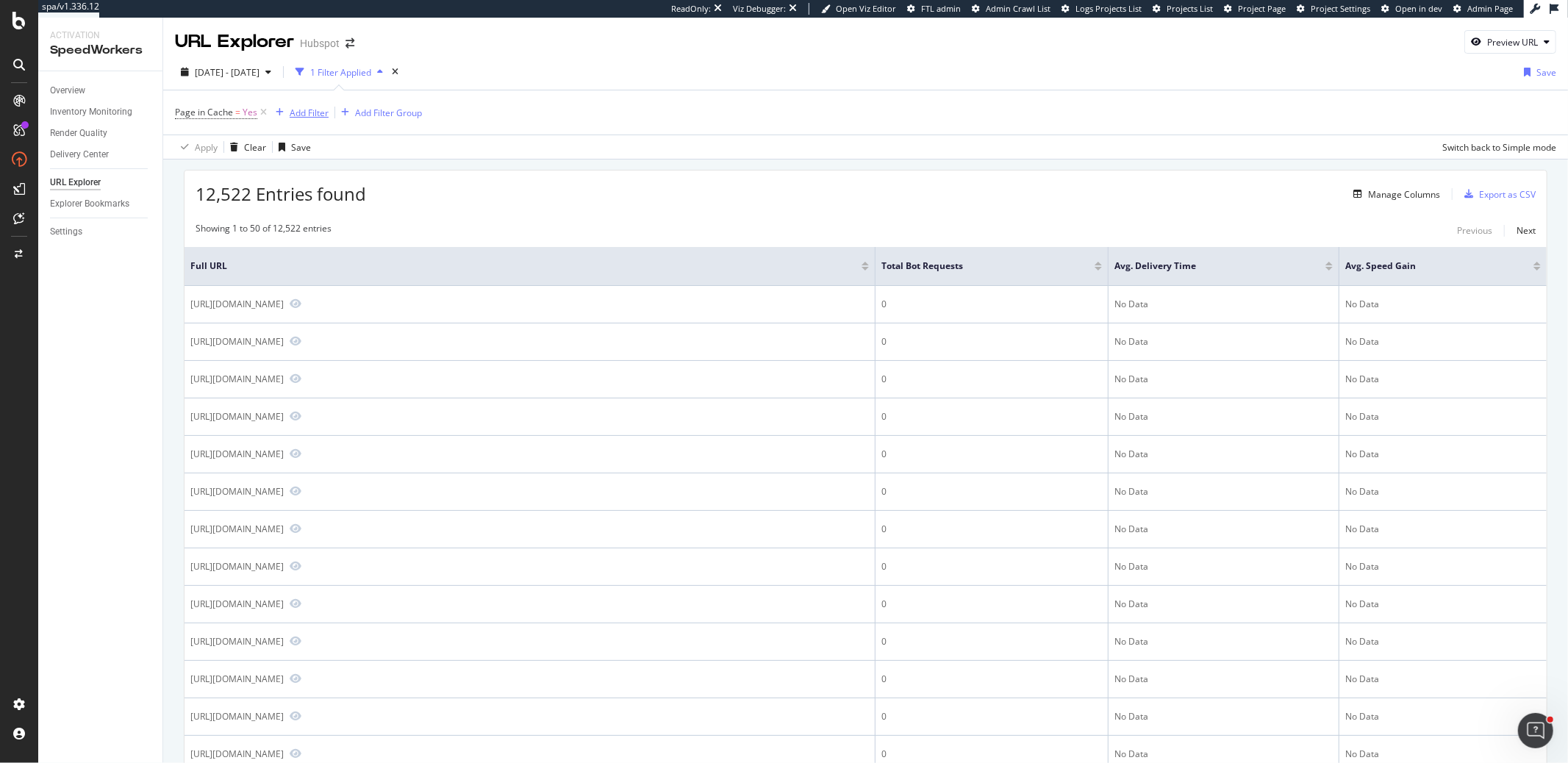
click at [304, 109] on div "Add Filter" at bounding box center [309, 112] width 39 height 13
type input "s"
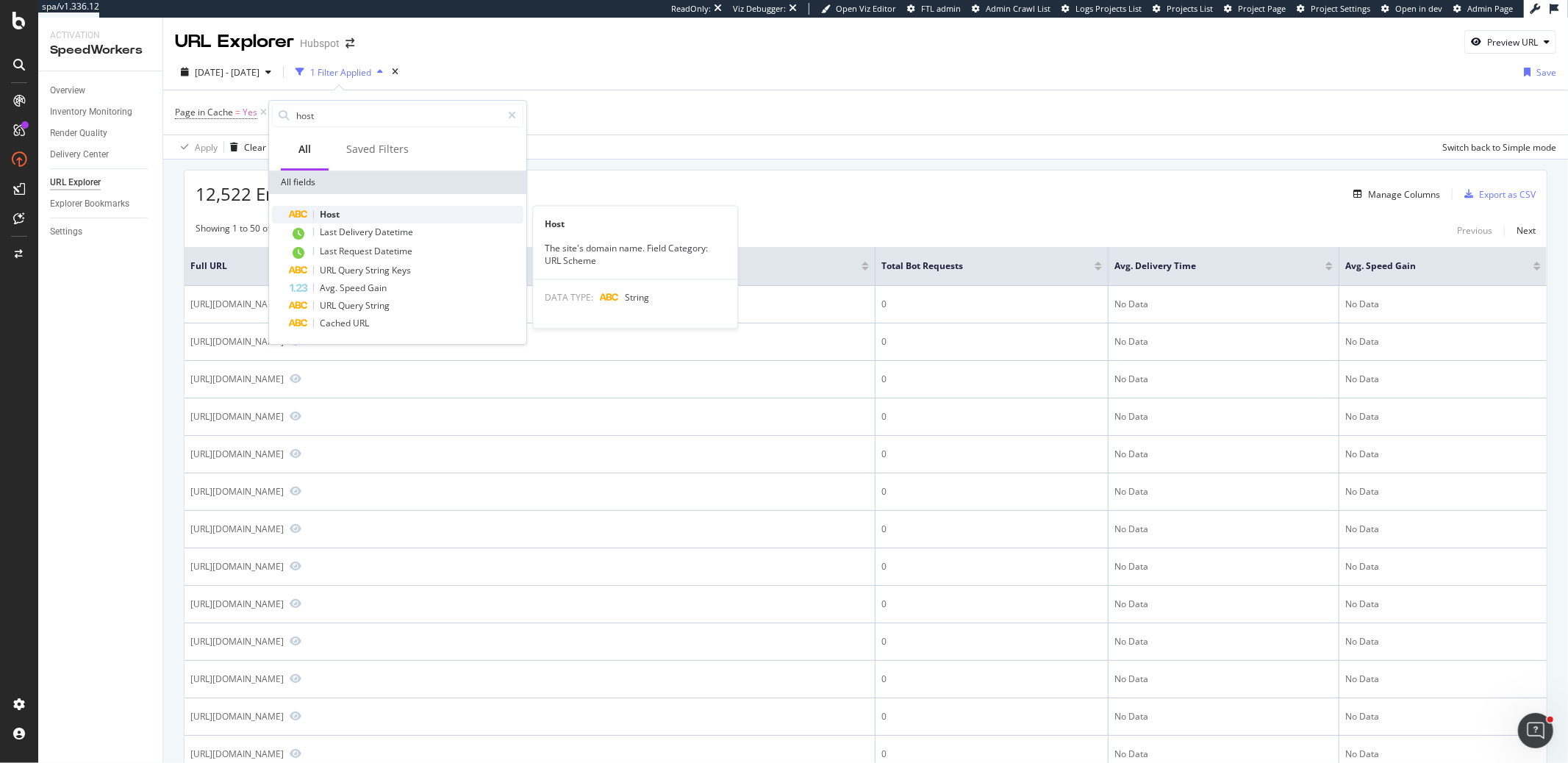
type input "host"
click at [325, 213] on span "Host" at bounding box center [330, 213] width 20 height 13
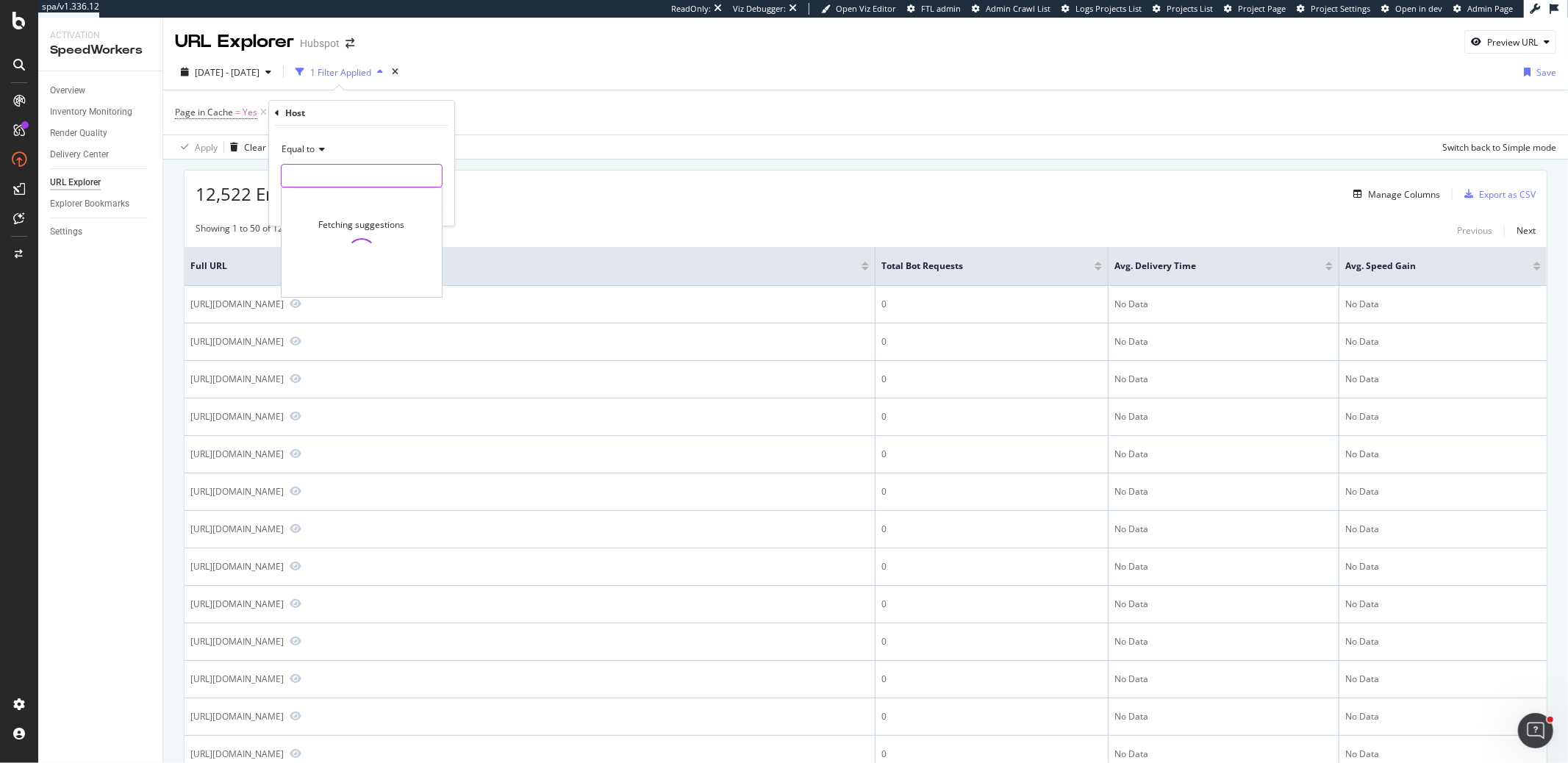
click at [321, 187] on div "Fetching suggestions" at bounding box center [361, 176] width 161 height 24
click at [356, 205] on span "www.offers.hubspot.com" at bounding box center [339, 210] width 108 height 13
type input "www.offers.hubspot.com"
click at [420, 210] on div "Apply" at bounding box center [431, 206] width 23 height 13
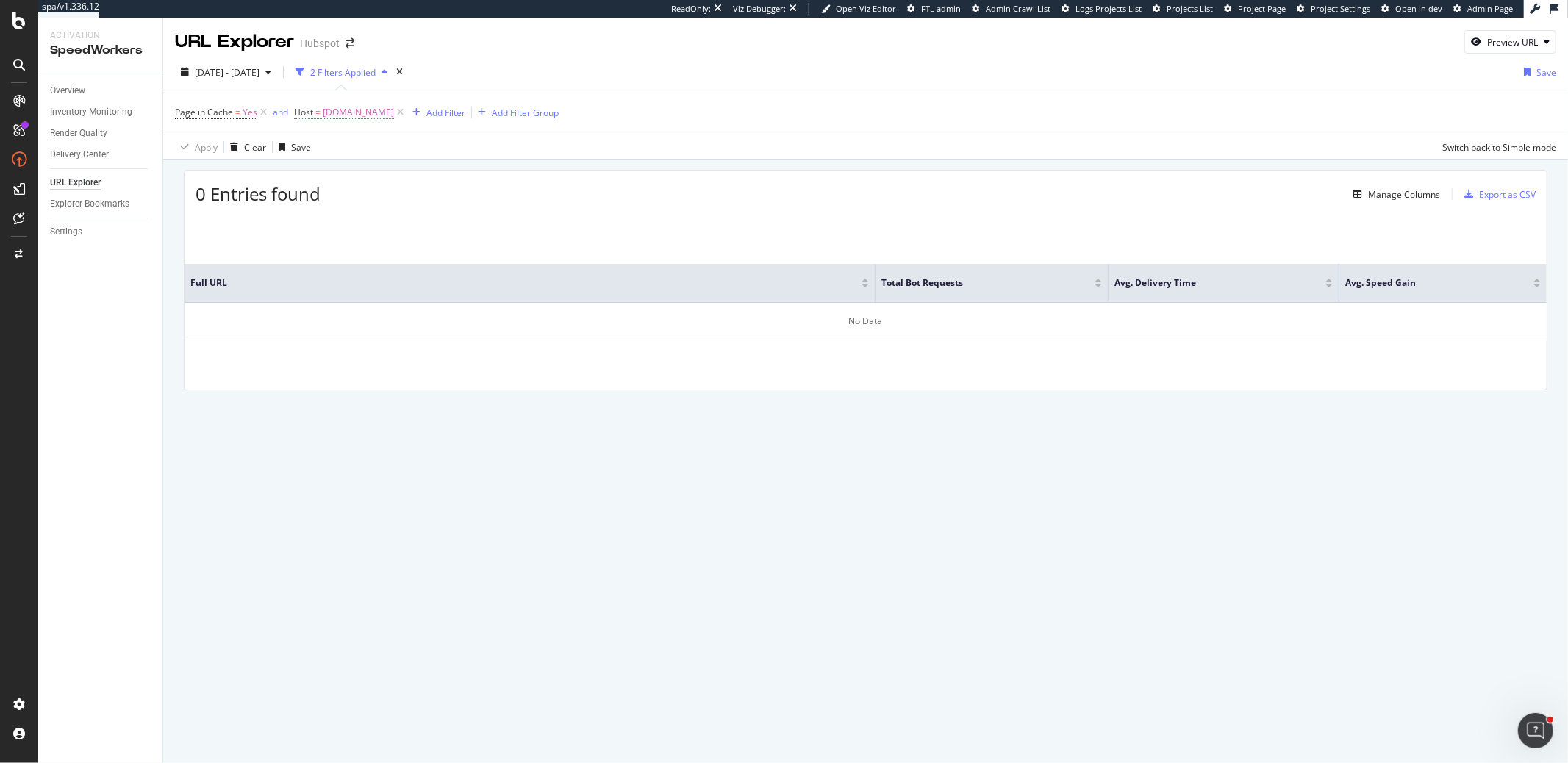
click at [341, 111] on span "www.offers.hubspot.com" at bounding box center [358, 112] width 71 height 21
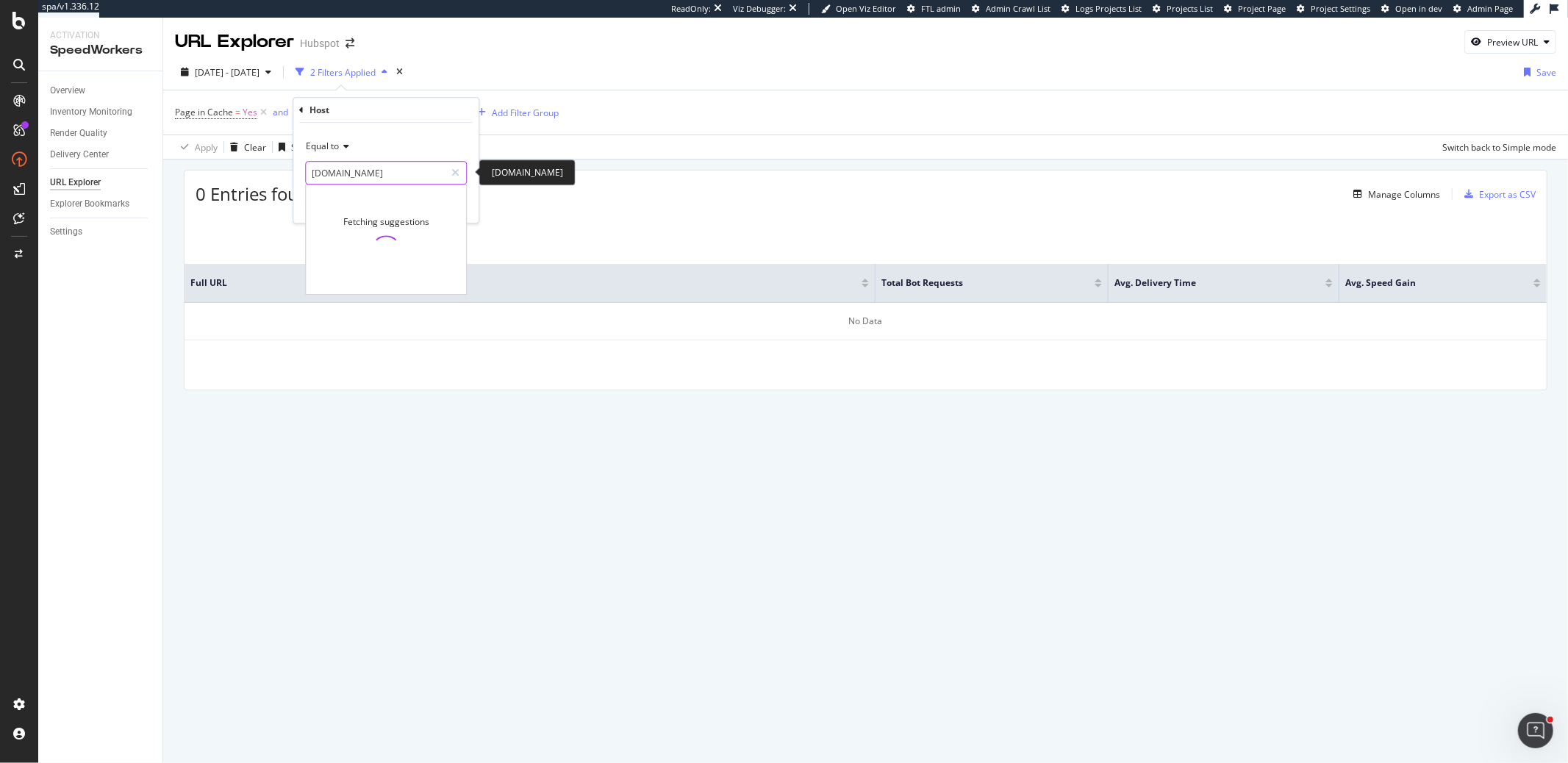
click at [337, 174] on input "www.offers.hubspot.com" at bounding box center [375, 173] width 139 height 24
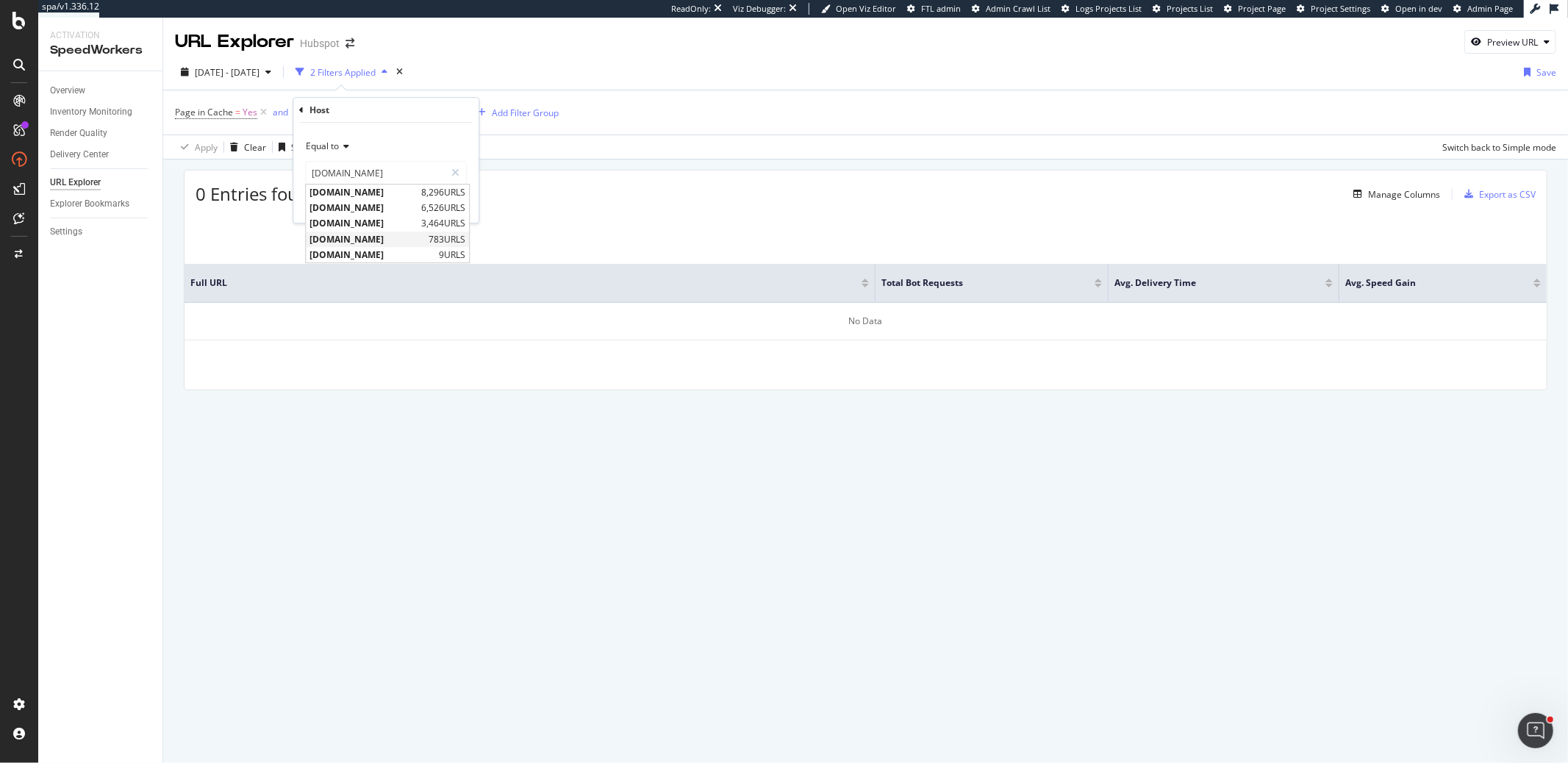
click at [352, 233] on span "offers.hubspot.com" at bounding box center [367, 239] width 115 height 13
type input "offers.hubspot.com"
click at [436, 205] on icon "button" at bounding box center [434, 204] width 8 height 9
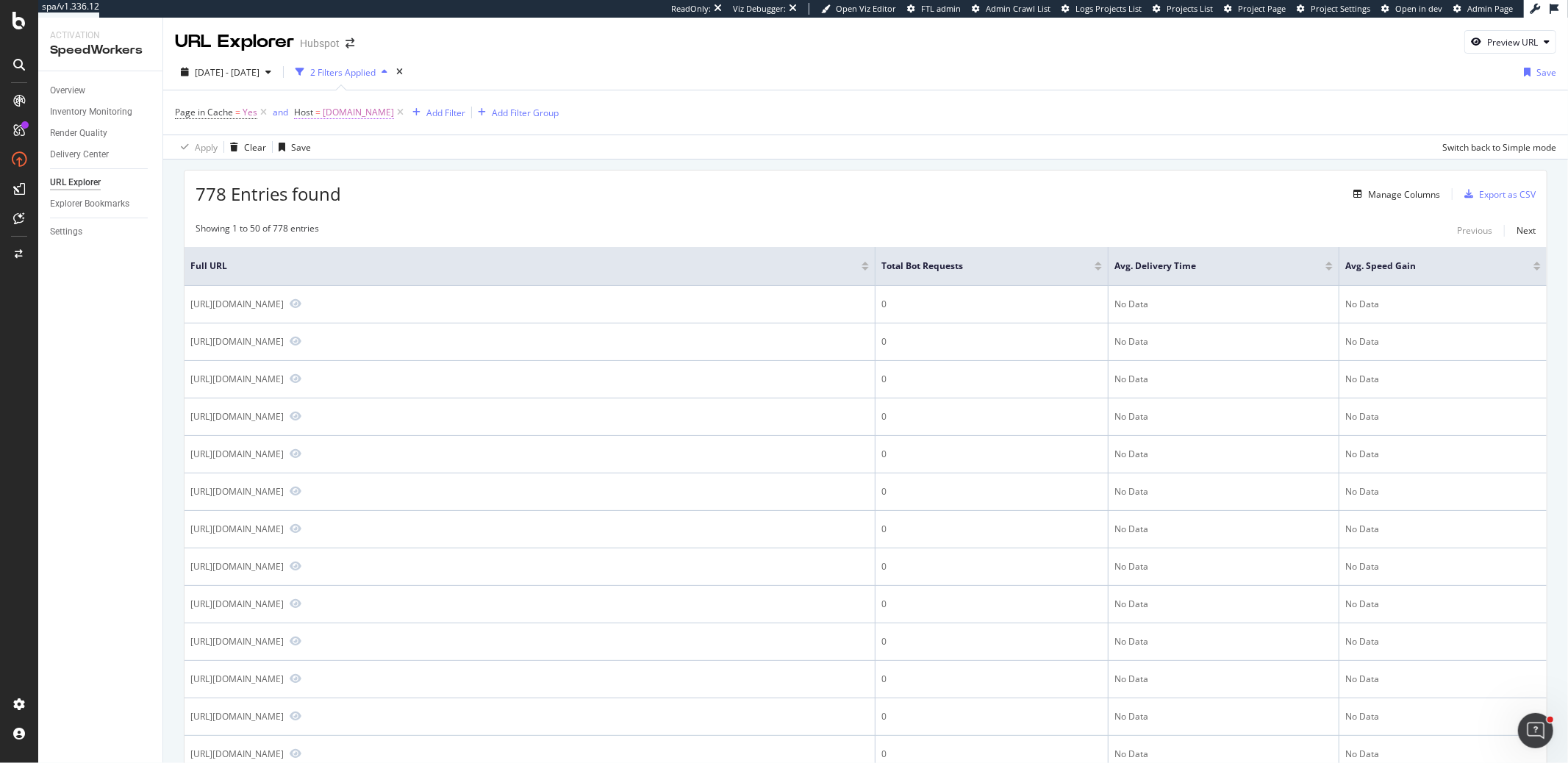
click at [351, 111] on span "offers.hubspot.com" at bounding box center [358, 112] width 71 height 21
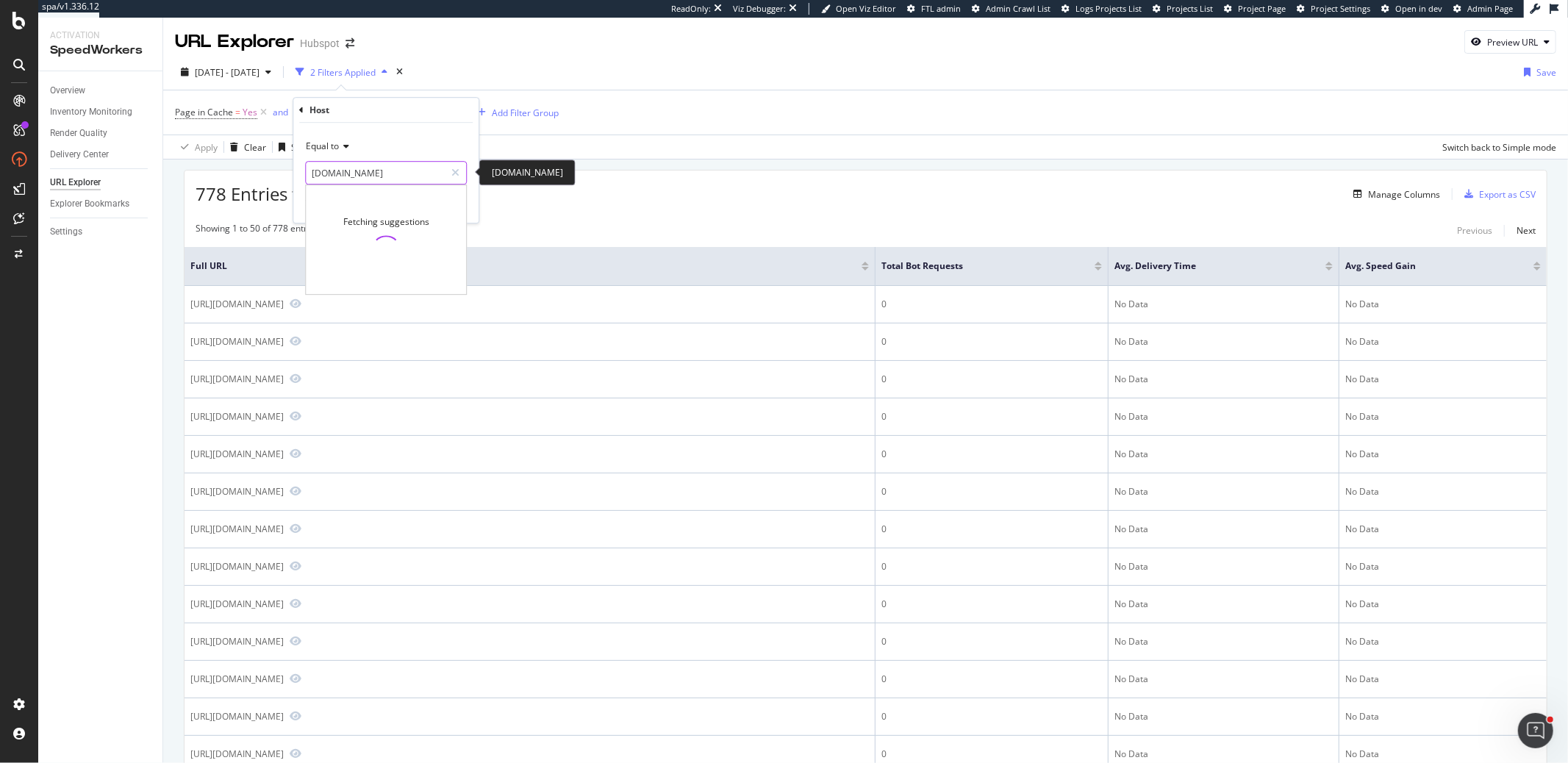
click at [339, 169] on input "offers.hubspot.com" at bounding box center [375, 173] width 139 height 24
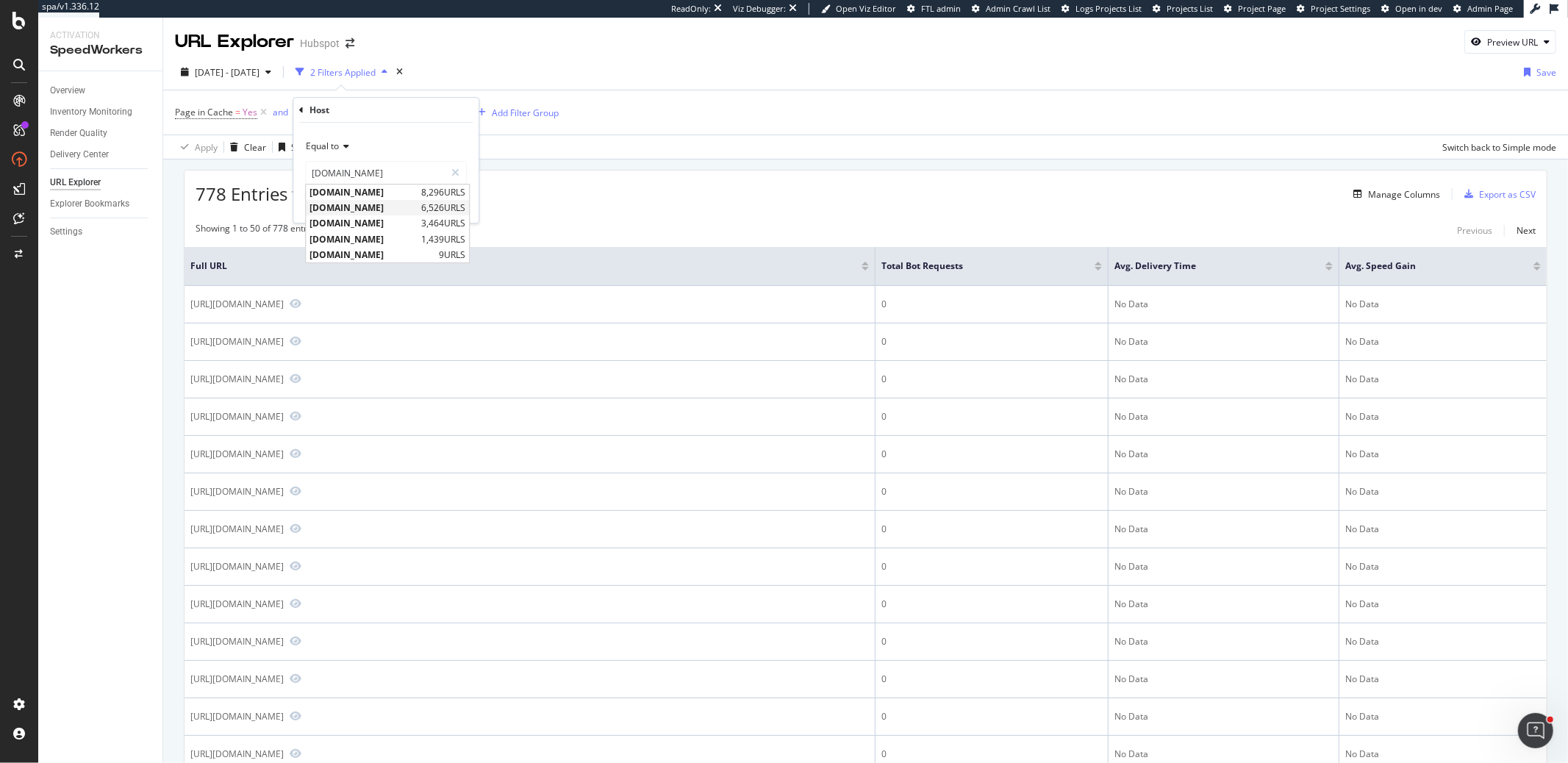
click at [356, 203] on span "www.offers.hubspot.com" at bounding box center [364, 208] width 108 height 13
type input "www.offers.hubspot.com"
click at [430, 201] on icon "button" at bounding box center [434, 204] width 8 height 9
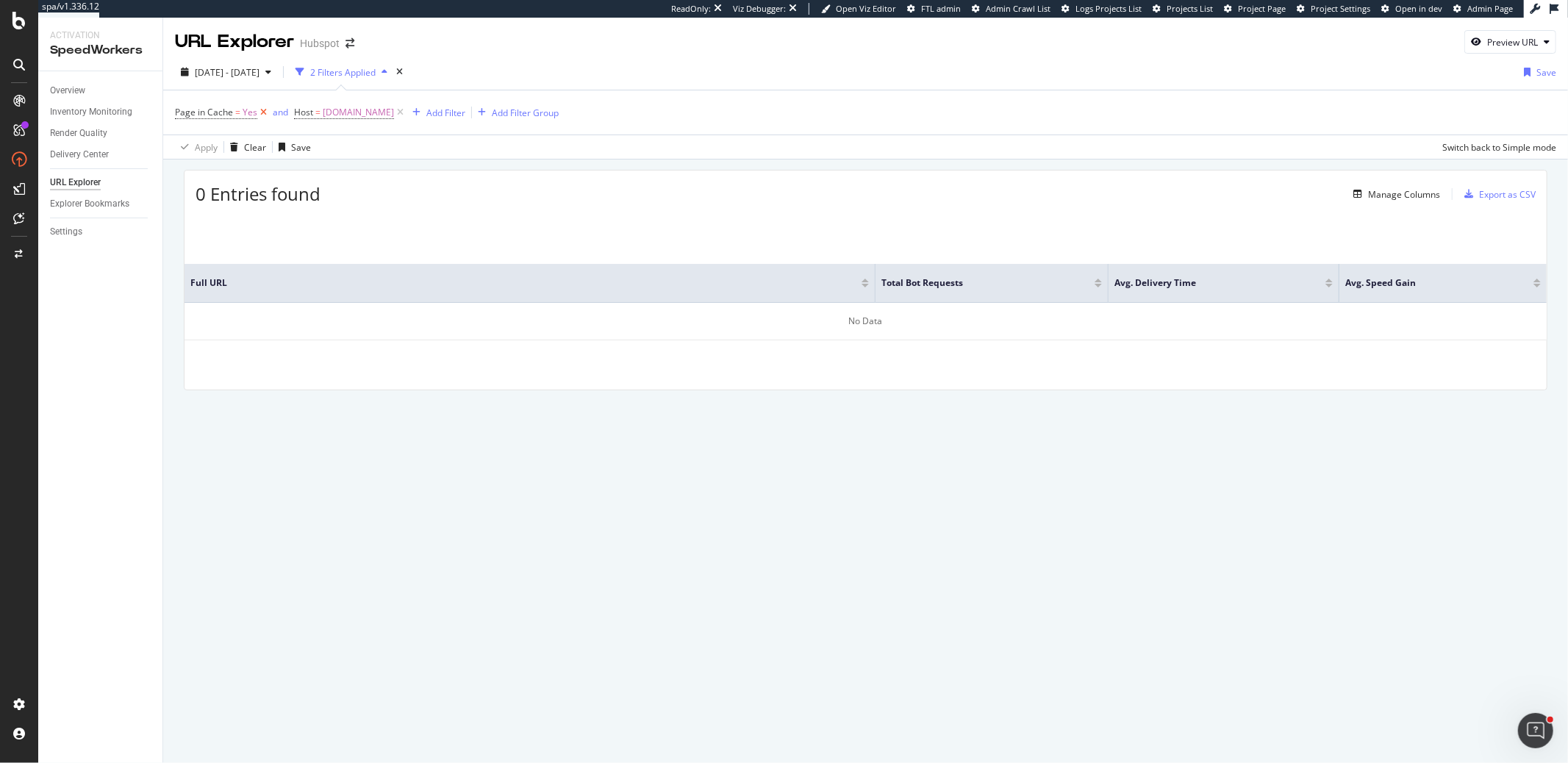
click at [258, 111] on icon at bounding box center [264, 112] width 13 height 15
click at [274, 114] on span "www.offers.hubspot.com" at bounding box center [239, 112] width 71 height 21
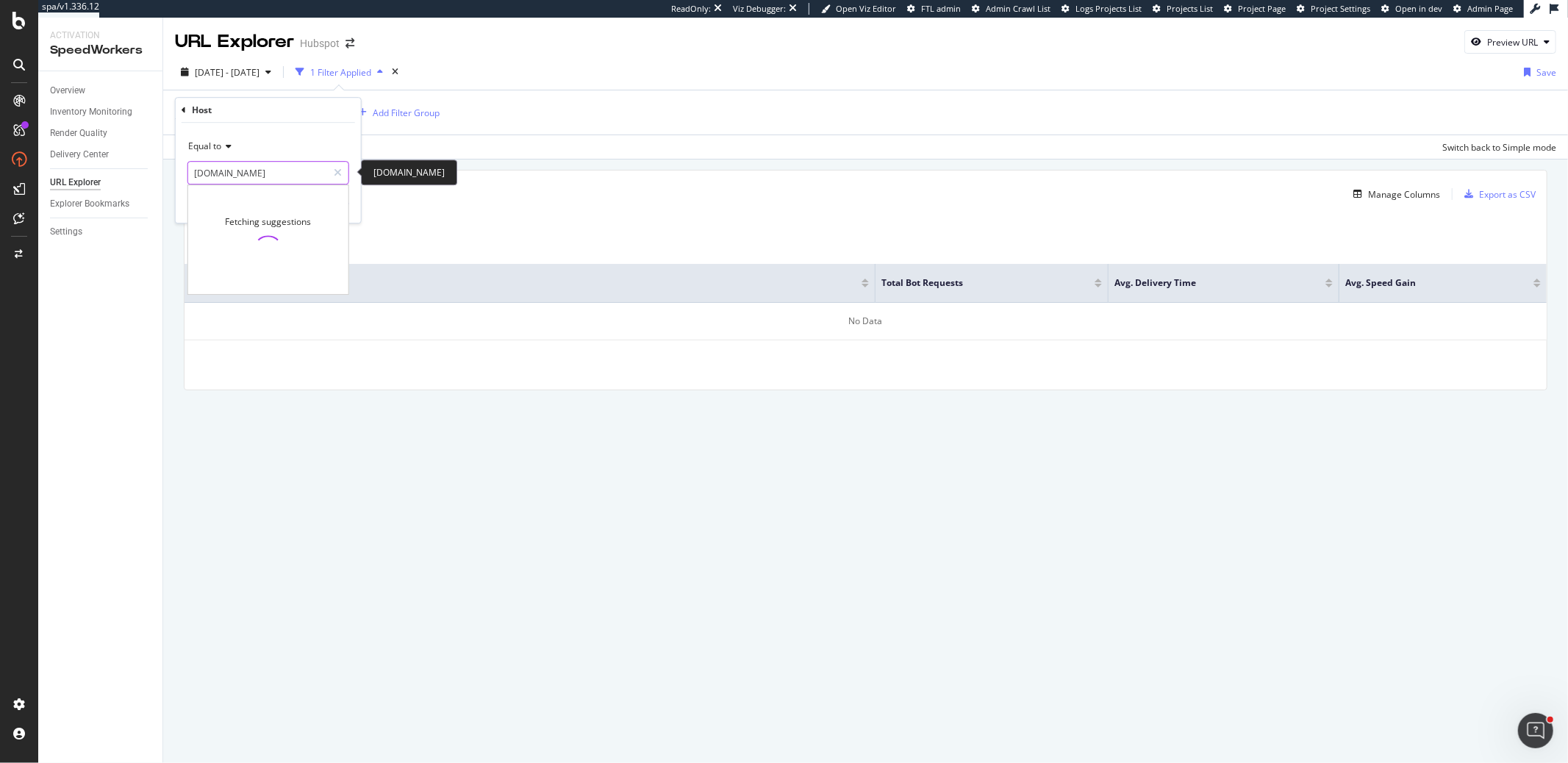
click at [241, 167] on input "www.offers.hubspot.com" at bounding box center [257, 173] width 139 height 24
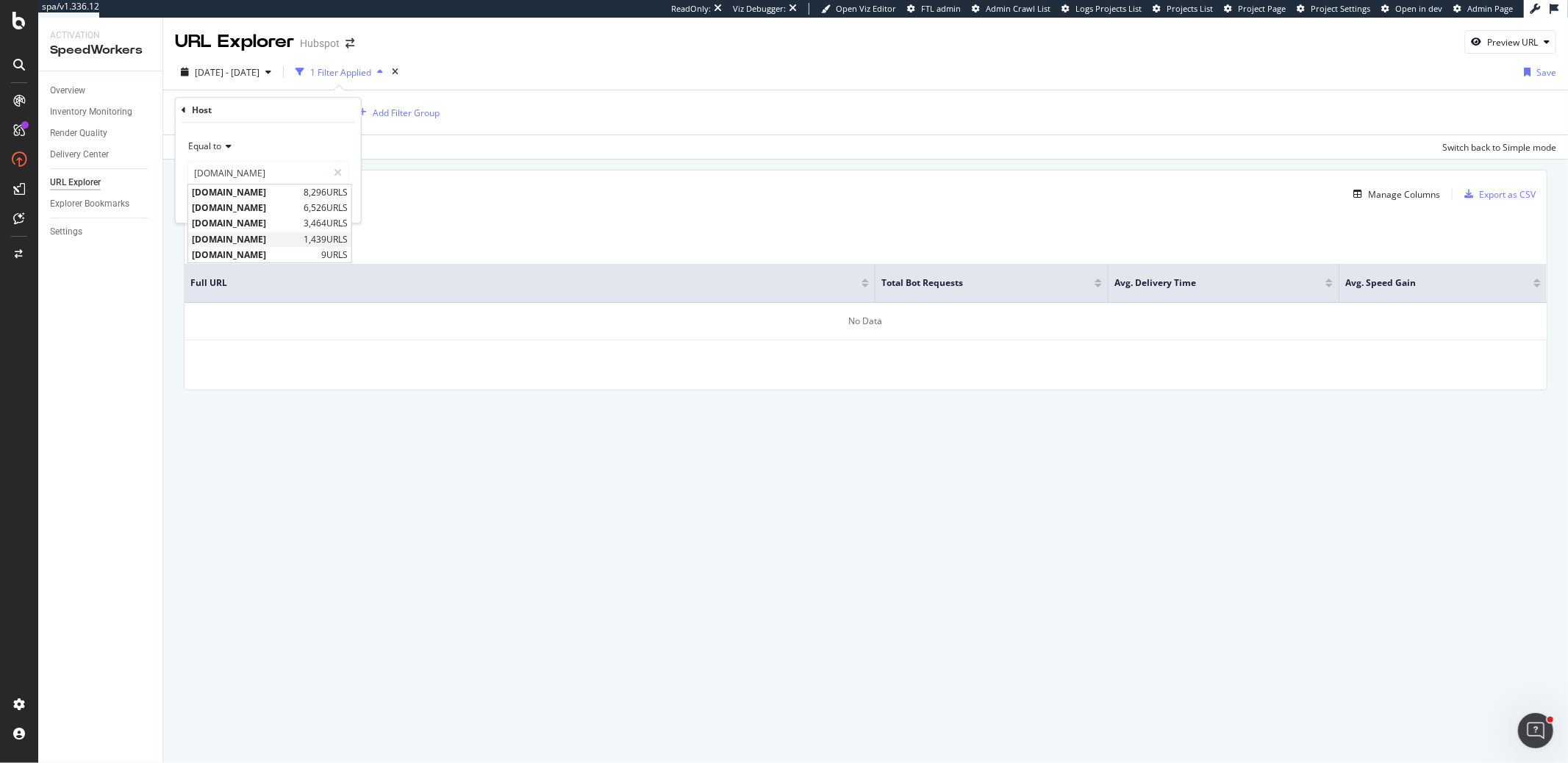
click at [257, 237] on span "offers.hubspot.com" at bounding box center [246, 239] width 108 height 13
type input "offers.hubspot.com"
click at [346, 206] on div "Apply" at bounding box center [337, 204] width 23 height 13
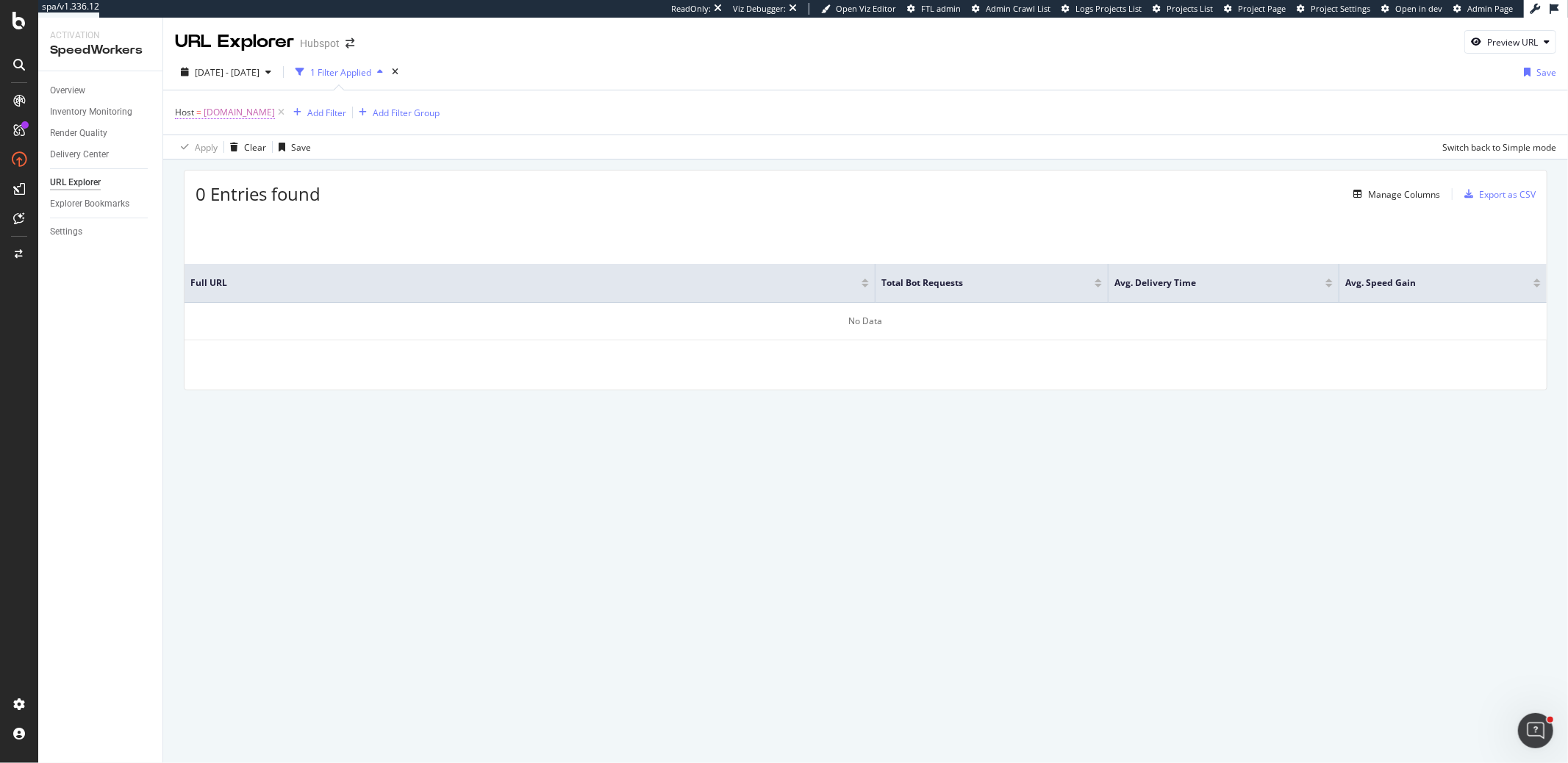
click at [244, 112] on span "offers.hubspot.com" at bounding box center [239, 112] width 71 height 21
click at [493, 164] on div "0 Entries found Manage Columns Export as CSV Full URL Total Bot Requests Avg. D…" at bounding box center [866, 300] width 1405 height 282
click at [287, 112] on icon at bounding box center [281, 112] width 13 height 15
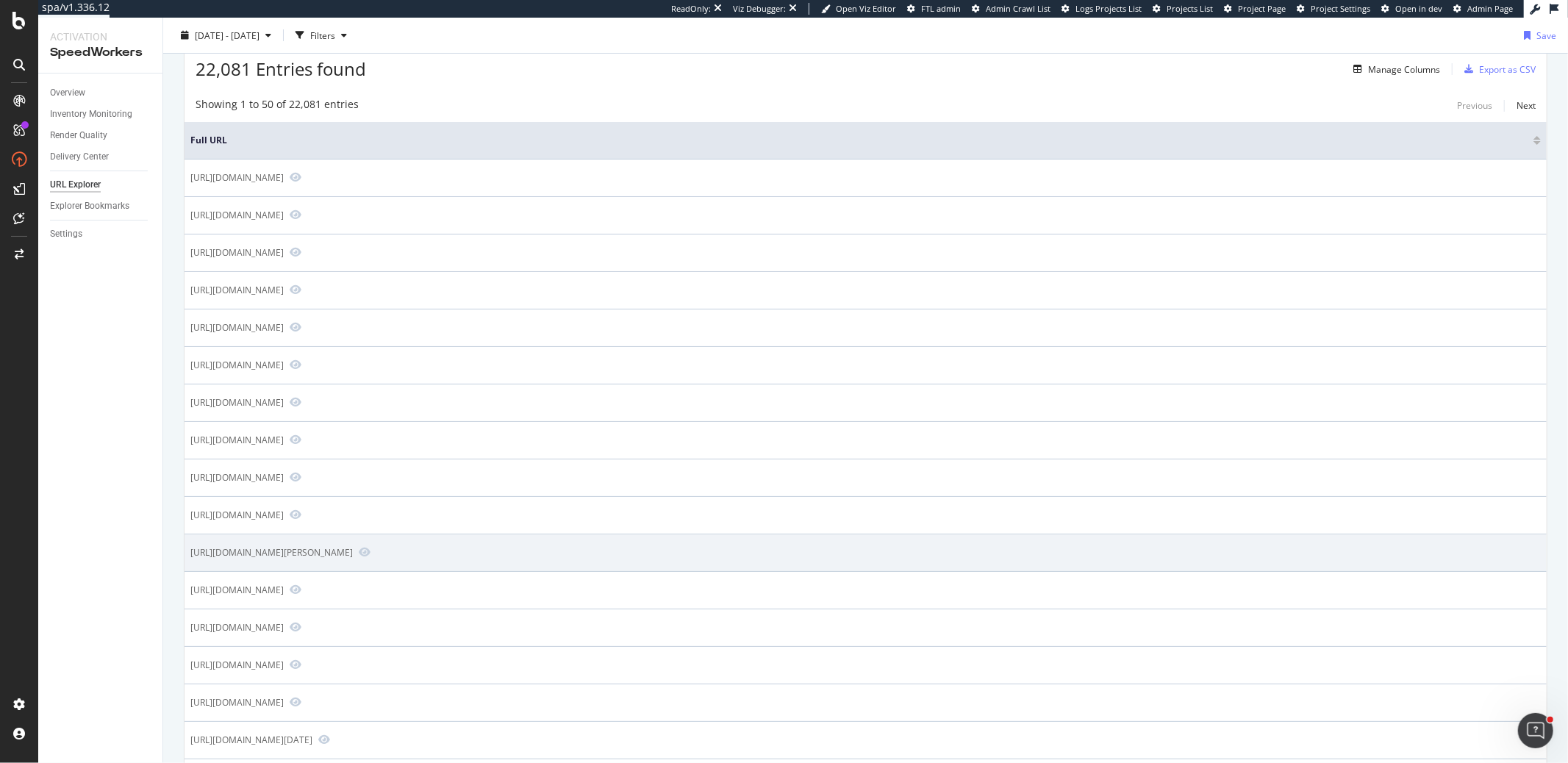
scroll to position [59, 0]
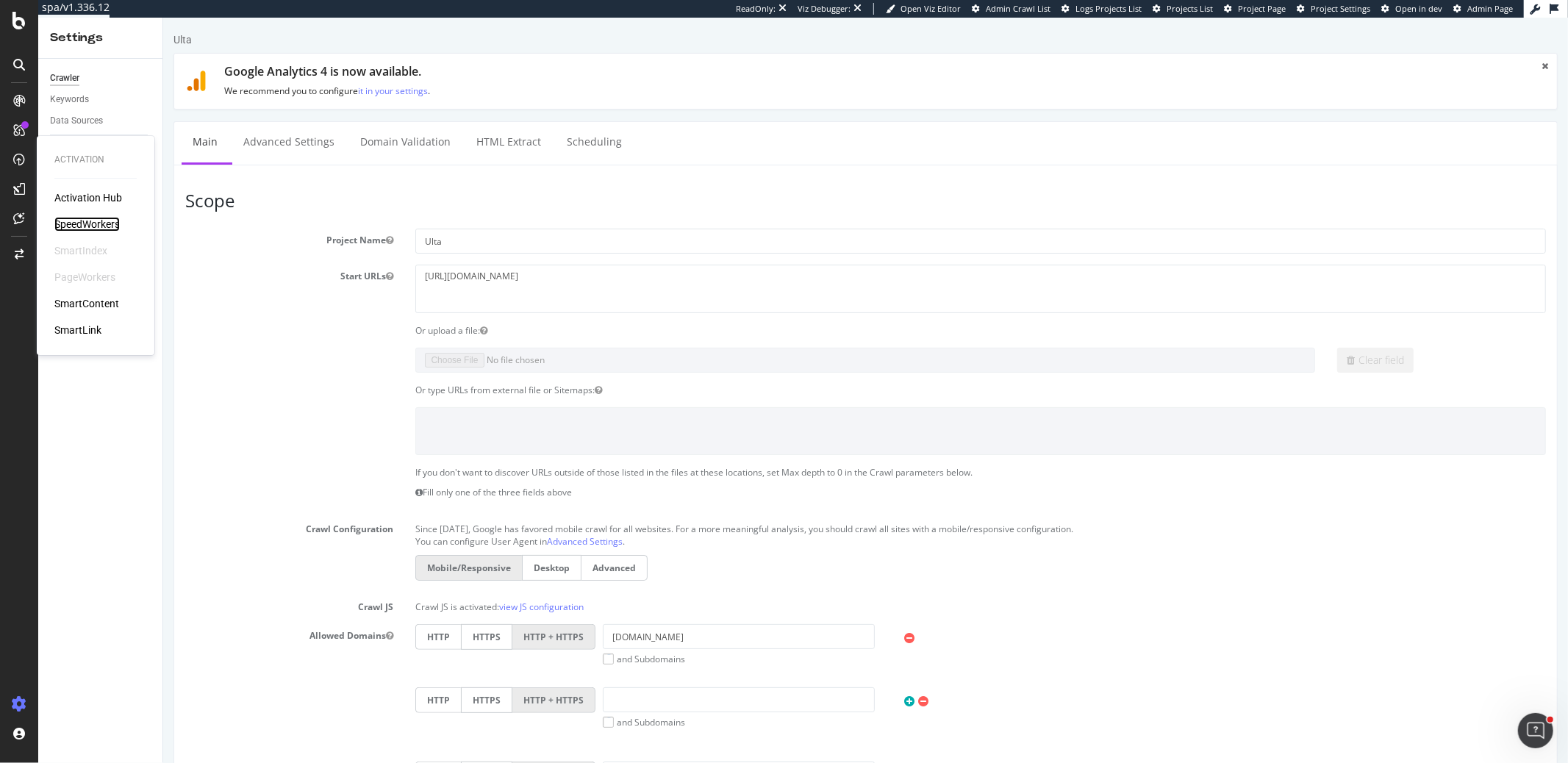
click at [69, 222] on div "SpeedWorkers" at bounding box center [87, 223] width 66 height 15
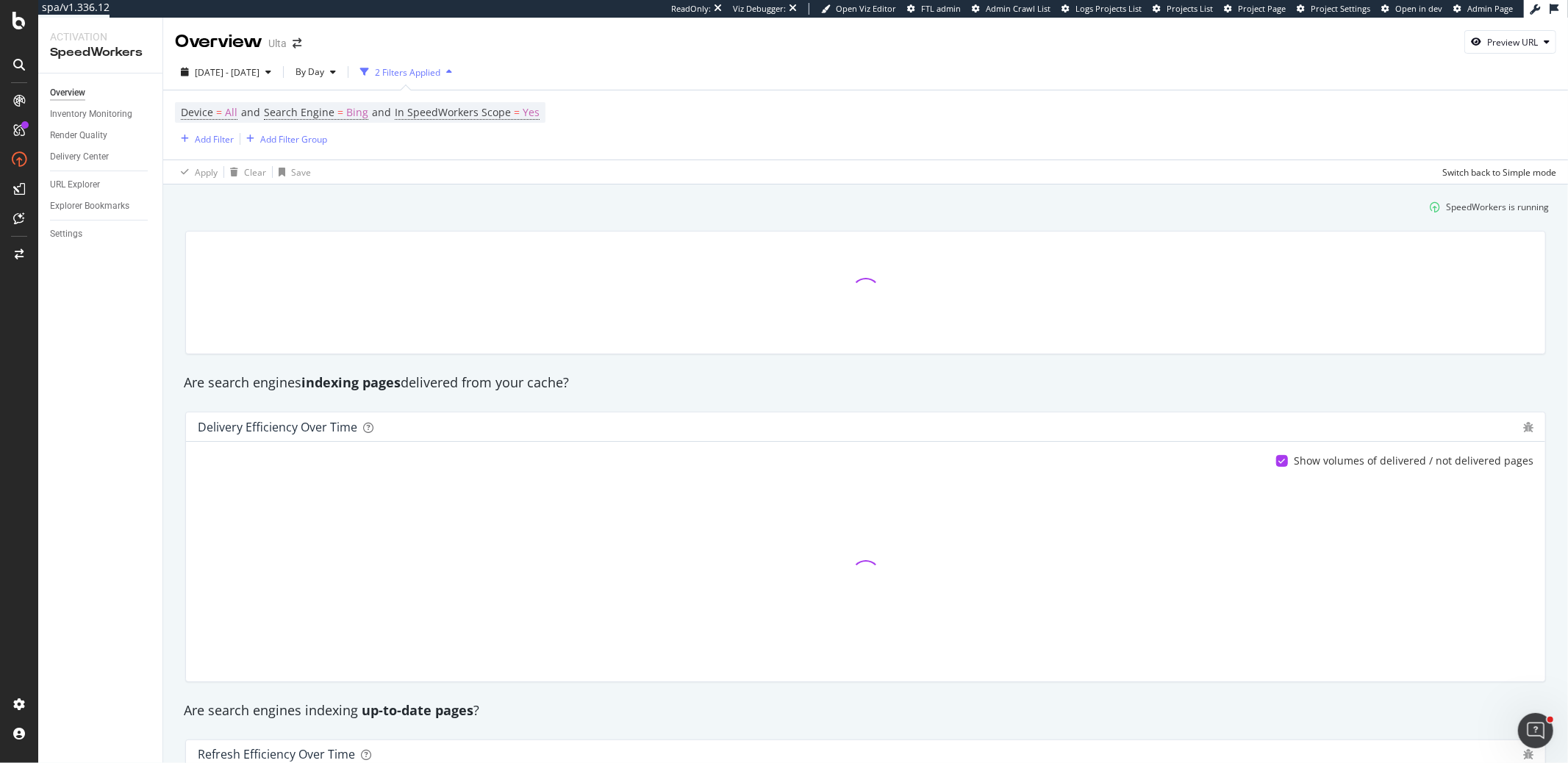
click at [73, 224] on div "Settings" at bounding box center [106, 234] width 112 height 22
click at [70, 232] on div "Settings" at bounding box center [66, 234] width 32 height 16
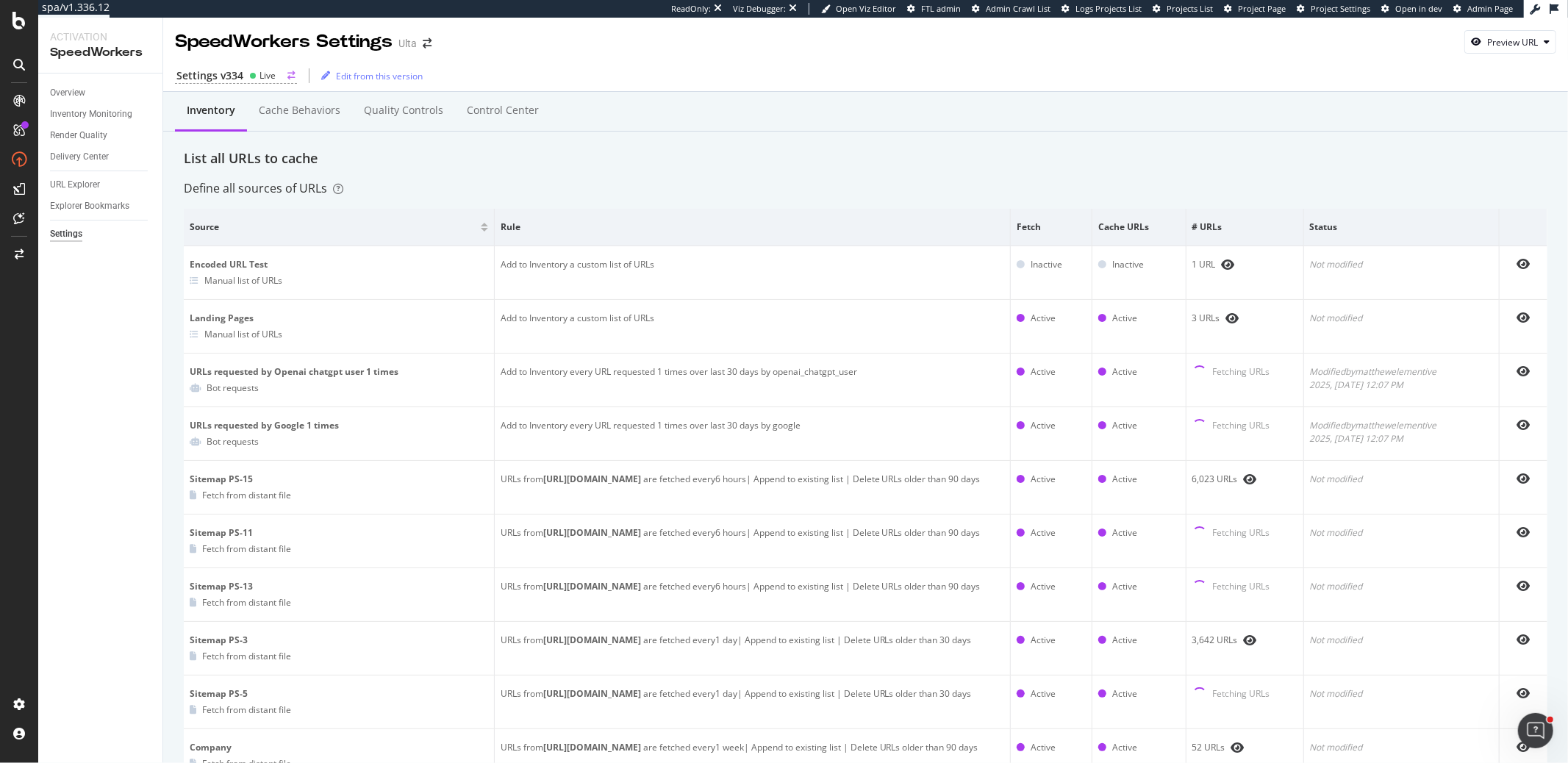
click at [238, 76] on div "Settings v334" at bounding box center [210, 76] width 67 height 15
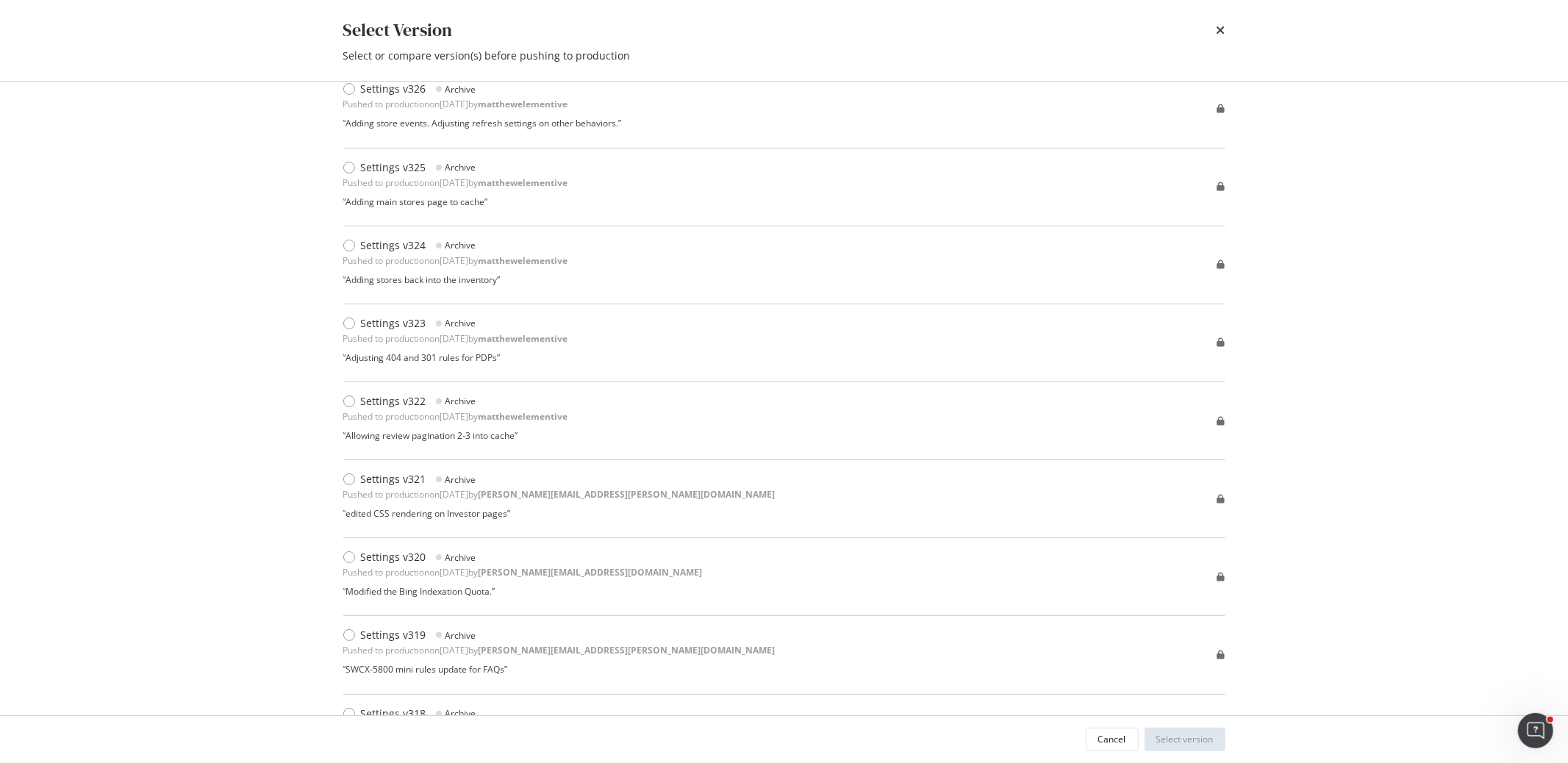
scroll to position [767, 0]
